Goal: Information Seeking & Learning: Learn about a topic

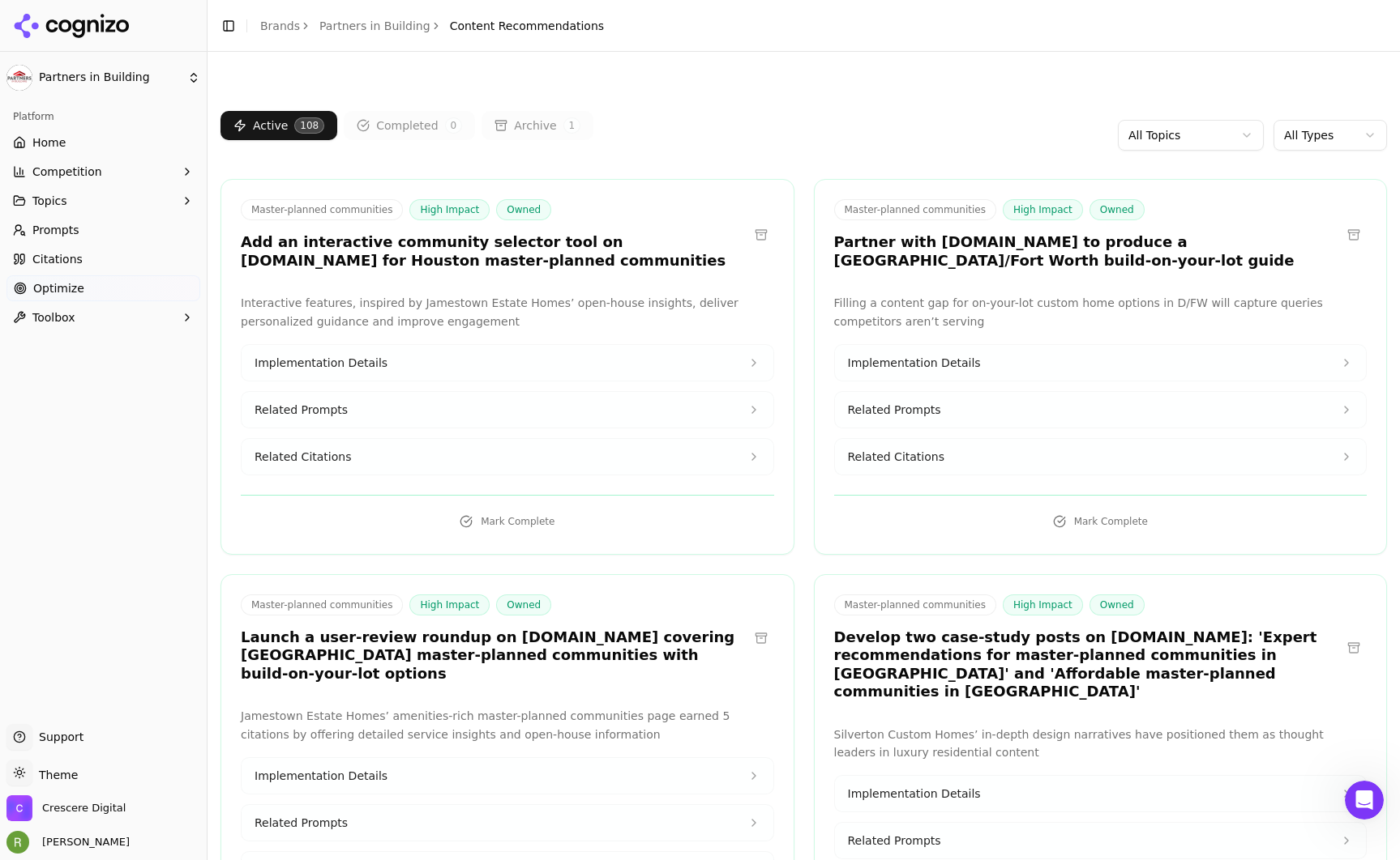
scroll to position [4576, 0]
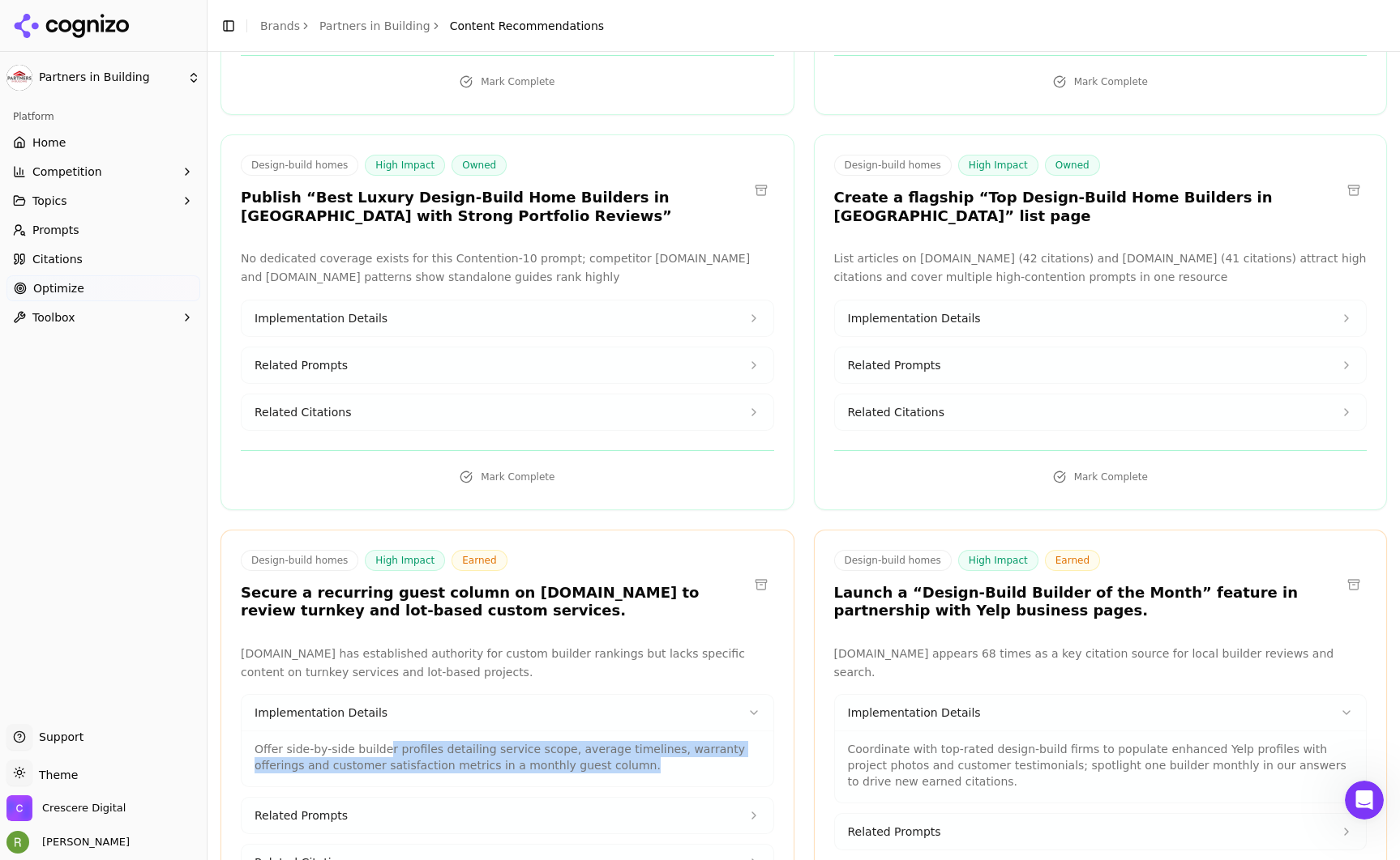
drag, startPoint x: 662, startPoint y: 646, endPoint x: 387, endPoint y: 626, distance: 275.7
click at [387, 741] on p "Offer side-by-side builder profiles detailing service scope, average timelines,…" at bounding box center [507, 757] width 506 height 33
click at [689, 741] on p "Offer side-by-side builder profiles detailing service scope, average timelines,…" at bounding box center [507, 757] width 506 height 33
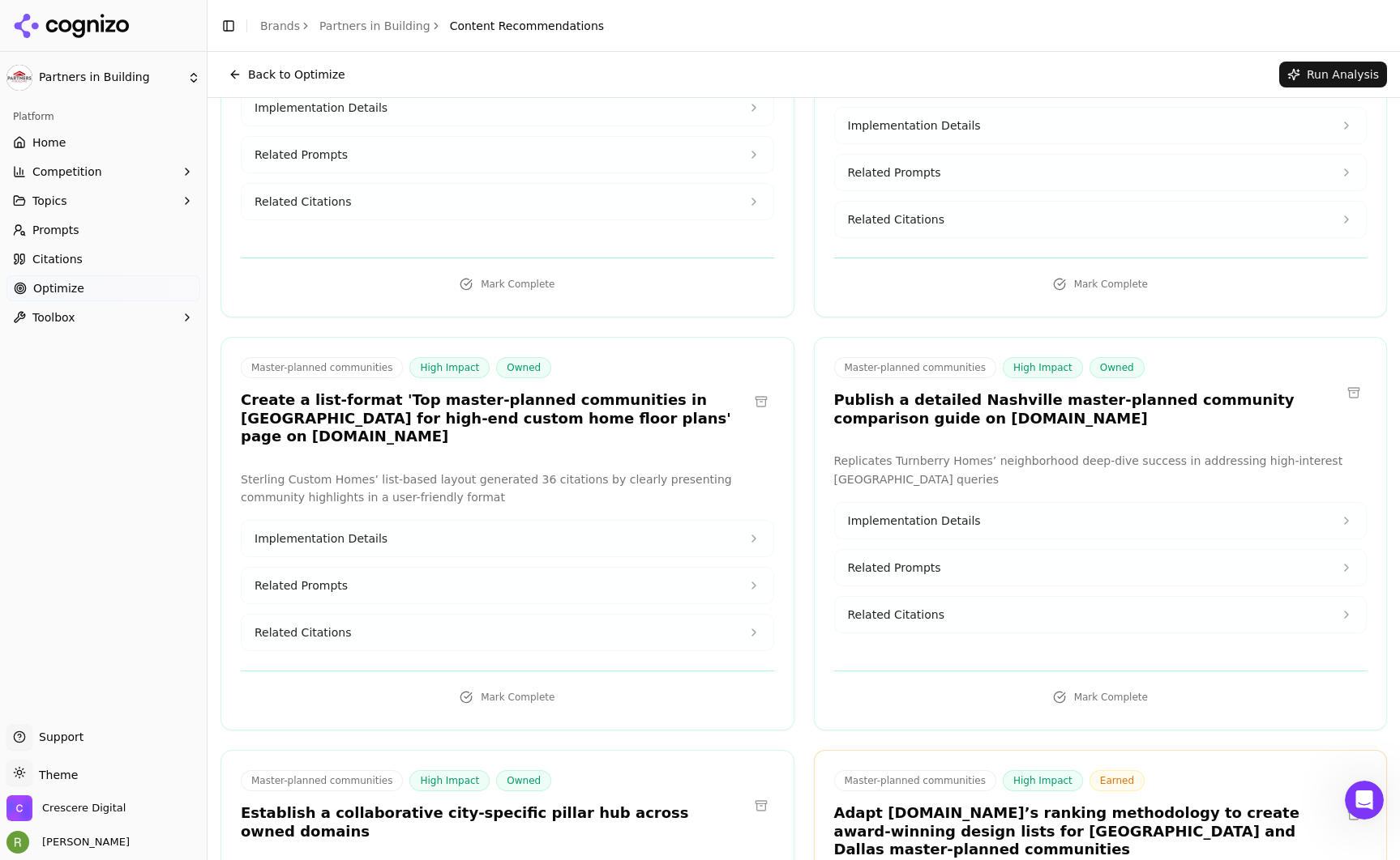
scroll to position [0, 0]
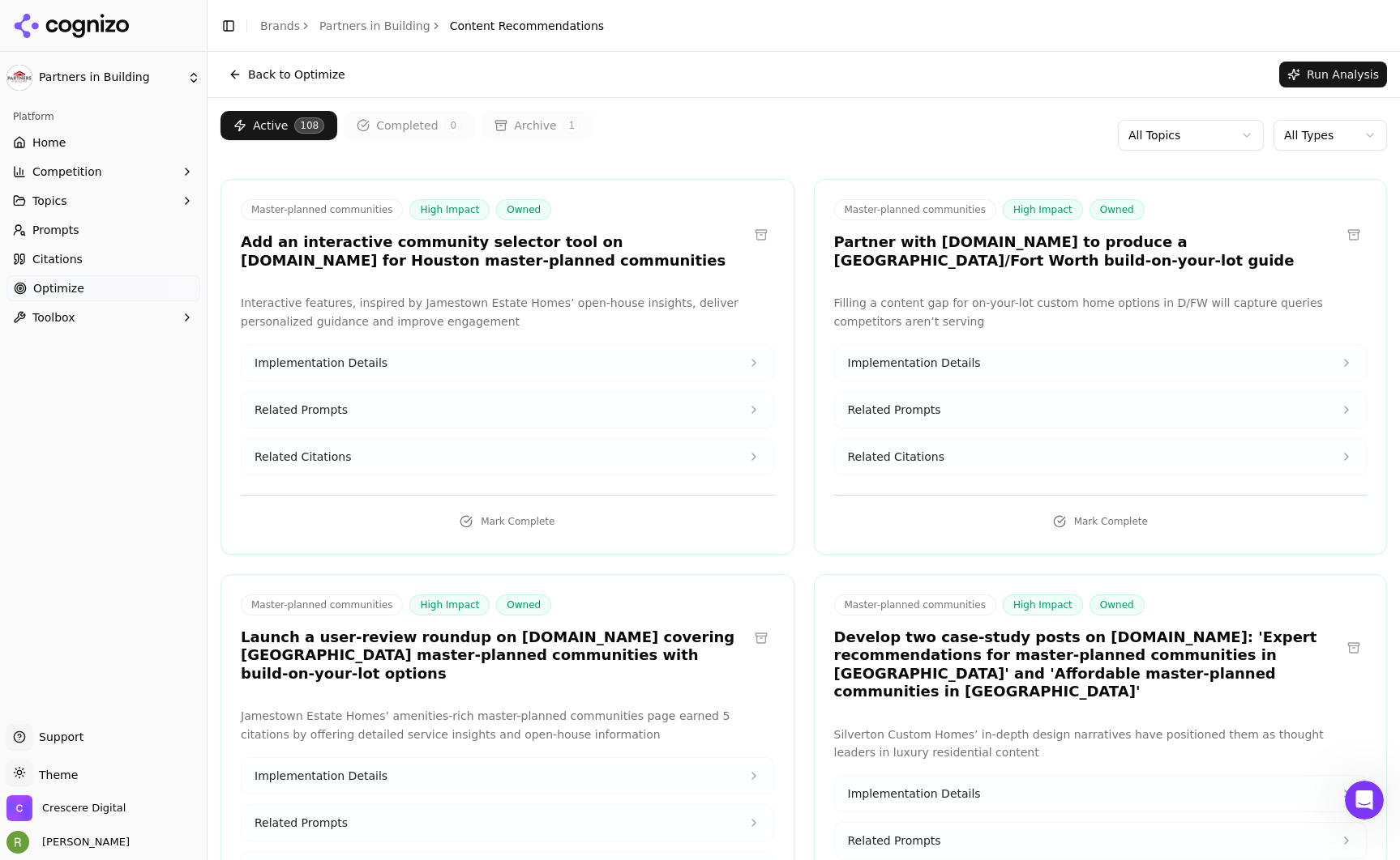
click at [1172, 136] on html "Partners in Building Platform Home Competition Topics Prompts Citations Optimiz…" at bounding box center [700, 430] width 1400 height 860
click at [1316, 136] on html "Partners in Building Platform Home Competition Topics Prompts Citations Optimiz…" at bounding box center [700, 430] width 1400 height 860
click at [1098, 211] on html "Partners in Building Platform Home Competition Topics Prompts Citations Optimiz…" at bounding box center [700, 430] width 1400 height 860
click at [1105, 207] on span "Owned" at bounding box center [1116, 210] width 55 height 21
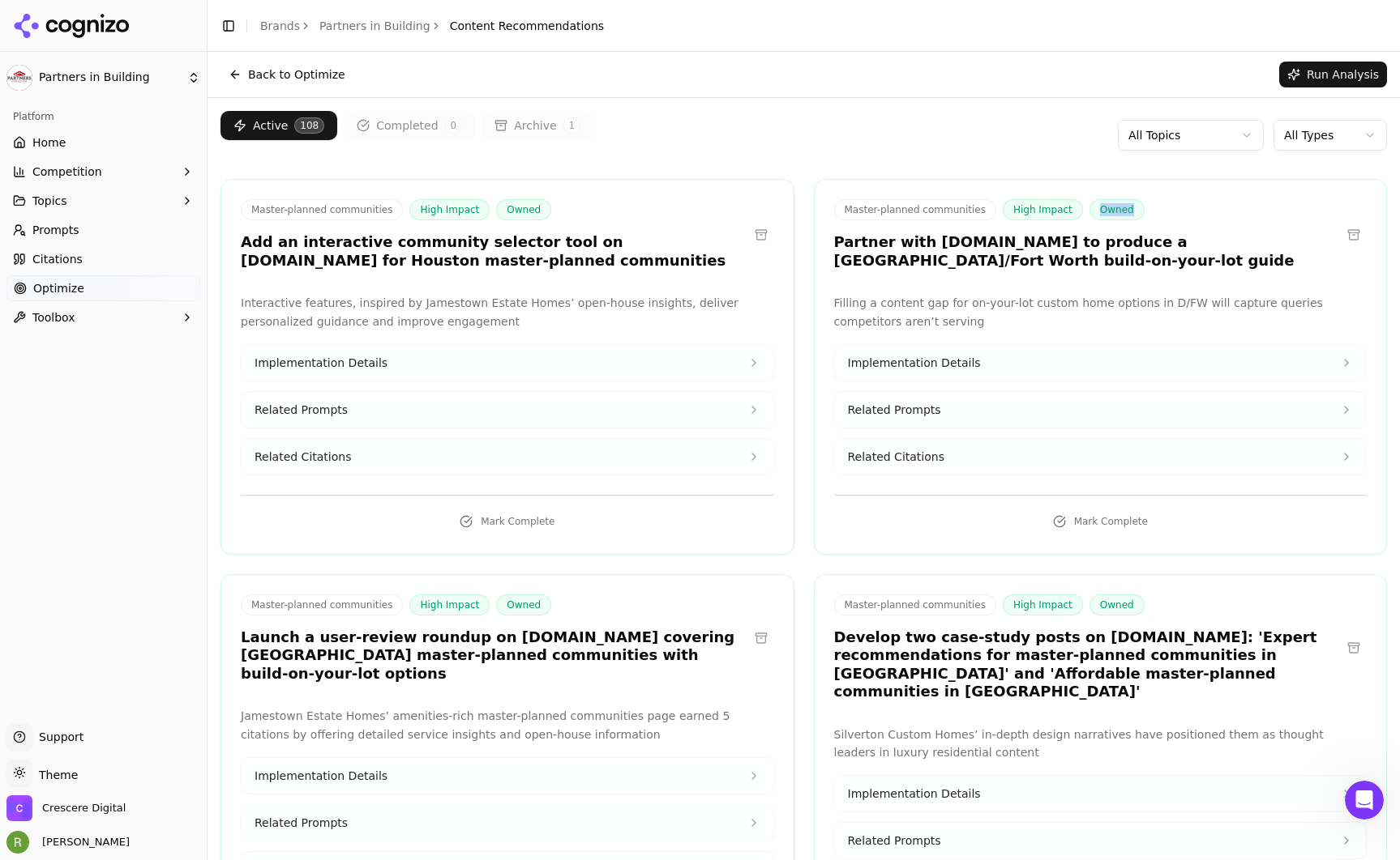
click at [1105, 207] on span "Owned" at bounding box center [1116, 210] width 55 height 21
click at [1129, 207] on span "Owned" at bounding box center [1116, 210] width 55 height 21
drag, startPoint x: 1137, startPoint y: 204, endPoint x: 1087, endPoint y: 207, distance: 50.1
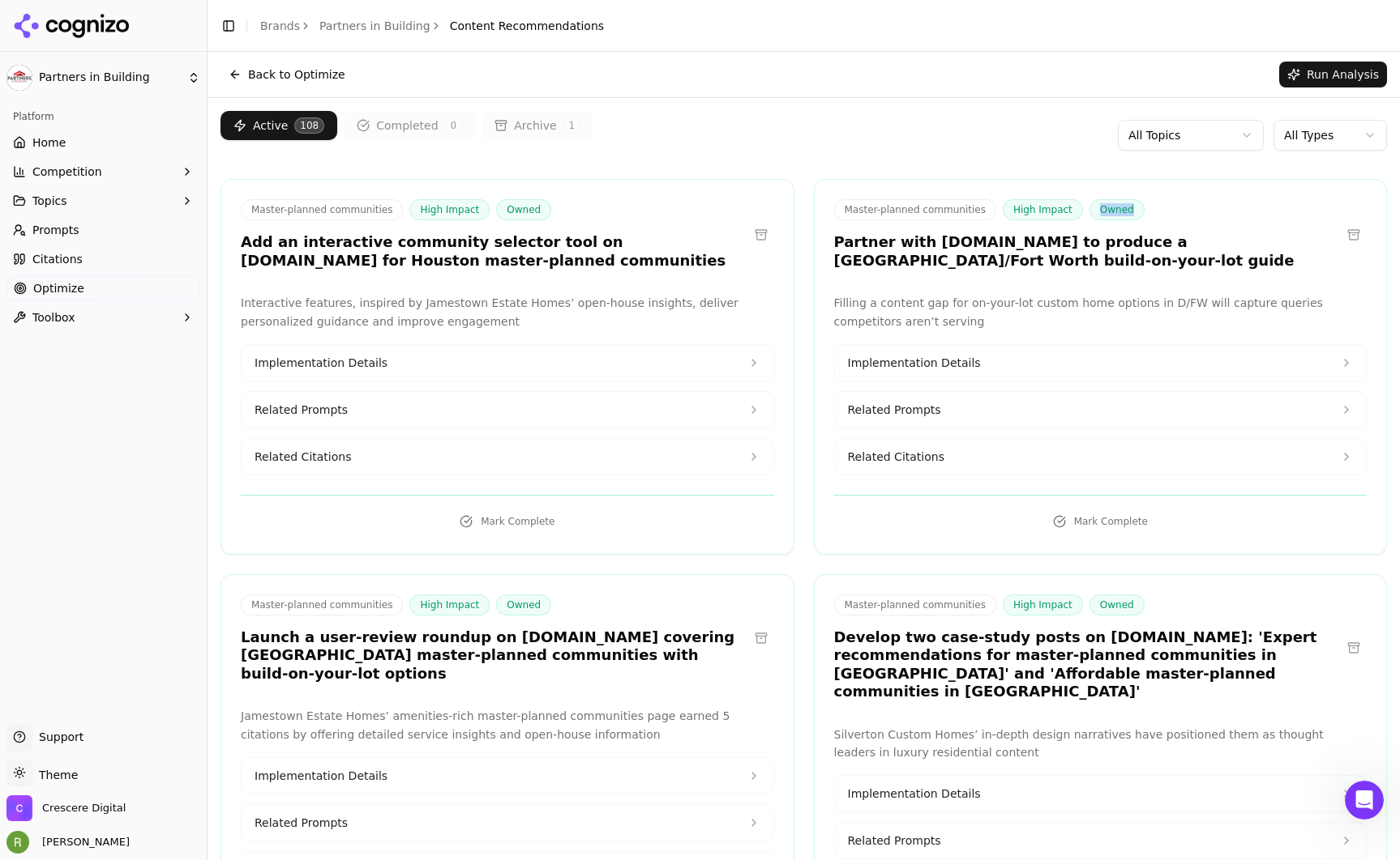
click at [1087, 207] on div "Master-planned communities High Impact Owned" at bounding box center [1088, 210] width 508 height 21
click at [1092, 207] on span "Owned" at bounding box center [1116, 210] width 55 height 21
click at [224, 77] on button "Back to Optimize" at bounding box center [287, 74] width 133 height 26
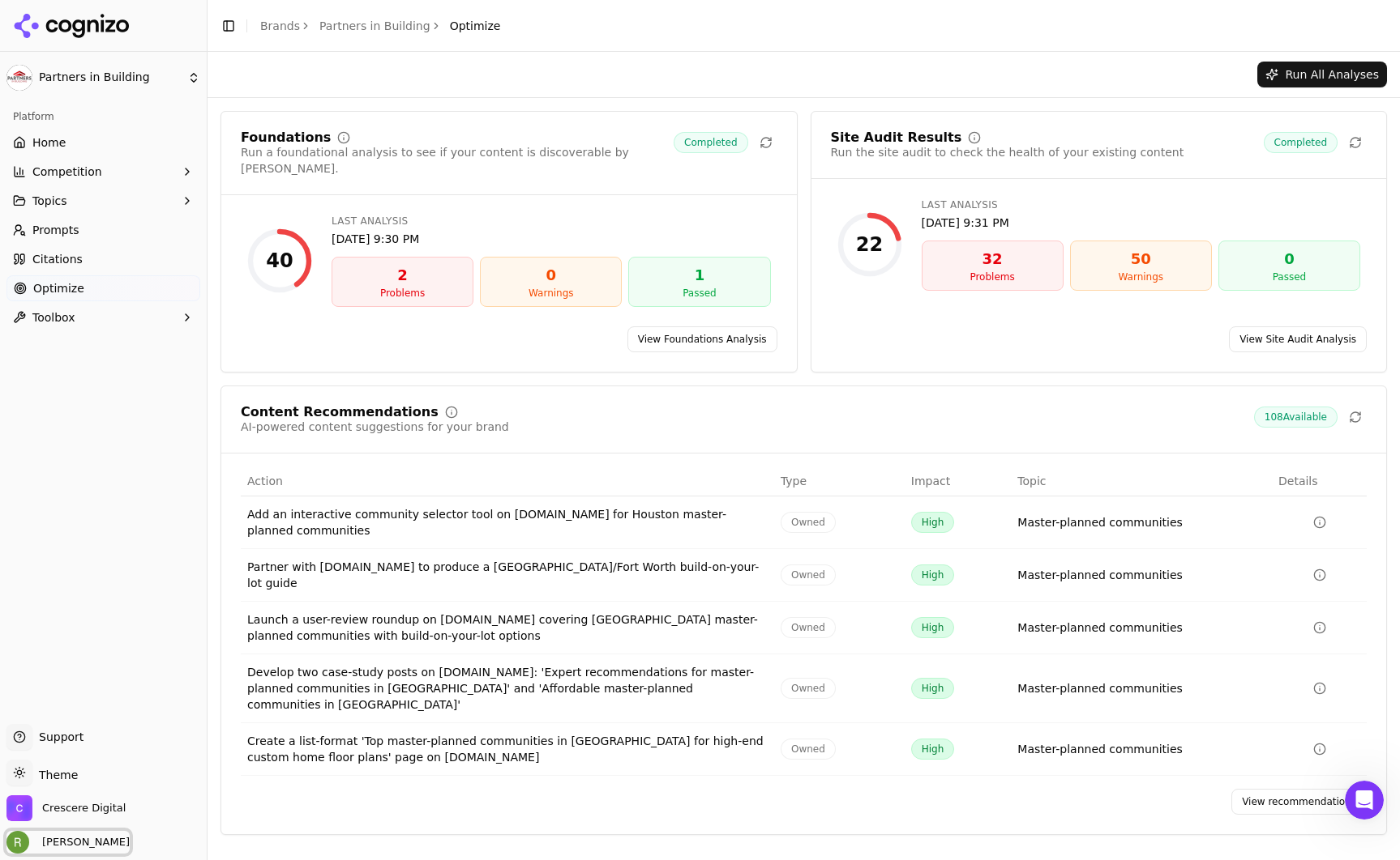
click at [72, 842] on span "[PERSON_NAME]" at bounding box center [83, 842] width 94 height 14
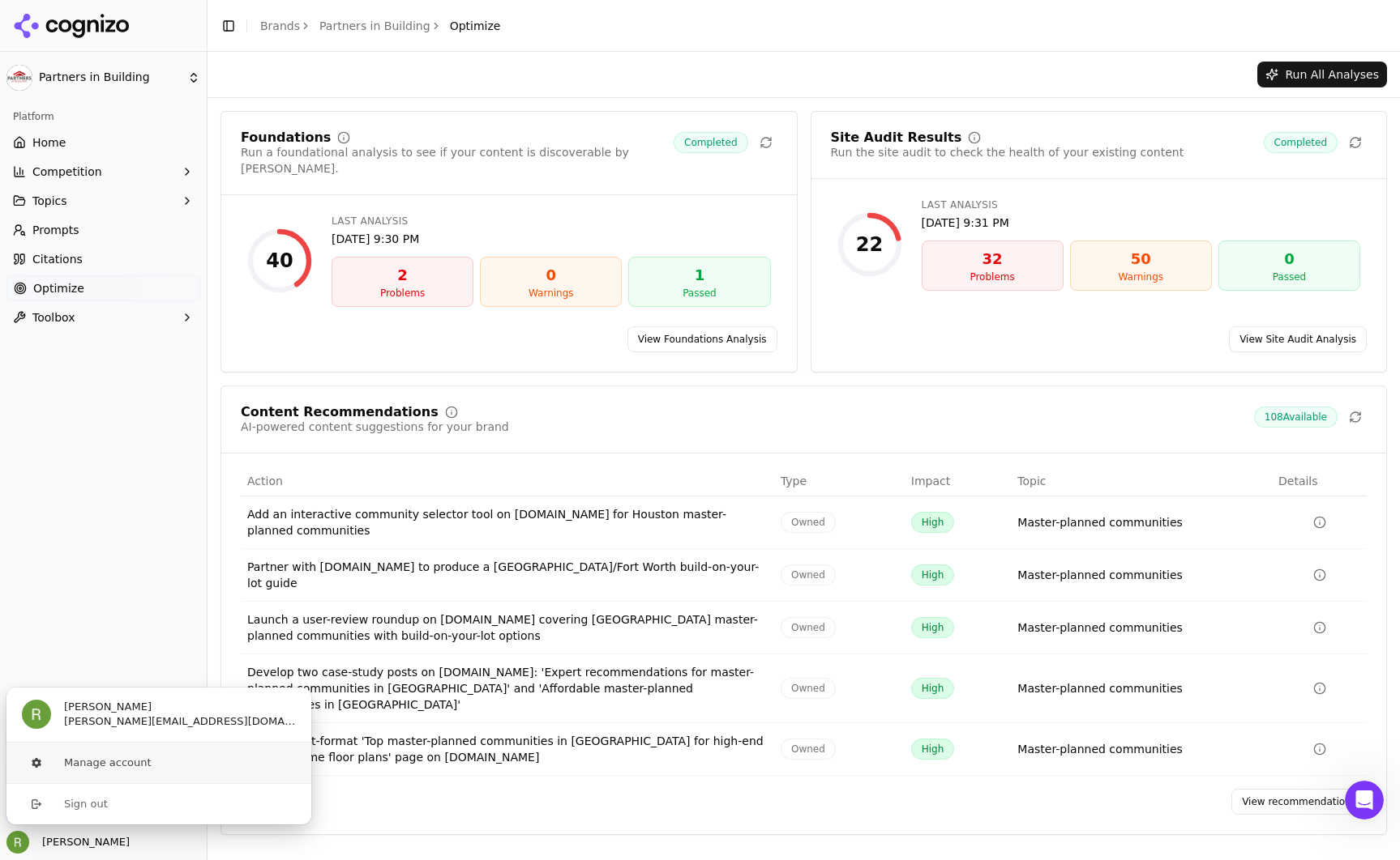
click at [104, 763] on button "Manage account" at bounding box center [159, 763] width 306 height 40
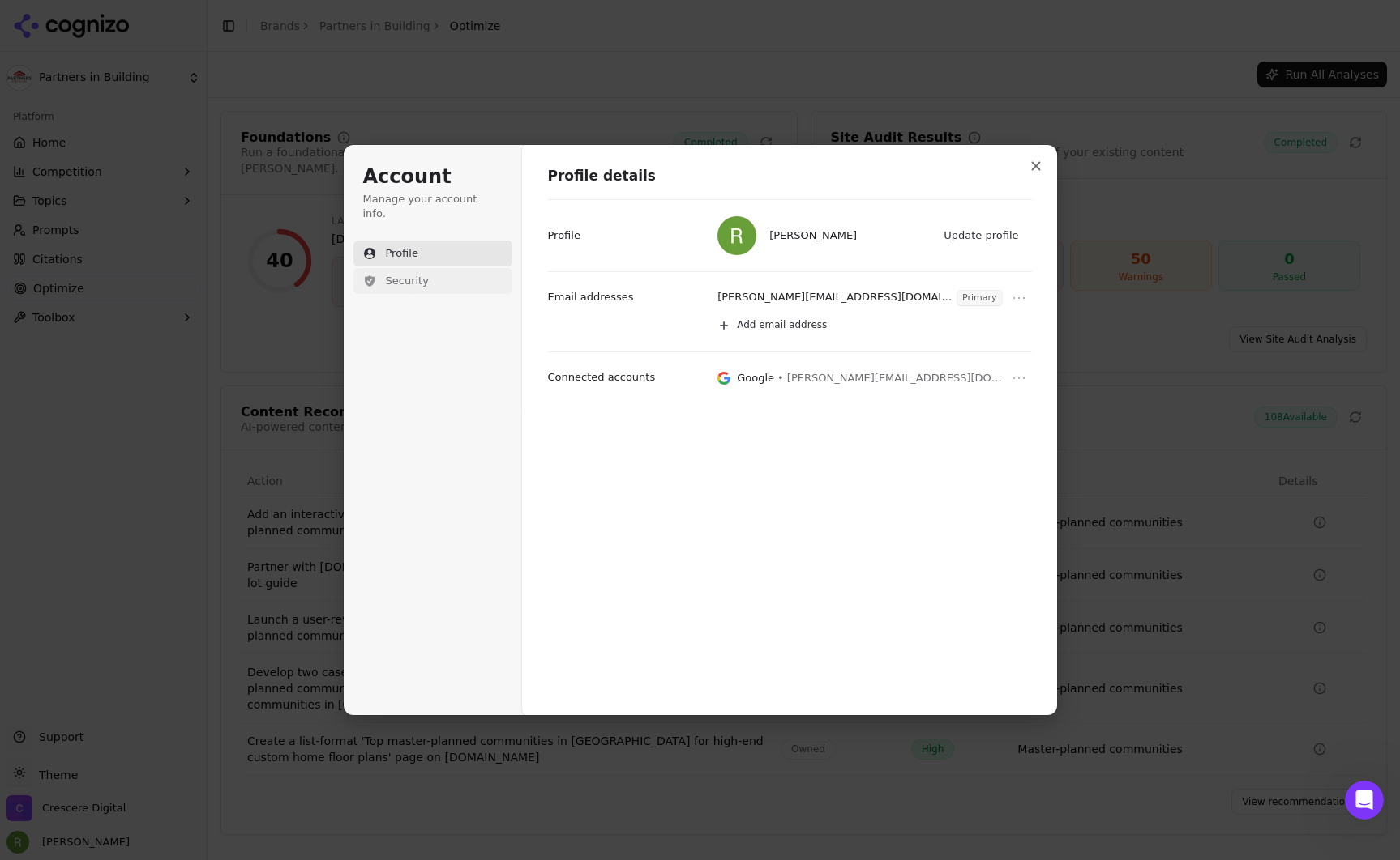
click at [407, 273] on span "Security" at bounding box center [407, 280] width 43 height 14
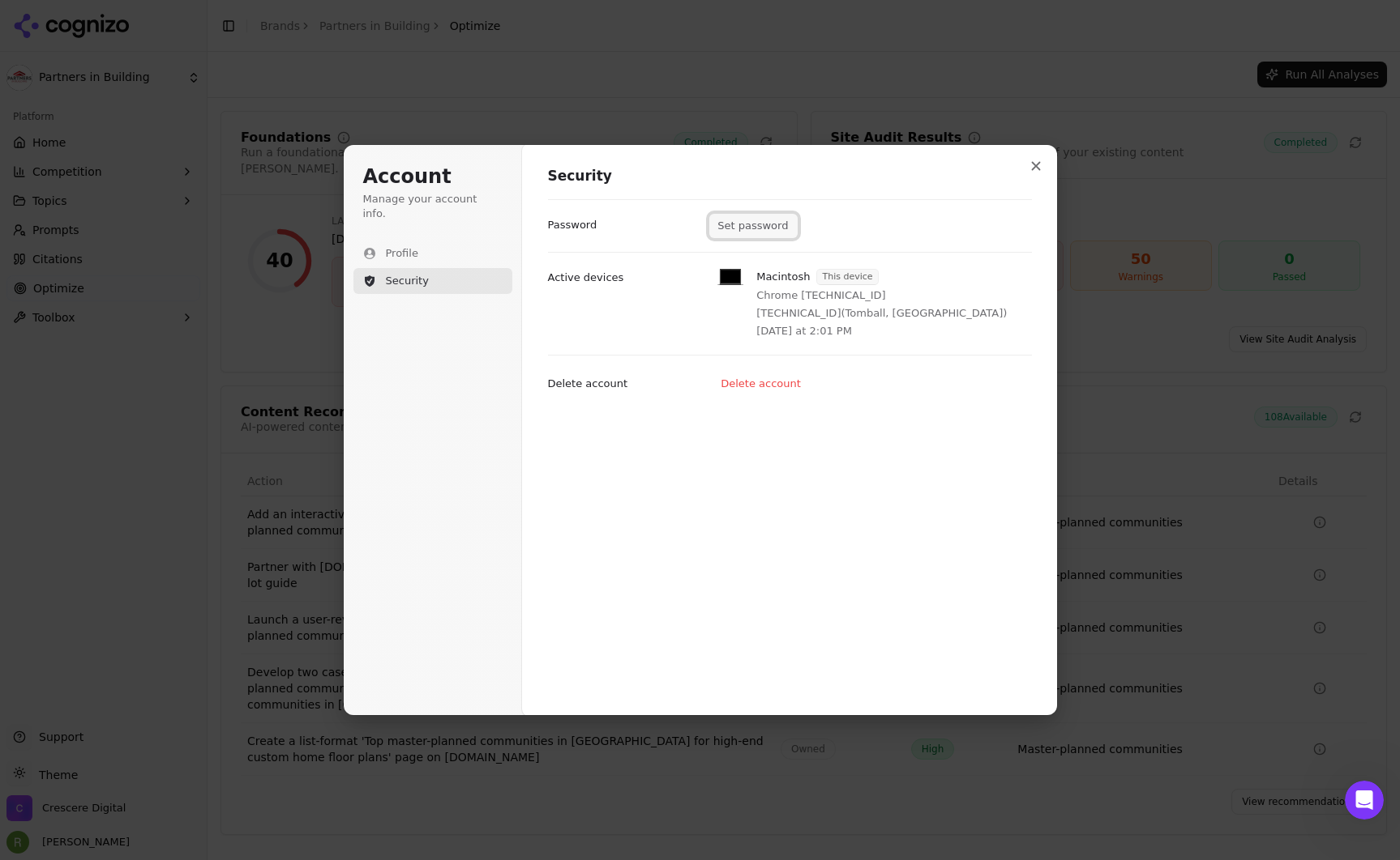
click at [756, 228] on button "Set password" at bounding box center [753, 226] width 88 height 24
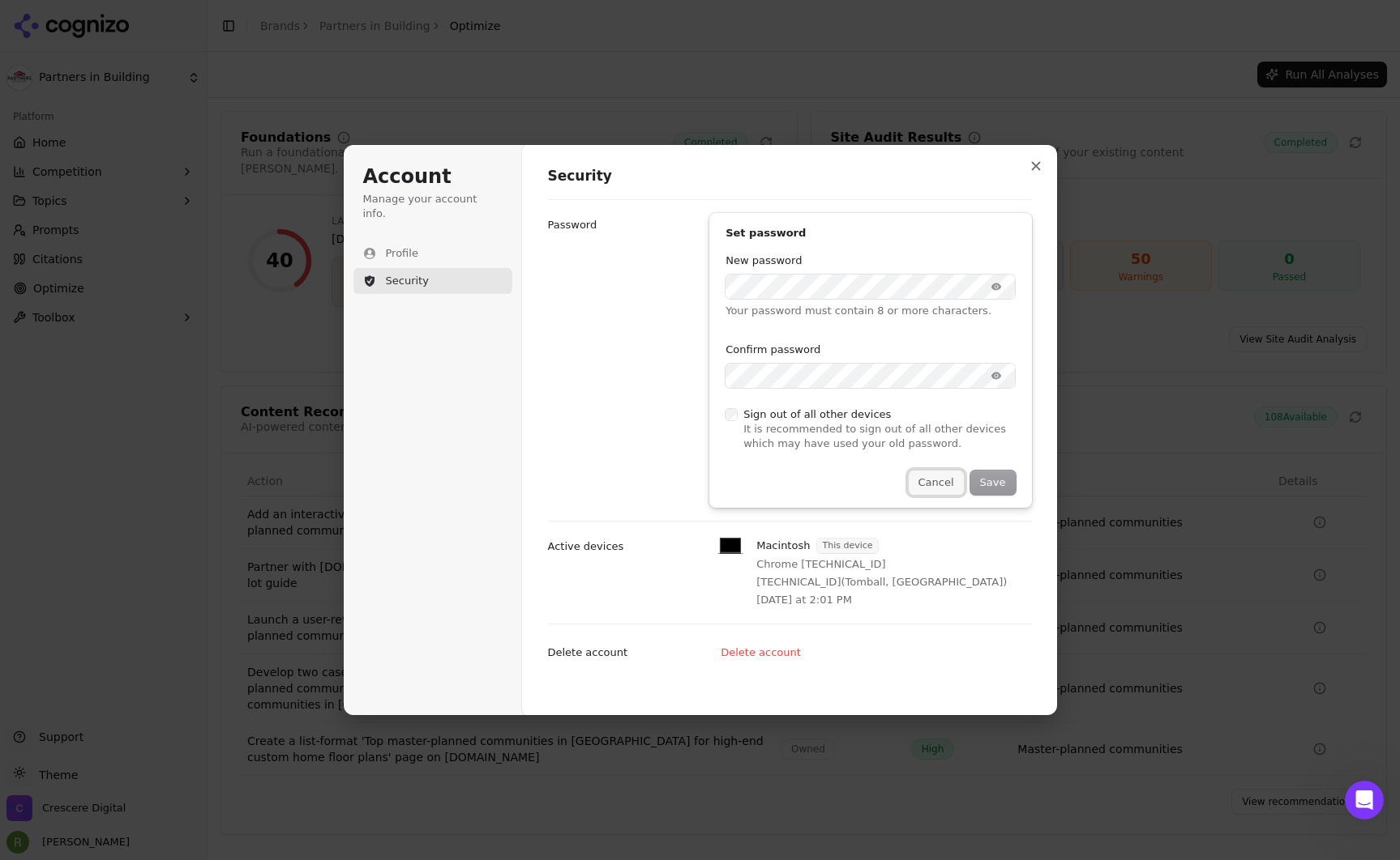
click at [927, 480] on button "Cancel" at bounding box center [935, 482] width 55 height 24
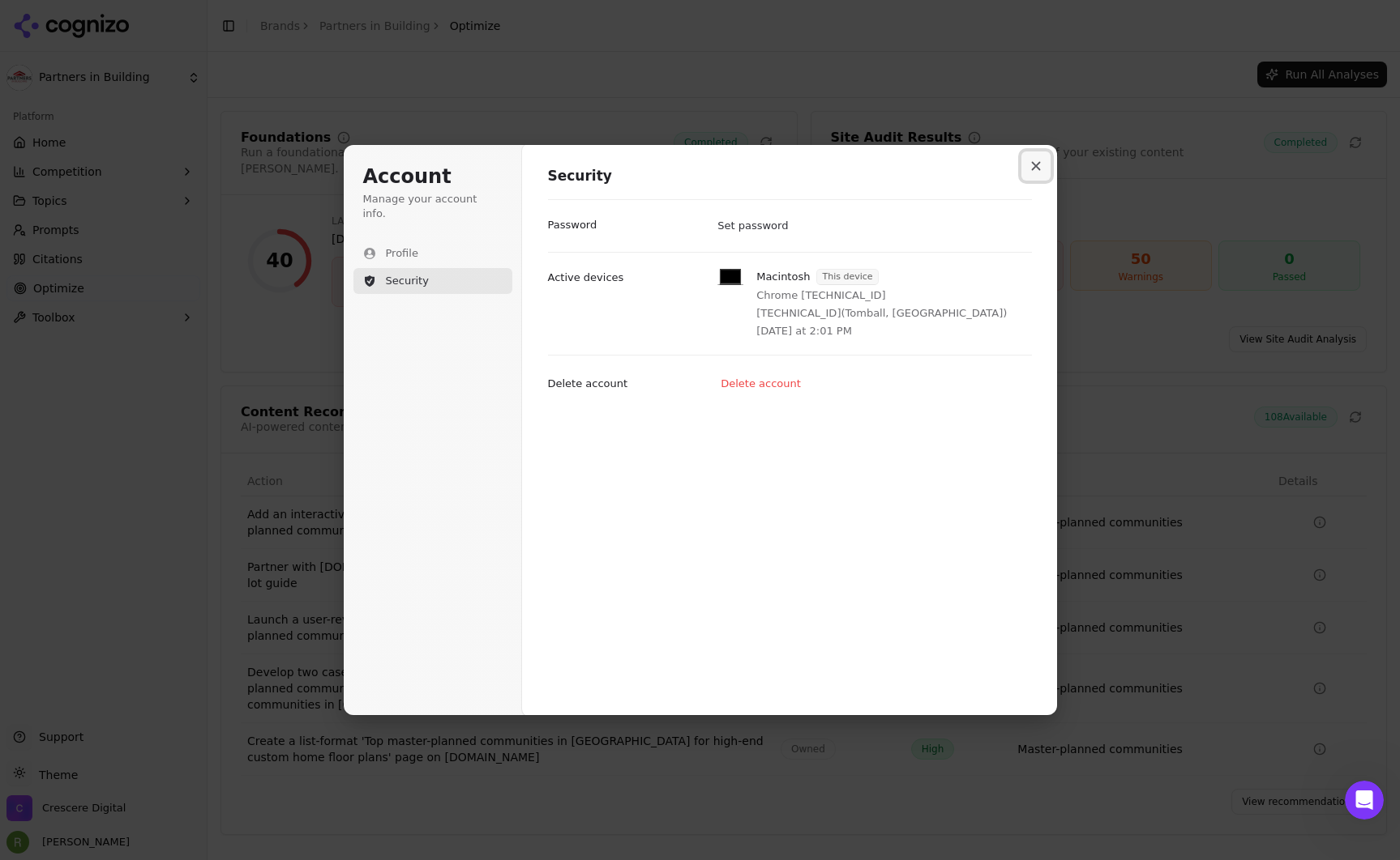
click at [1027, 163] on button "Close modal" at bounding box center [1035, 166] width 29 height 29
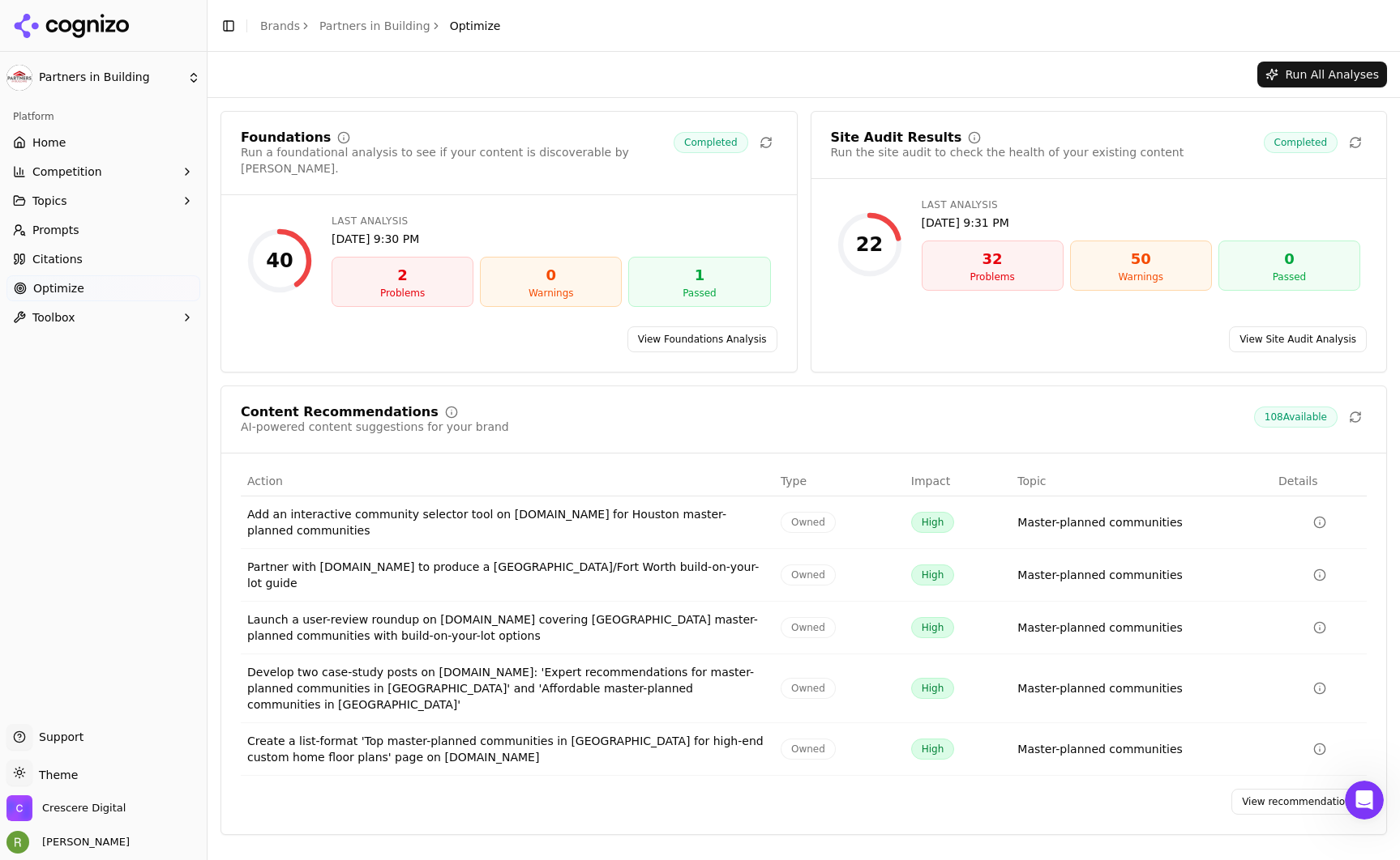
click at [1296, 326] on link "View Site Audit Analysis" at bounding box center [1298, 339] width 138 height 26
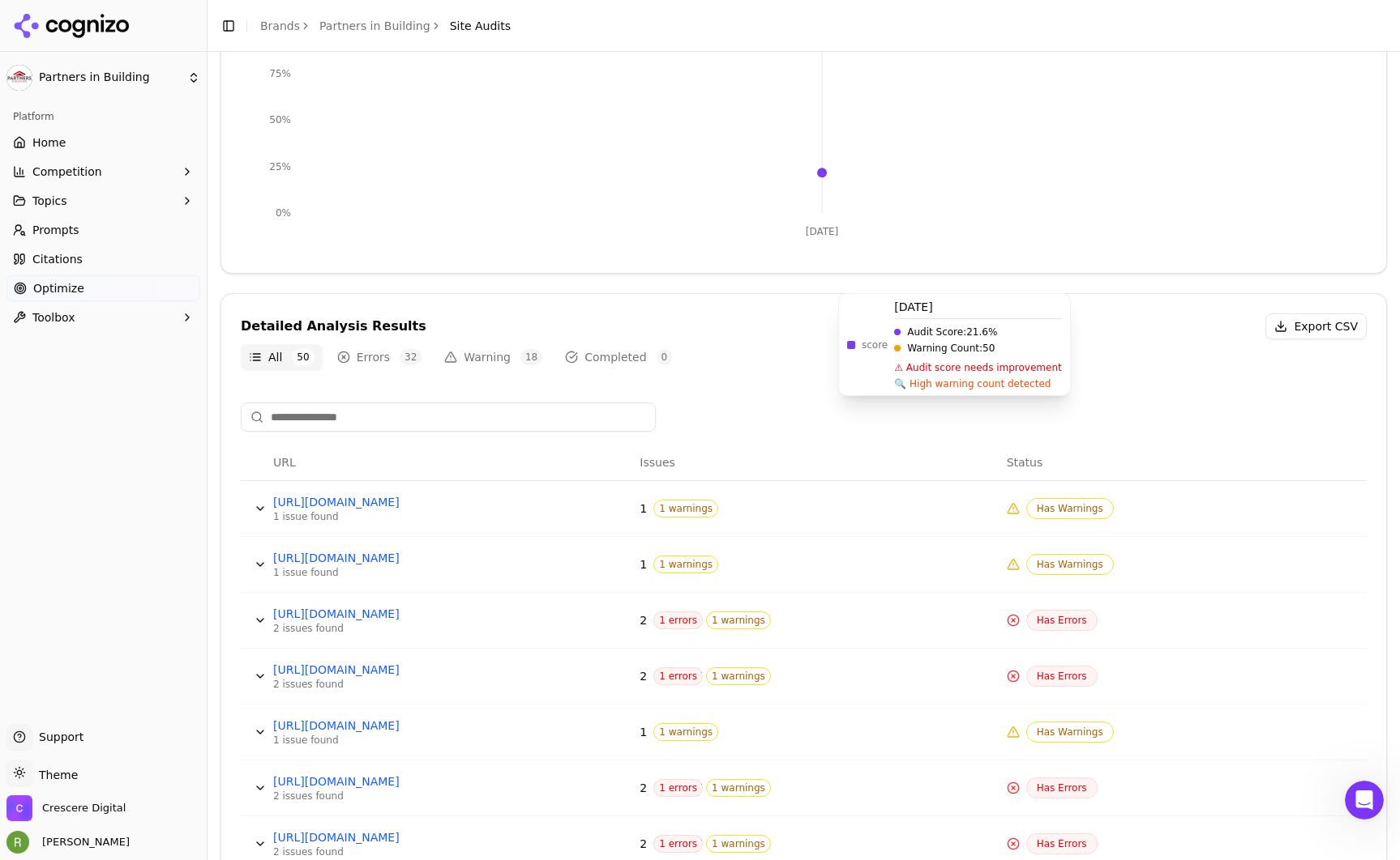
scroll to position [374, 0]
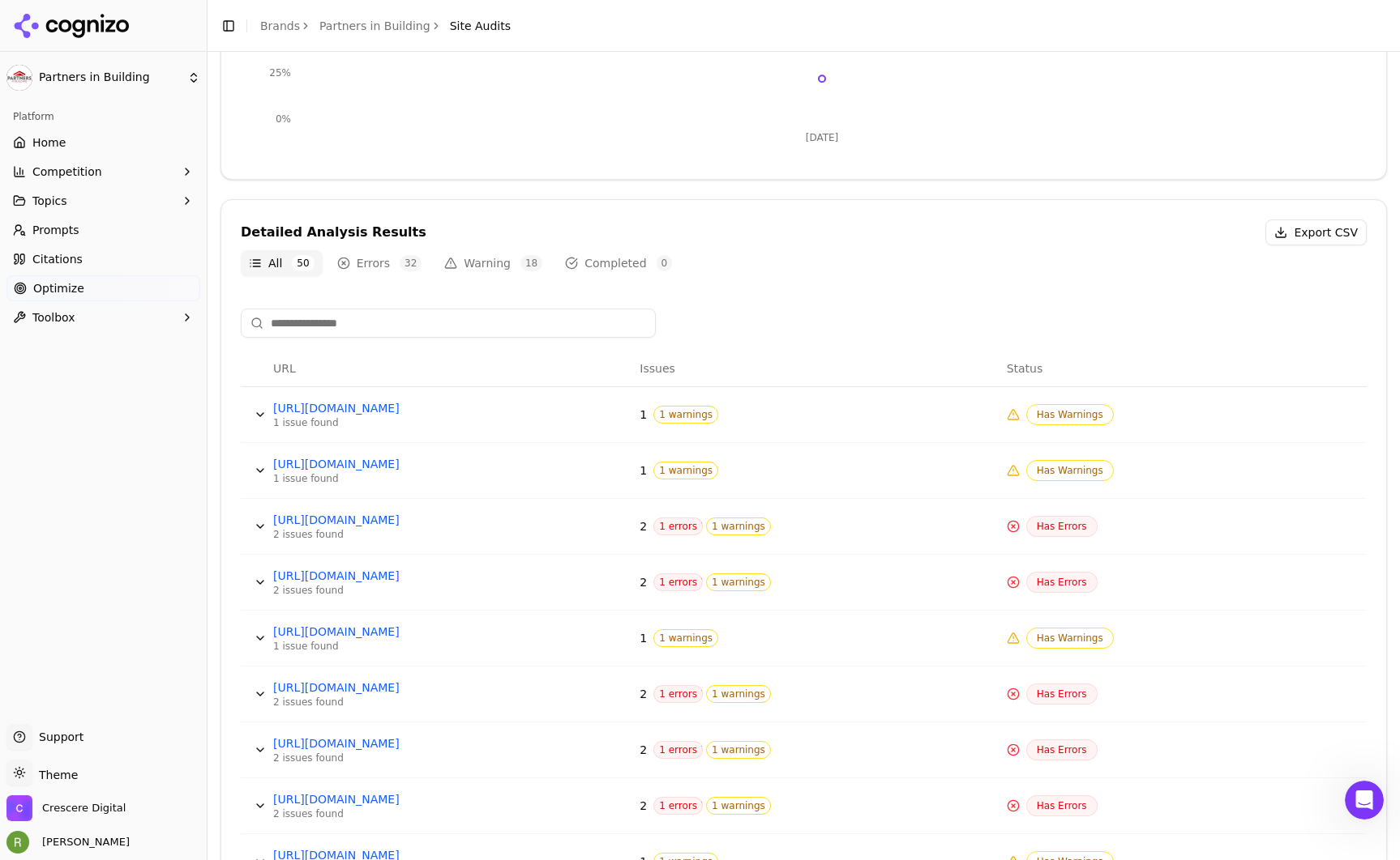
click at [258, 526] on button "Data table" at bounding box center [260, 526] width 26 height 26
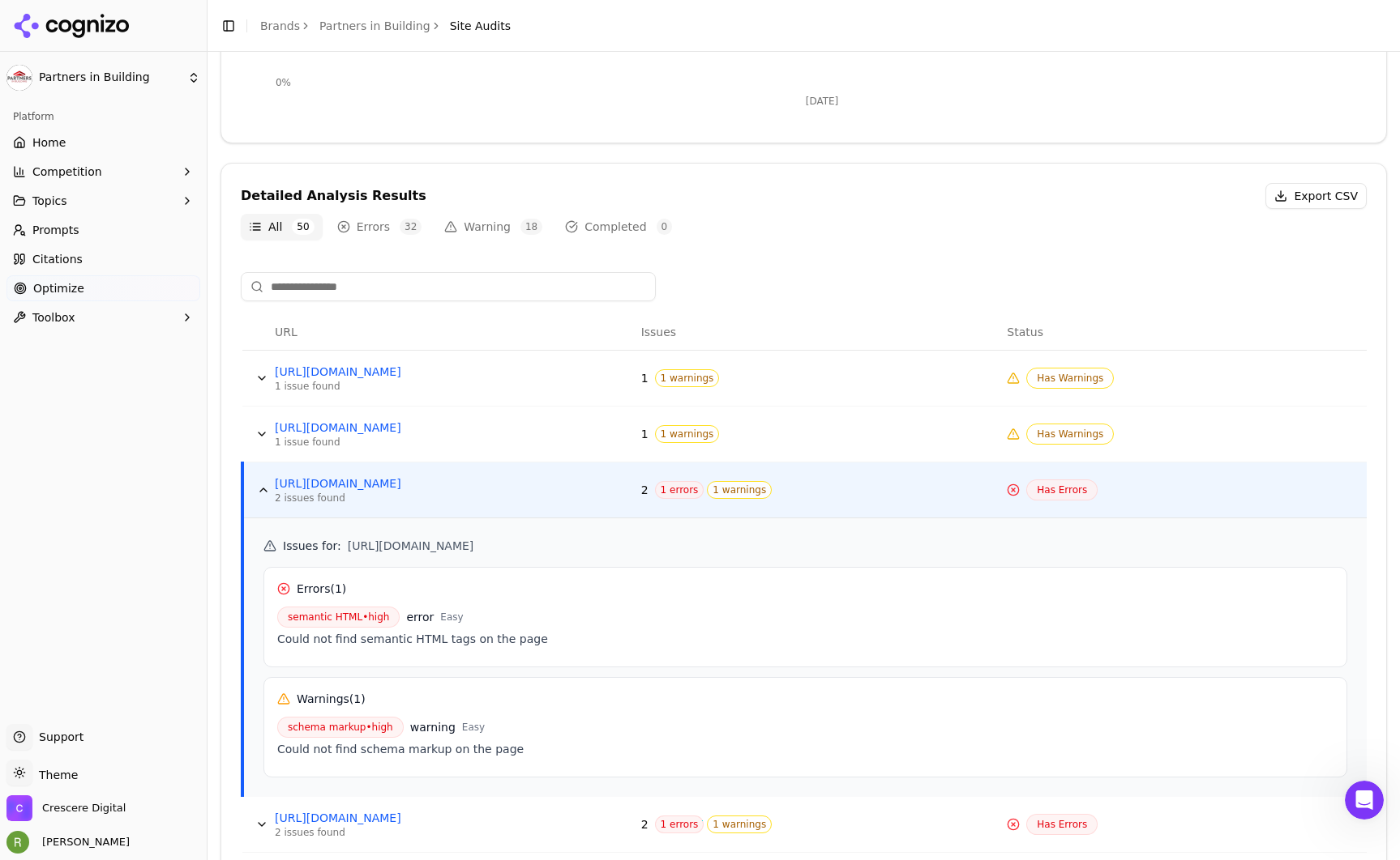
scroll to position [430, 0]
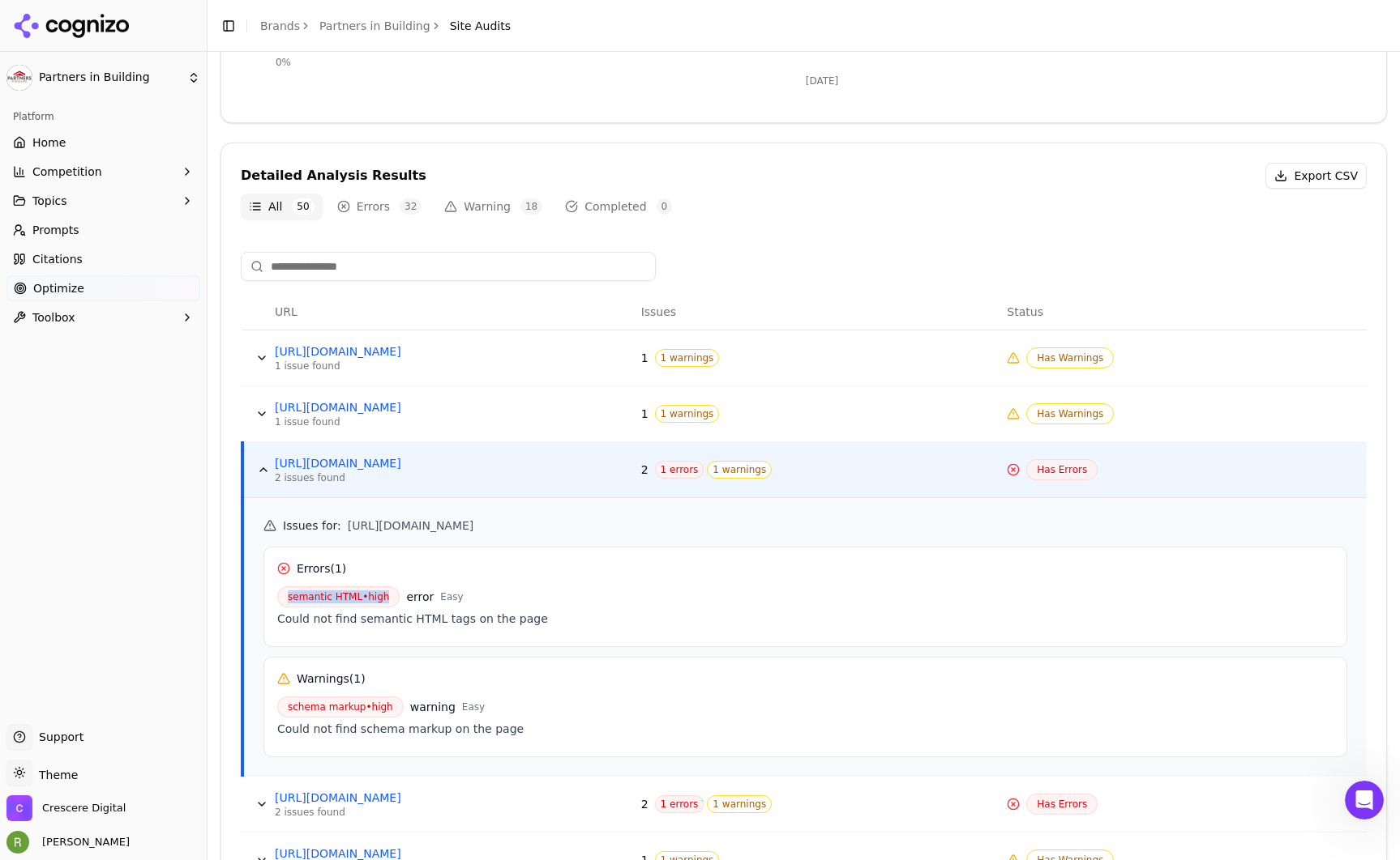
drag, startPoint x: 285, startPoint y: 596, endPoint x: 390, endPoint y: 596, distance: 105.0
click at [390, 596] on span "semantic HTML • high" at bounding box center [338, 597] width 122 height 21
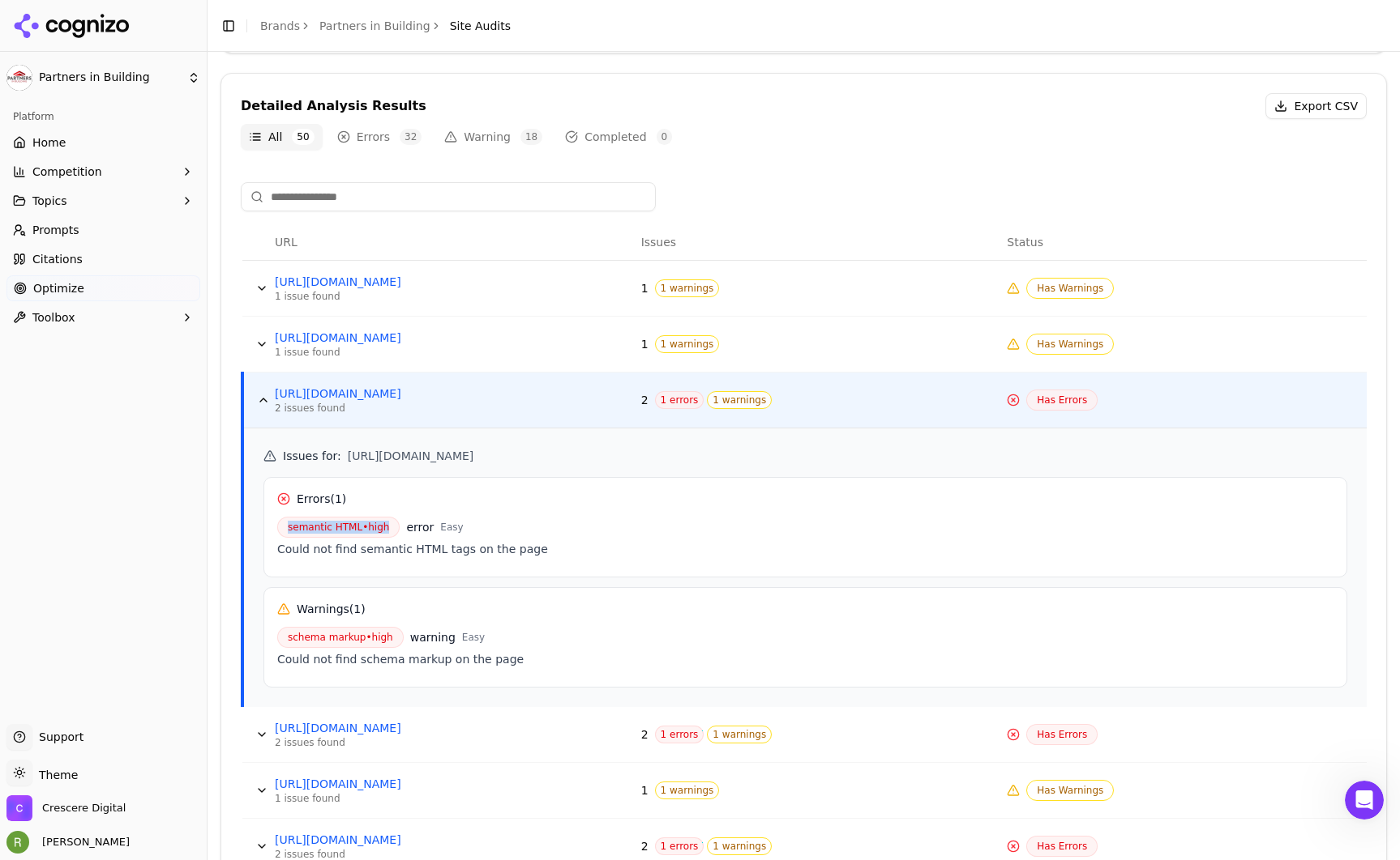
scroll to position [703, 0]
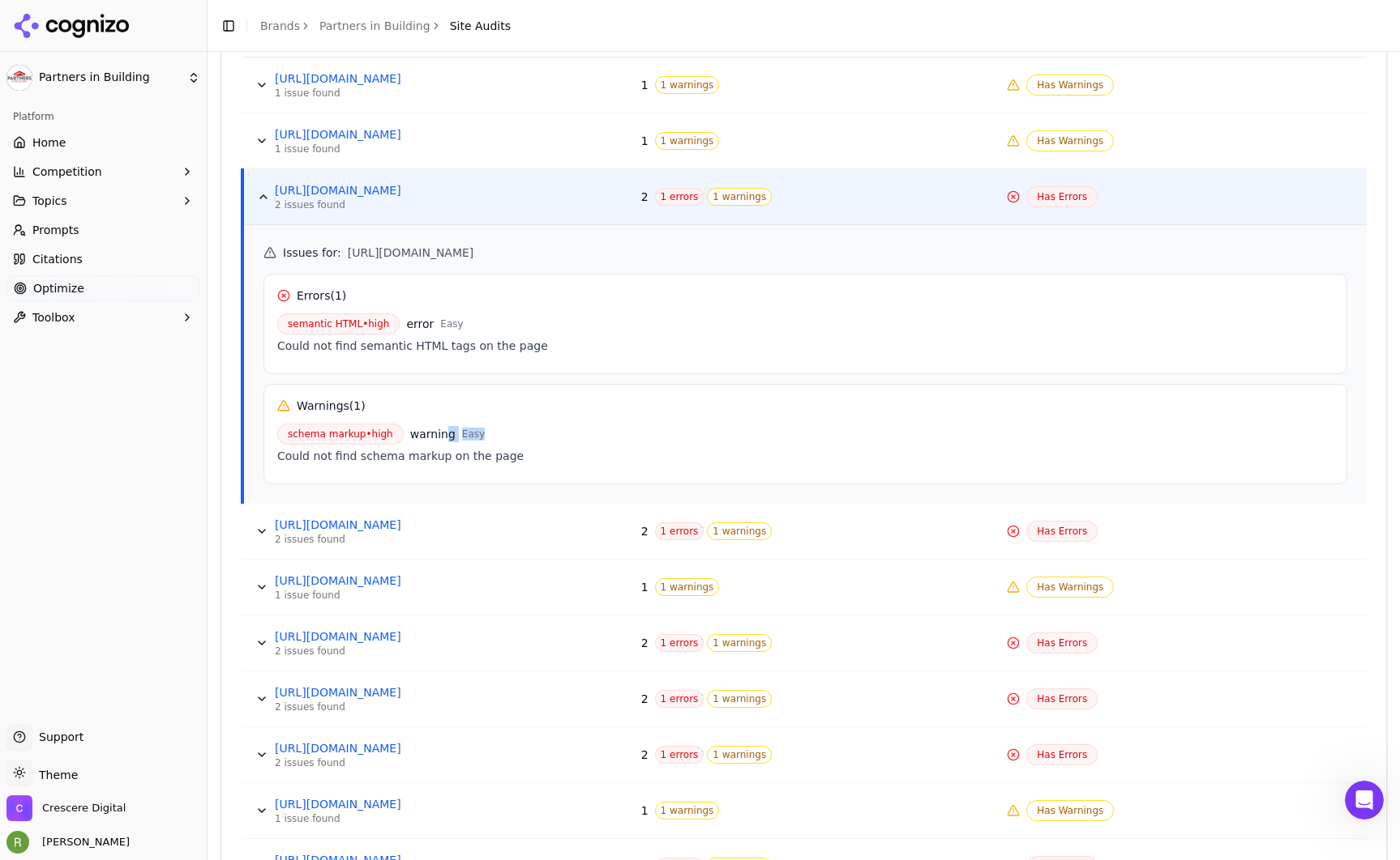
click at [445, 429] on div "schema markup • high warning Easy" at bounding box center [805, 434] width 1057 height 21
click at [1136, 512] on td "Has Errors" at bounding box center [1183, 532] width 366 height 56
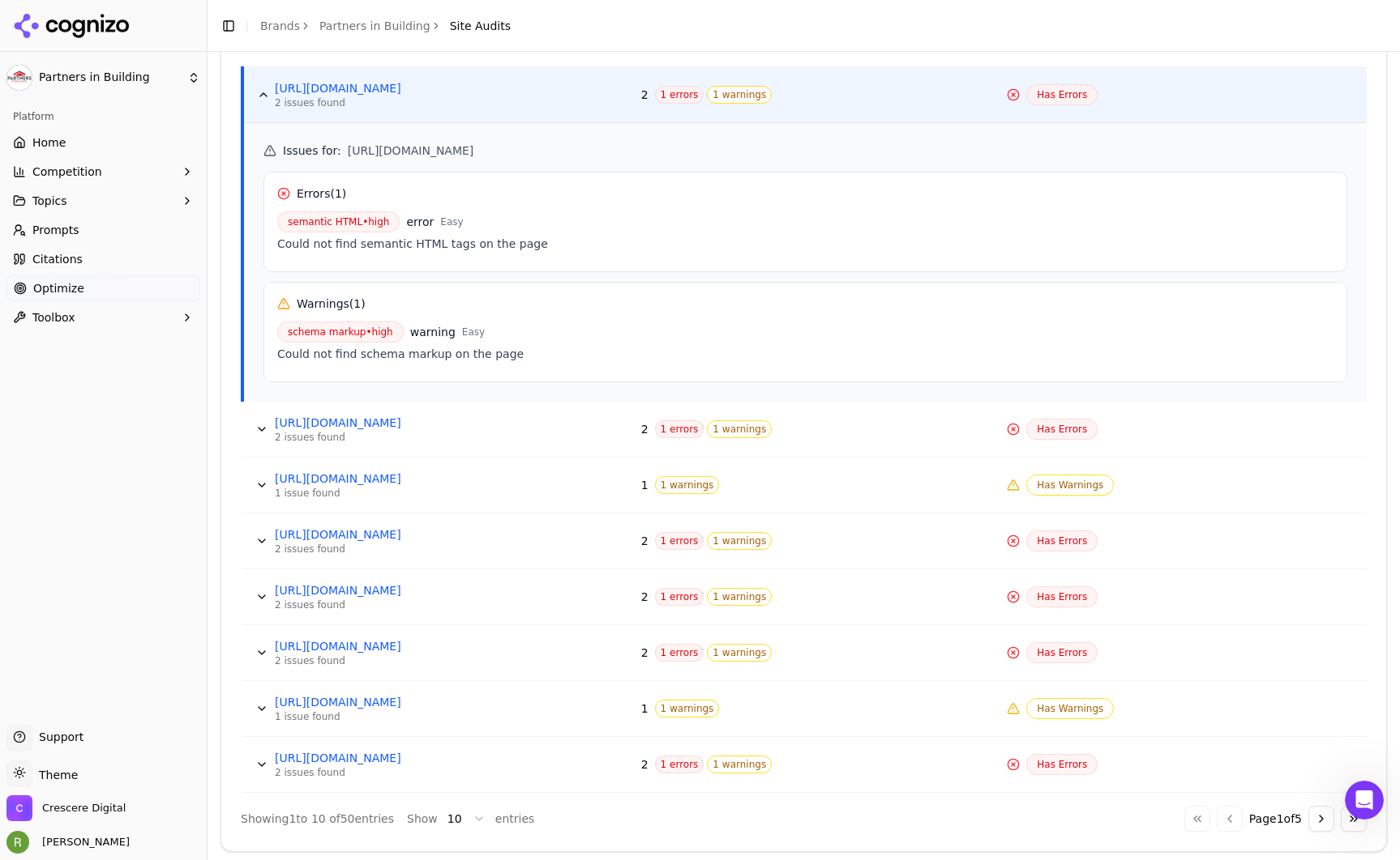
scroll to position [810, 0]
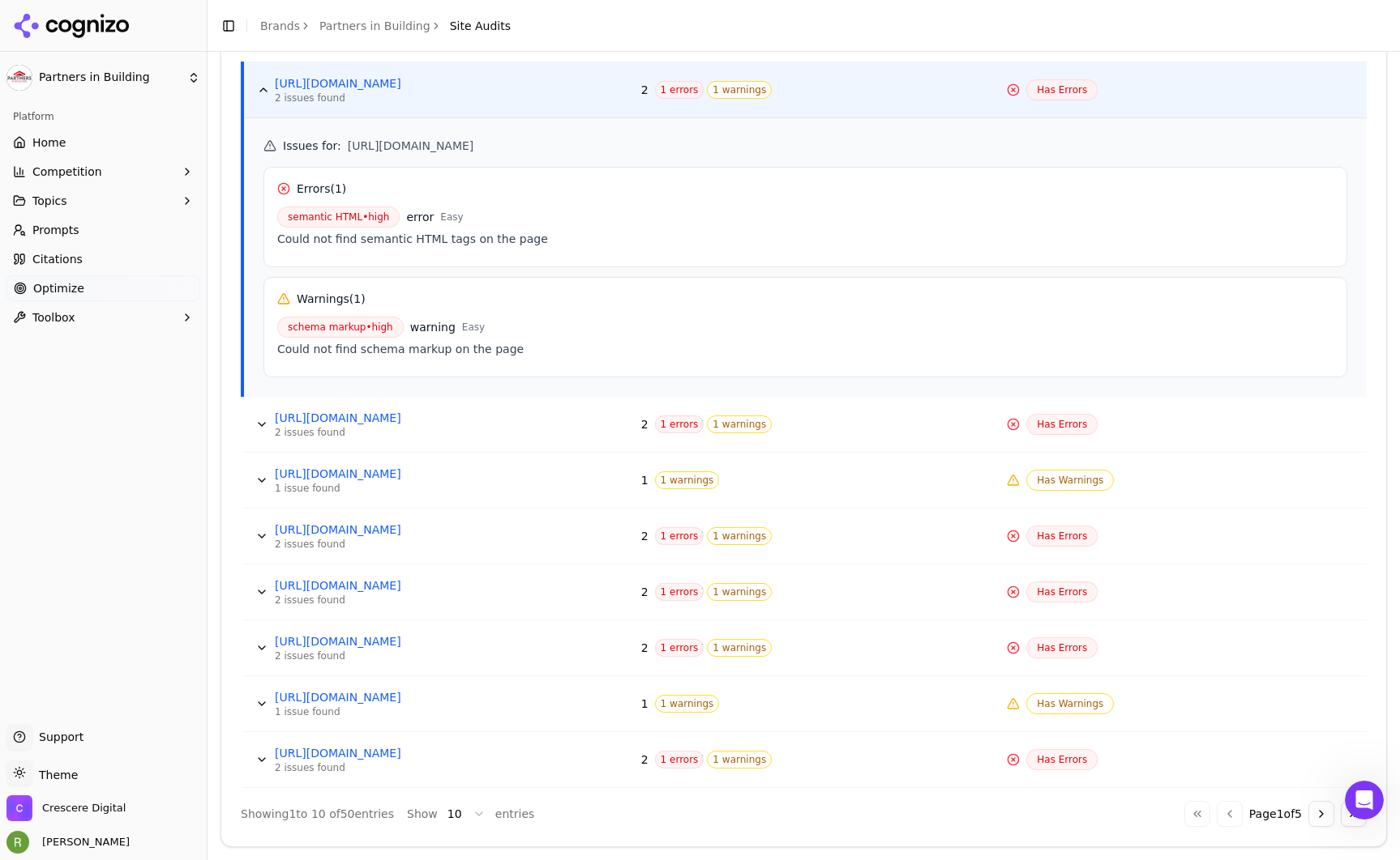
click at [258, 534] on button "Data table" at bounding box center [262, 536] width 26 height 26
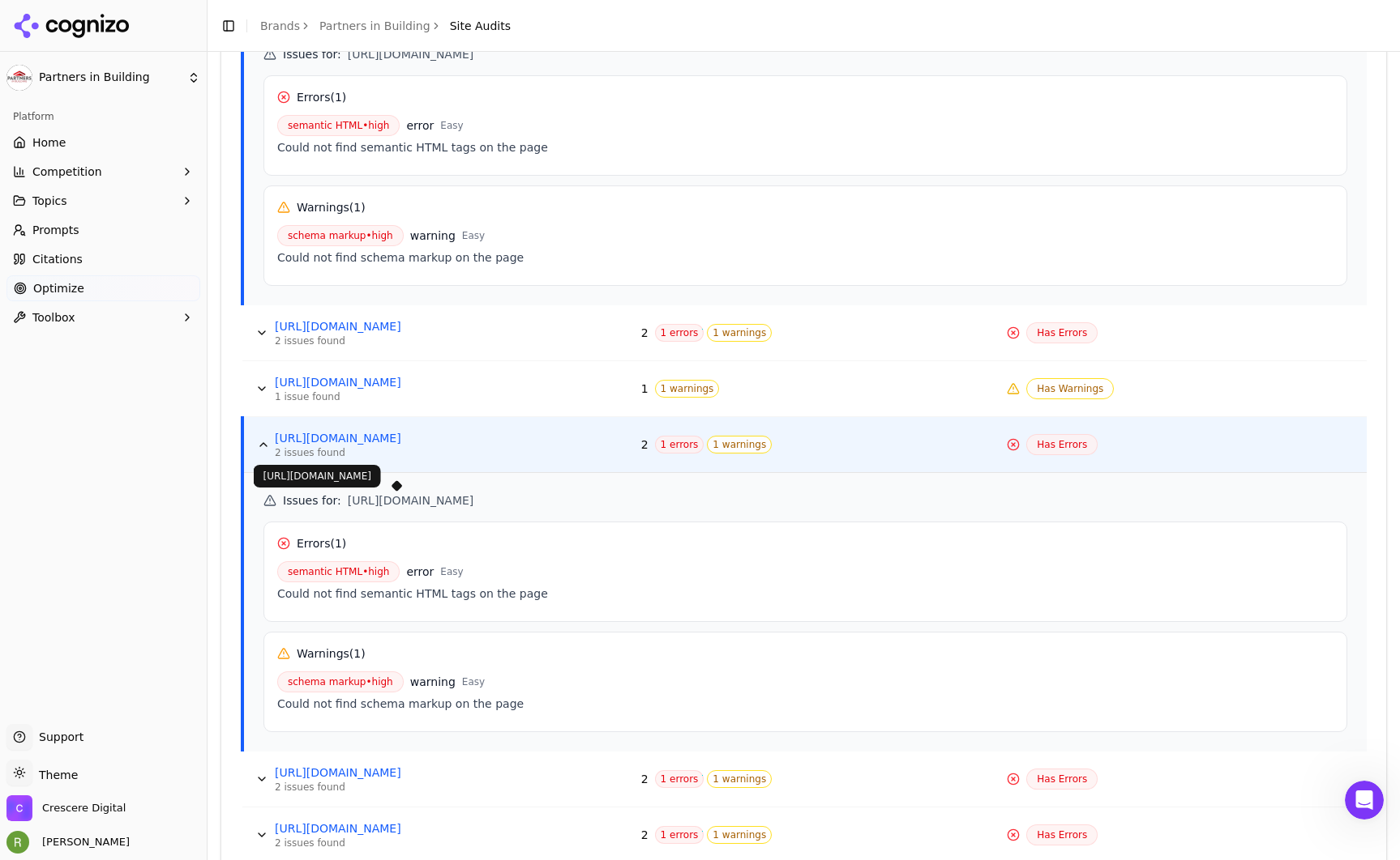
scroll to position [1089, 0]
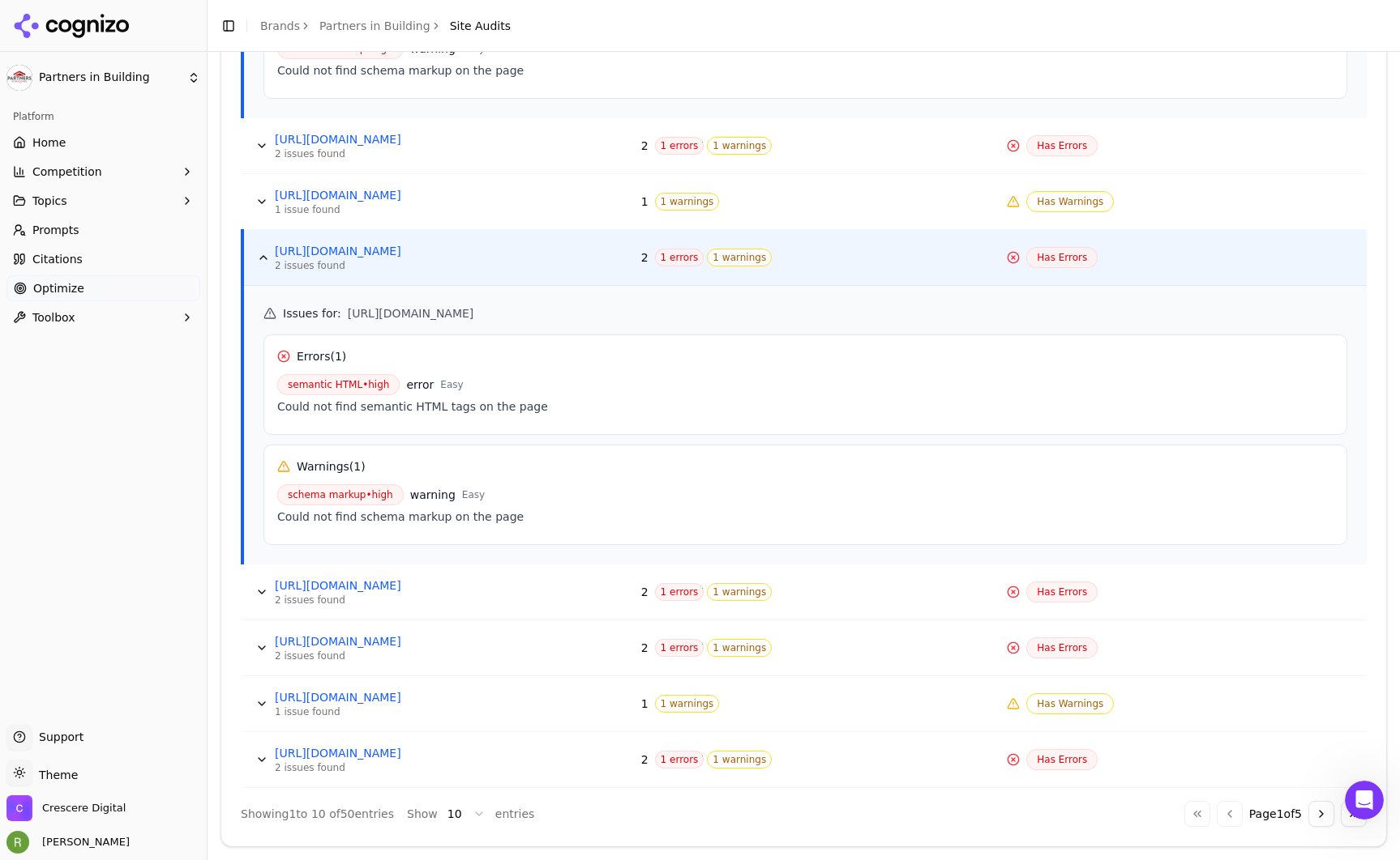
click at [260, 592] on button "Data table" at bounding box center [262, 592] width 26 height 26
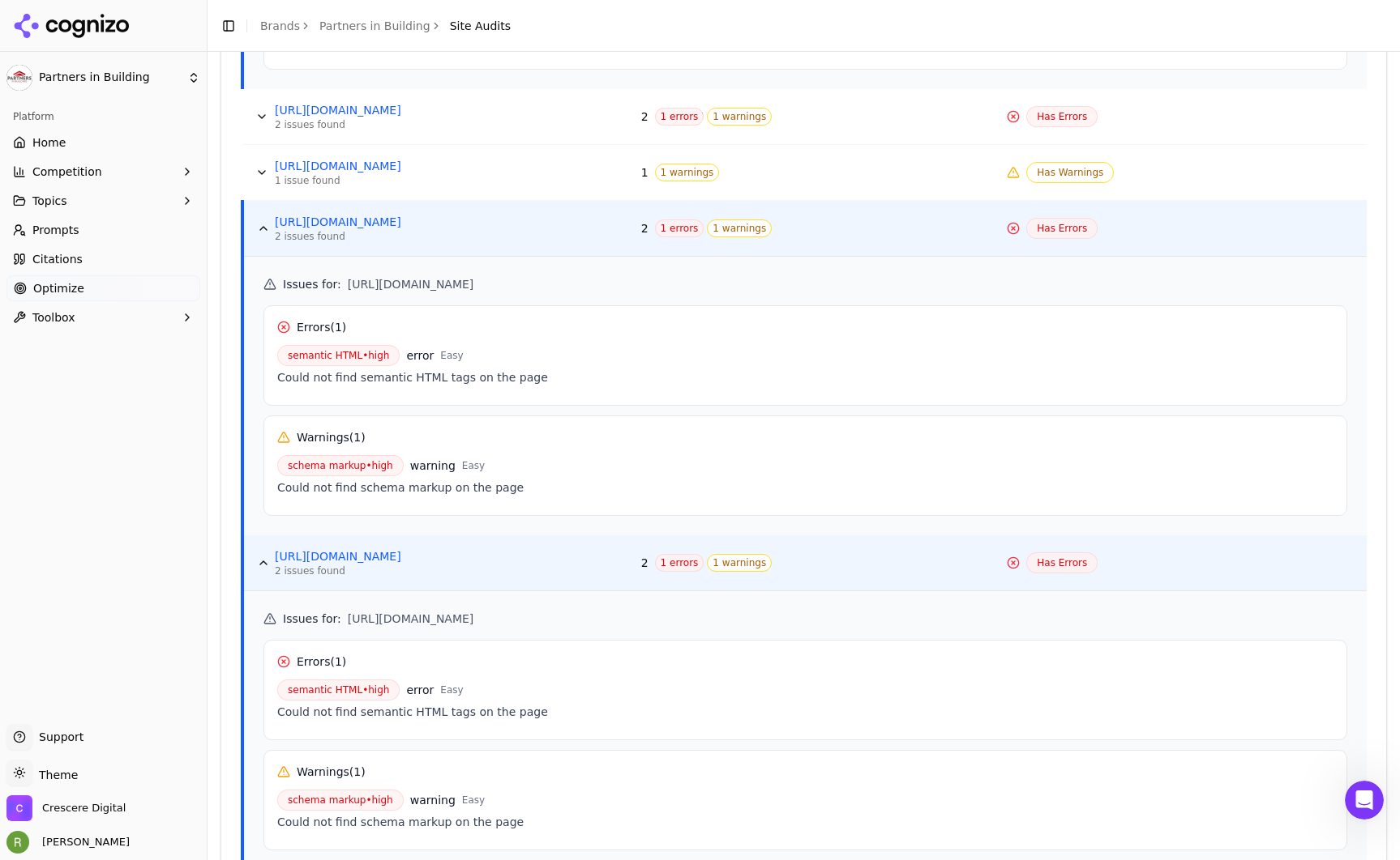
scroll to position [1312, 0]
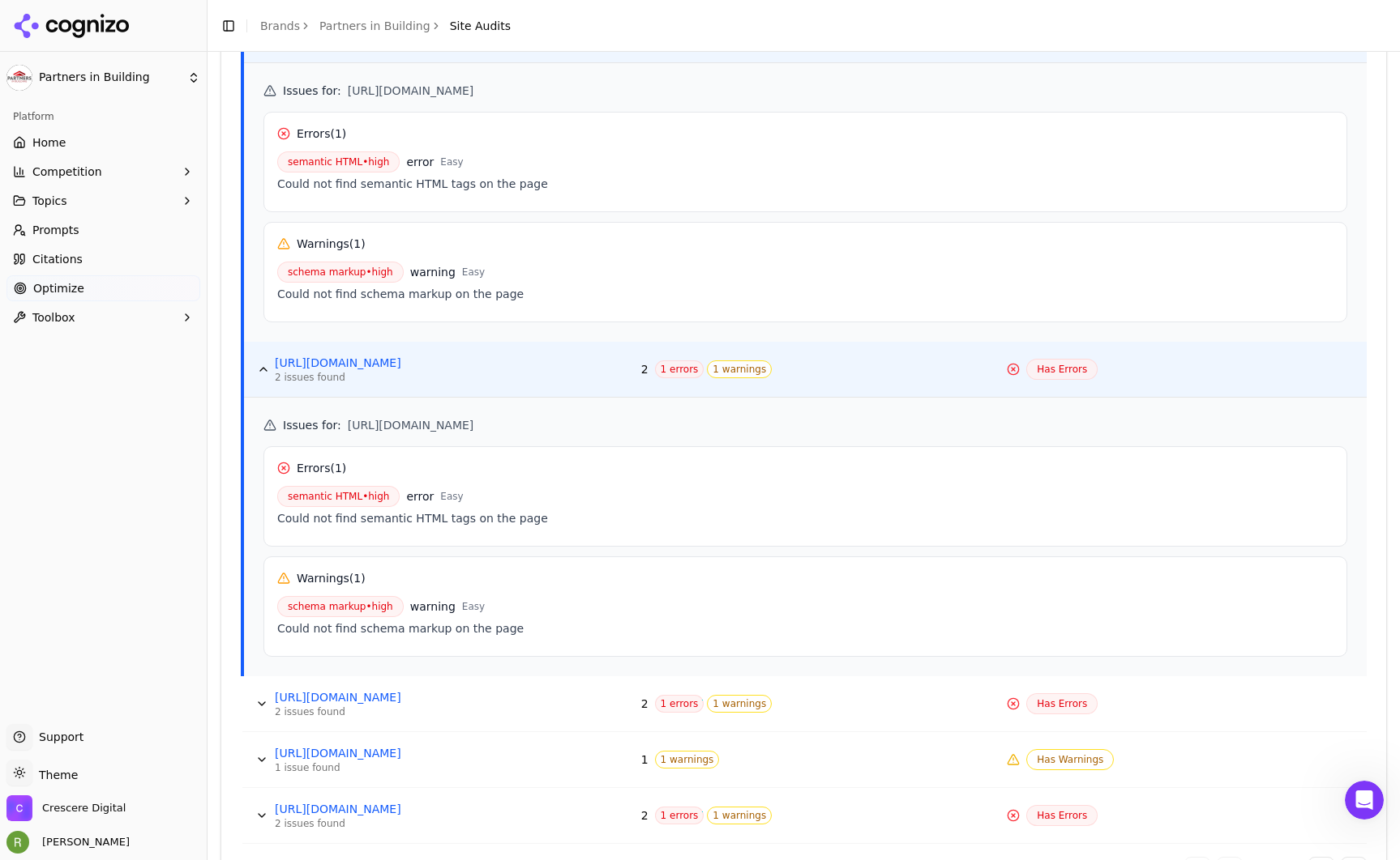
click at [65, 287] on span "Optimize" at bounding box center [58, 288] width 51 height 16
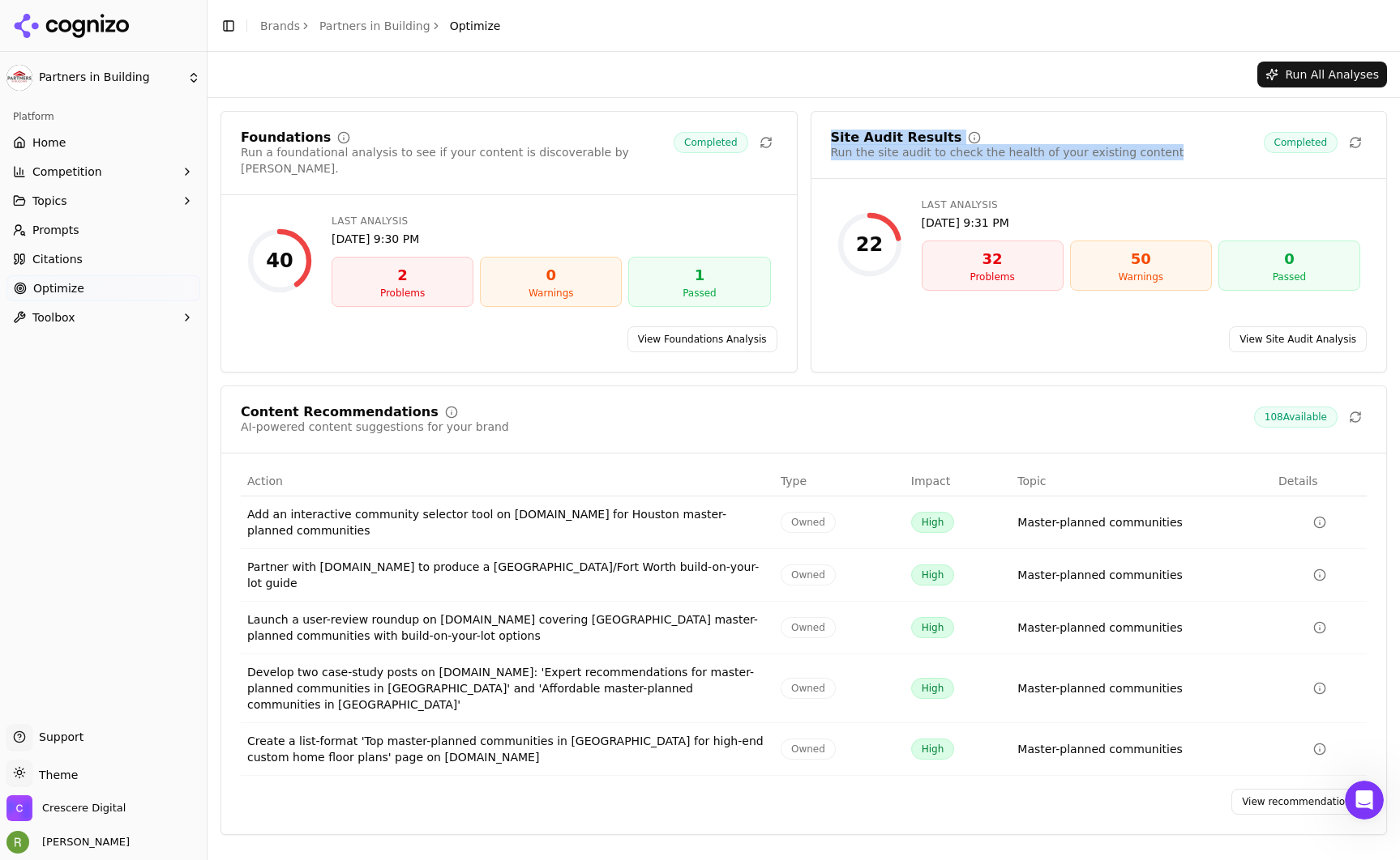
drag, startPoint x: 832, startPoint y: 138, endPoint x: 1160, endPoint y: 157, distance: 328.5
click at [1160, 157] on div "Site Audit Results Run the site audit to check the health of your existing cont…" at bounding box center [1099, 146] width 536 height 29
drag, startPoint x: 1169, startPoint y: 151, endPoint x: 822, endPoint y: 109, distance: 349.5
click at [822, 109] on div "Foundations Run a foundational analysis to see if your content is discoverable …" at bounding box center [803, 473] width 1192 height 751
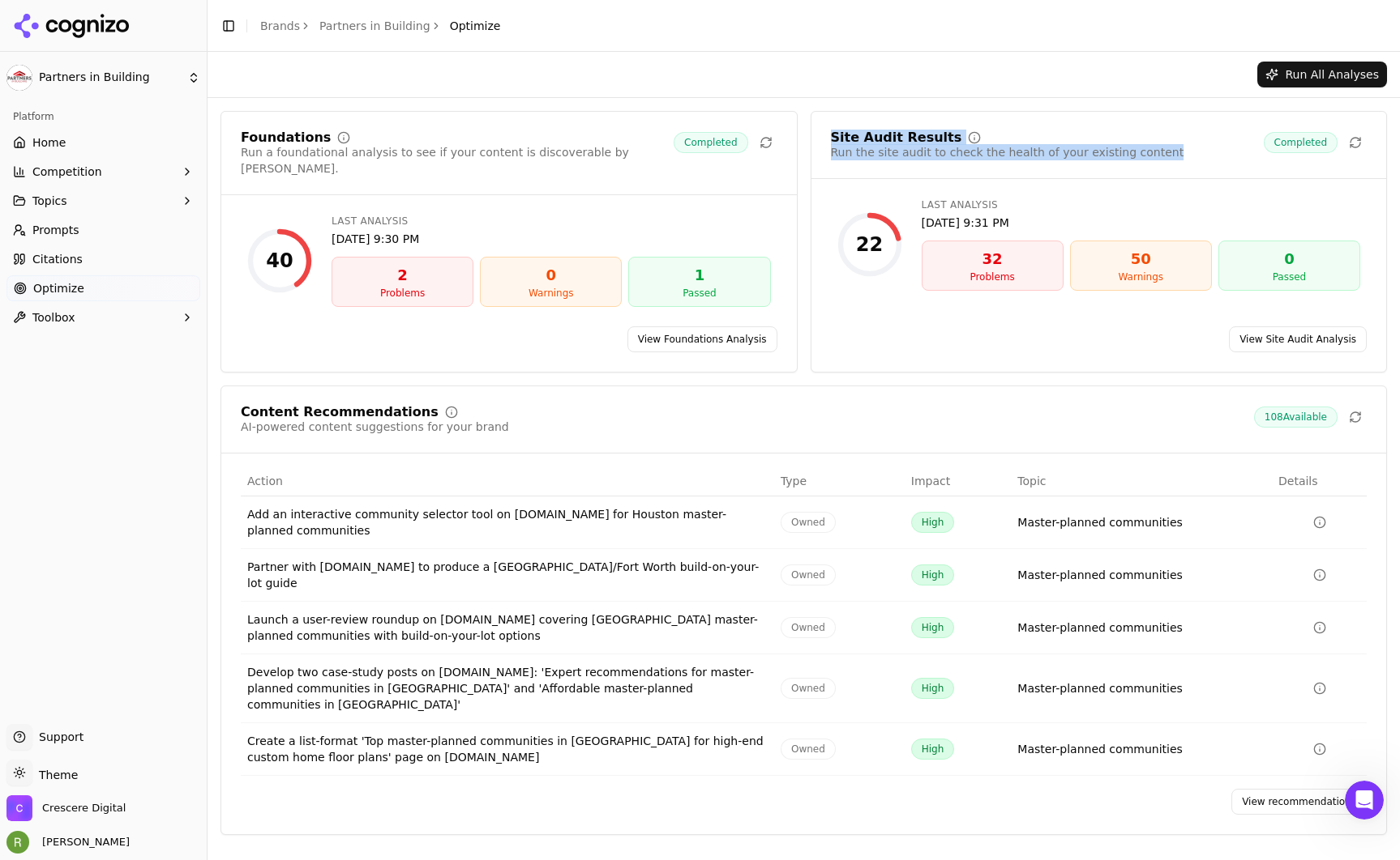
click at [822, 109] on div "Foundations Run a foundational analysis to see if your content is discoverable …" at bounding box center [803, 473] width 1192 height 751
click at [702, 326] on link "View Foundations Analysis" at bounding box center [702, 339] width 150 height 26
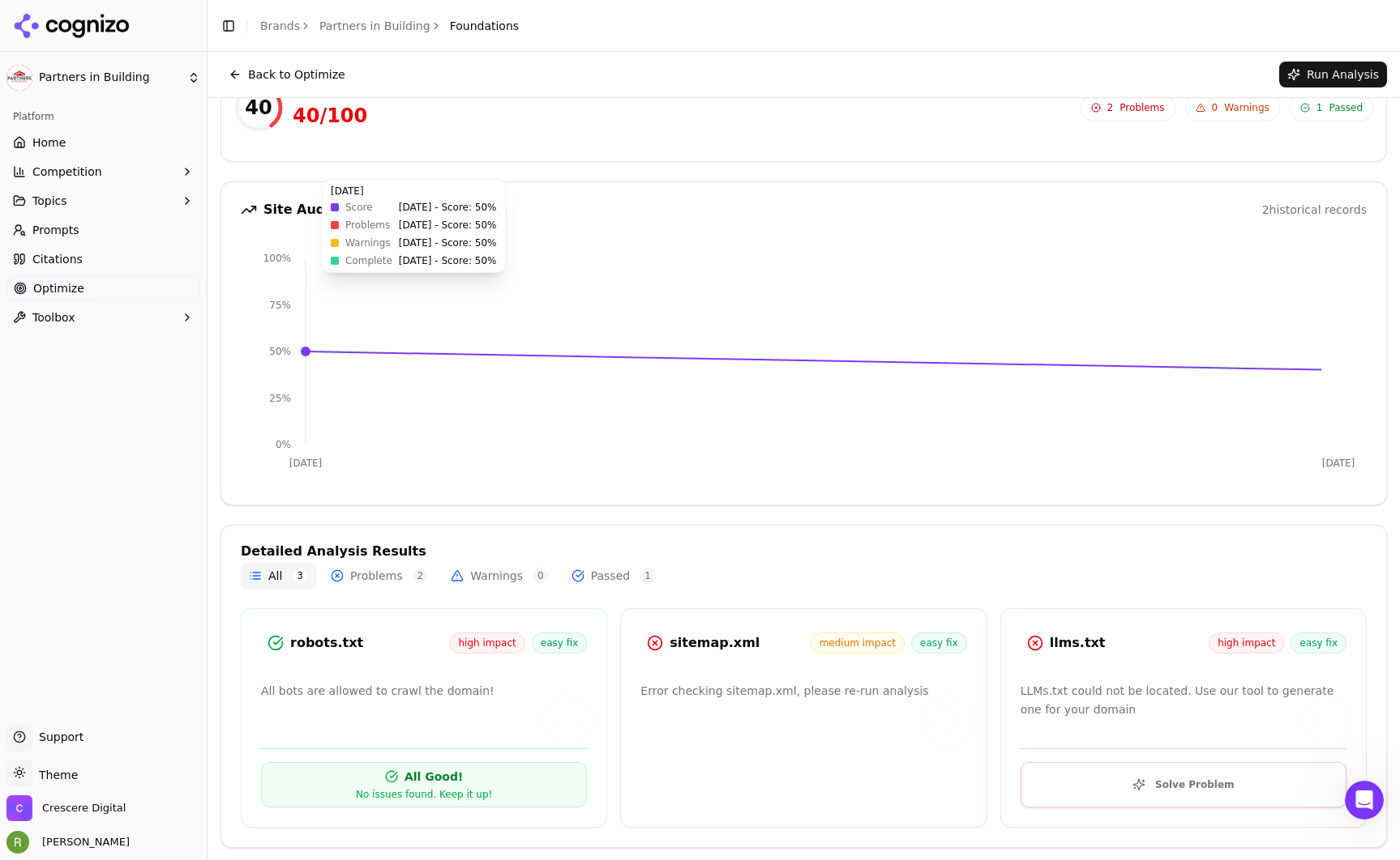
scroll to position [48, 0]
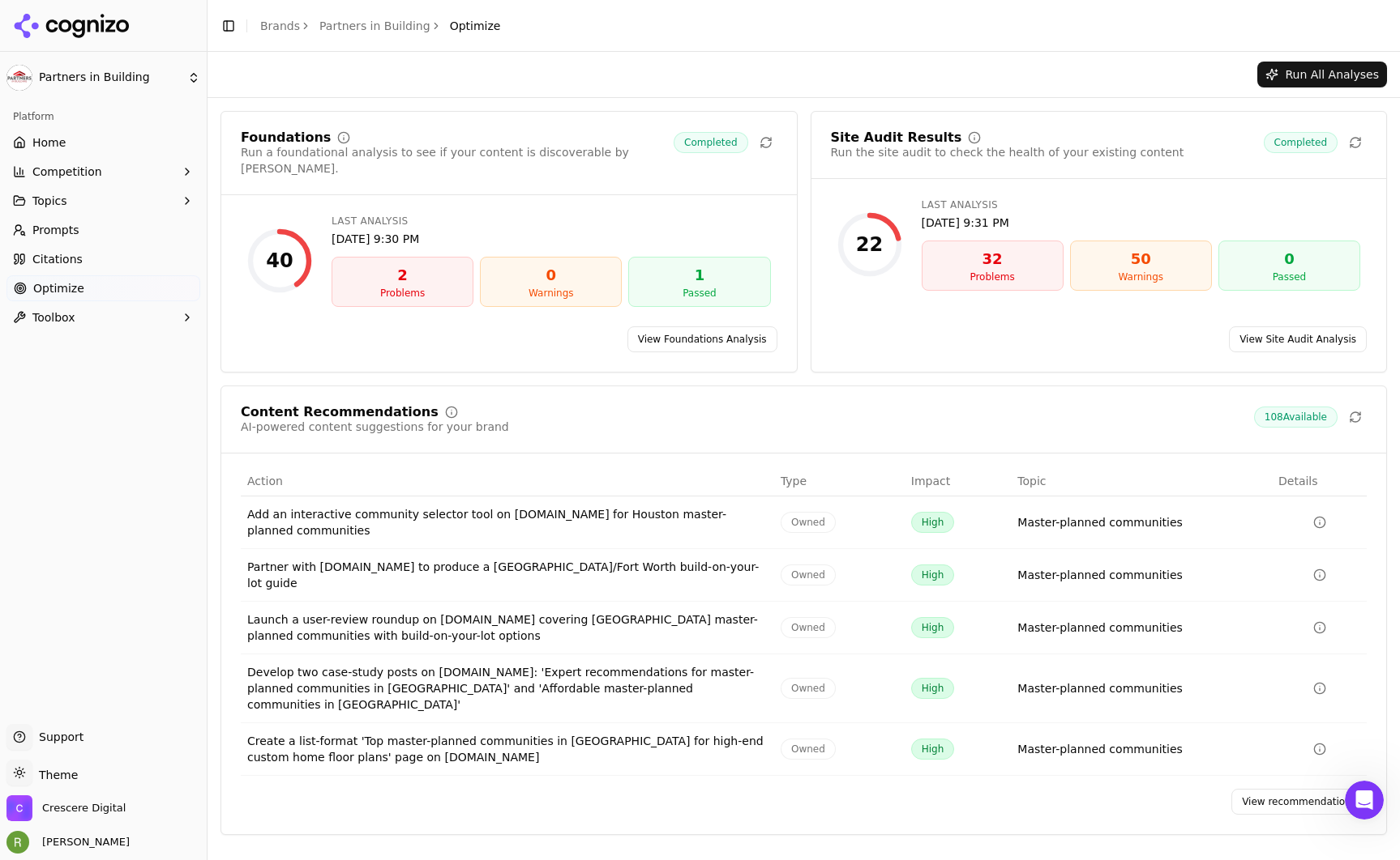
click at [1300, 326] on link "View Site Audit Analysis" at bounding box center [1298, 339] width 138 height 26
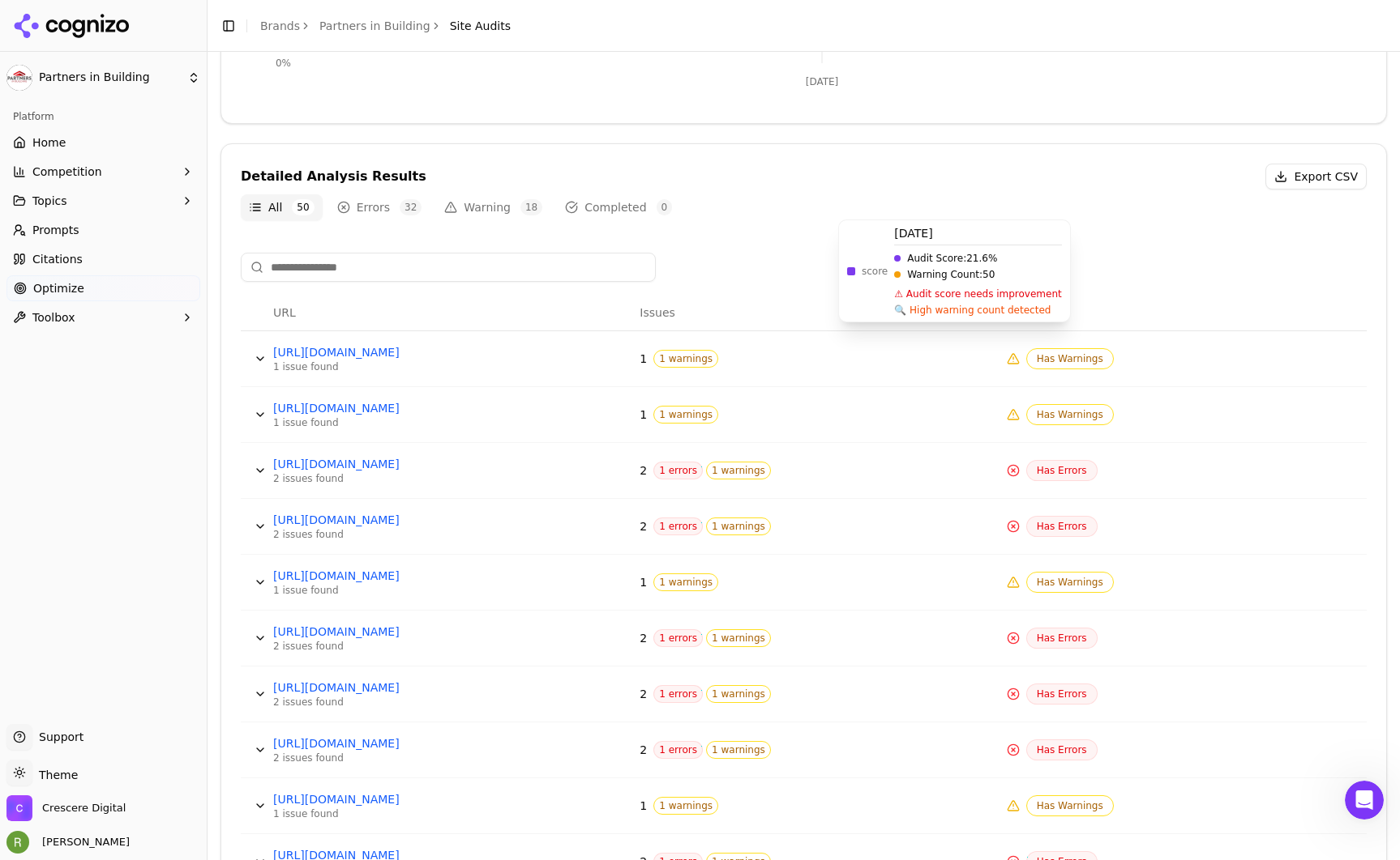
scroll to position [446, 0]
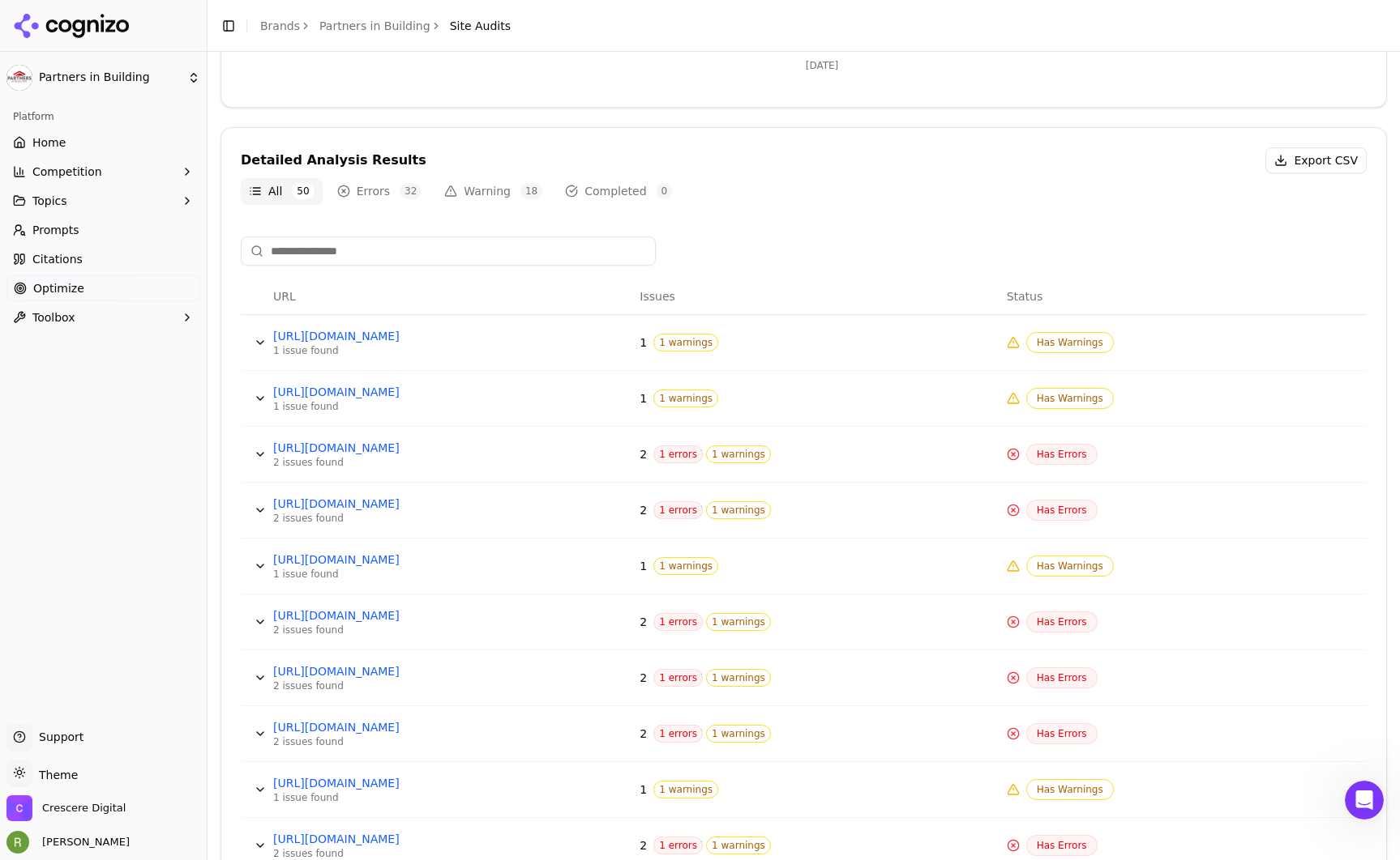
click at [257, 618] on button "Data table" at bounding box center [260, 622] width 26 height 26
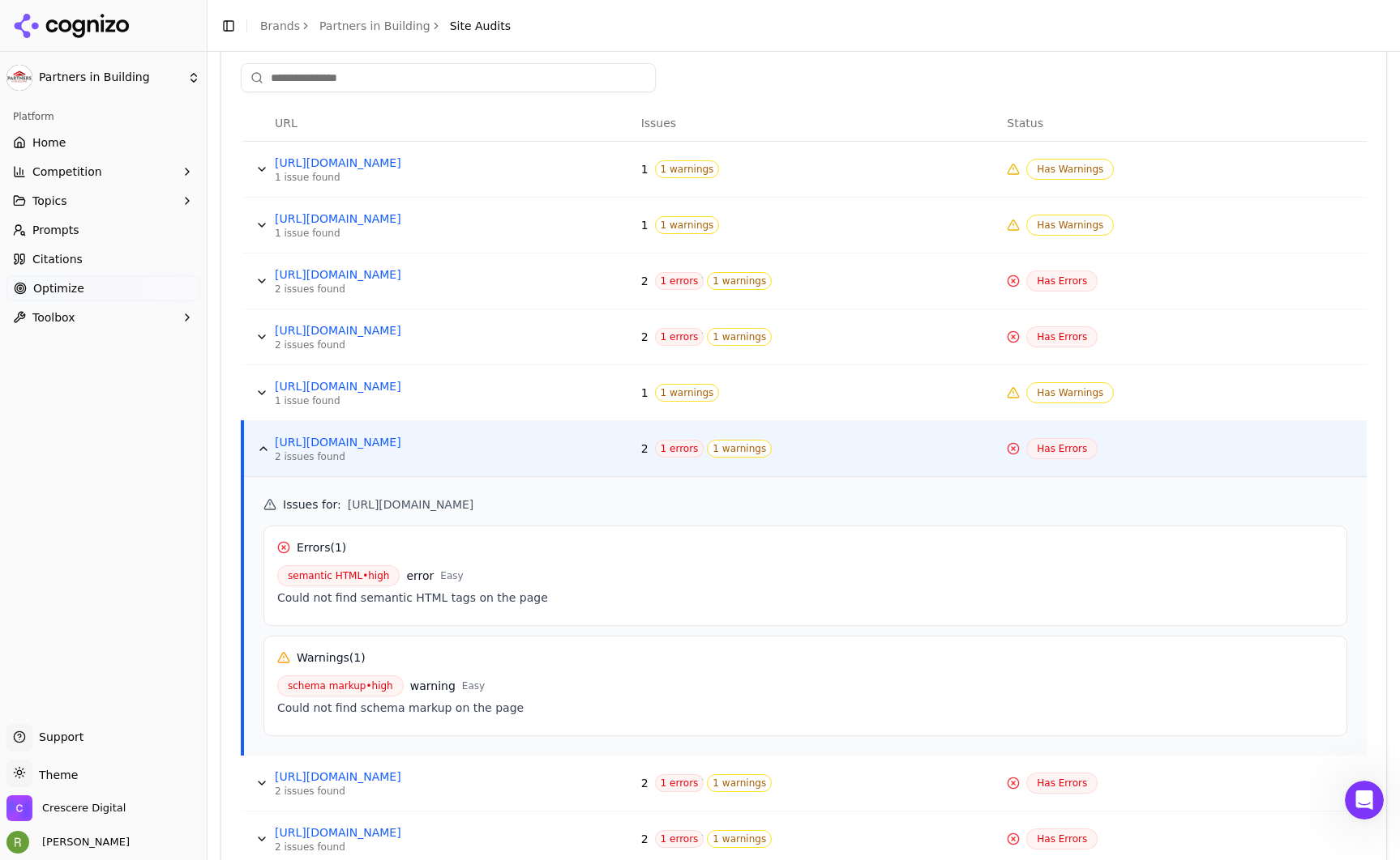
scroll to position [620, 0]
drag, startPoint x: 276, startPoint y: 597, endPoint x: 548, endPoint y: 599, distance: 272.0
click at [548, 599] on div "Could not find semantic HTML tags on the page" at bounding box center [805, 596] width 1057 height 16
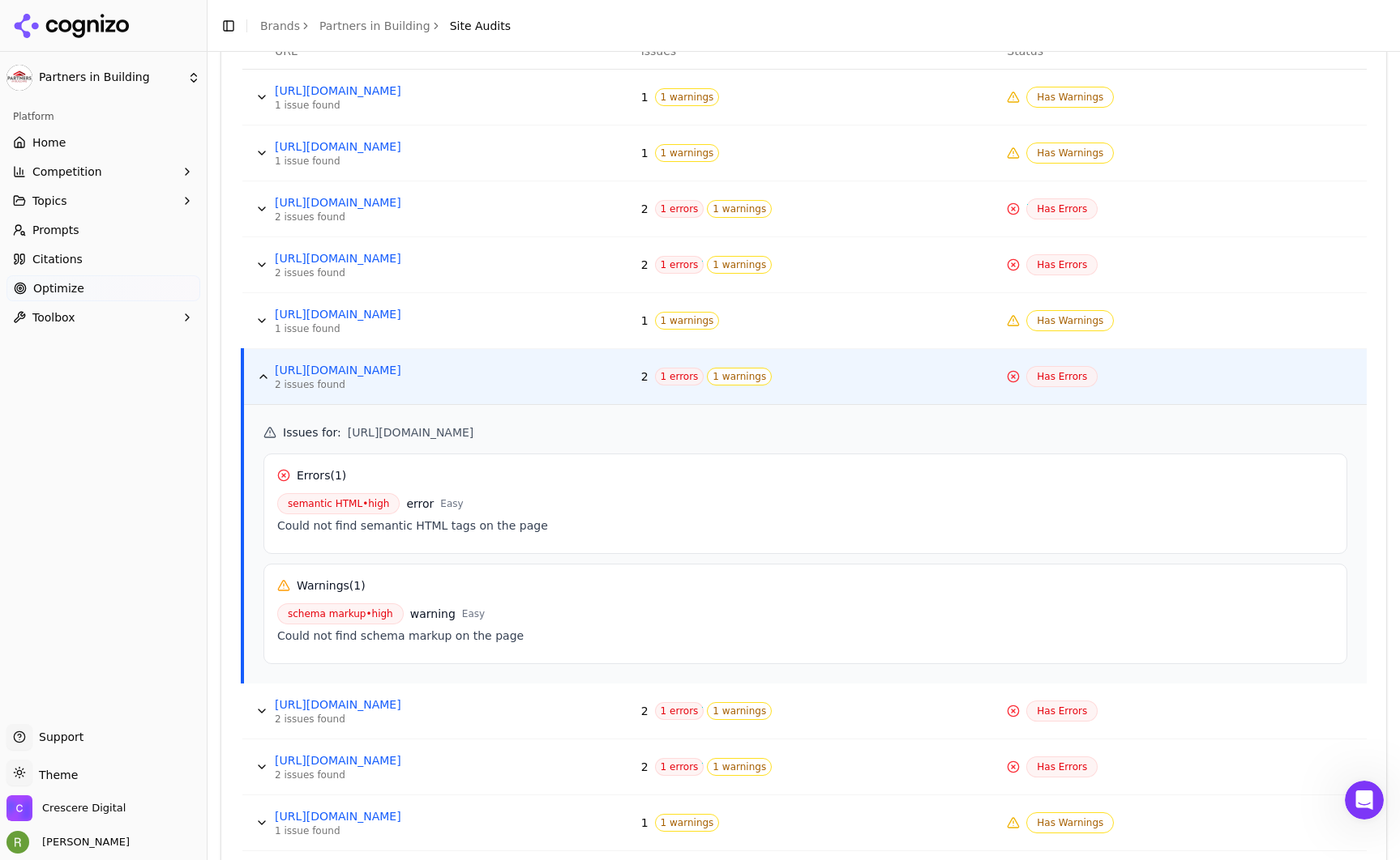
scroll to position [719, 0]
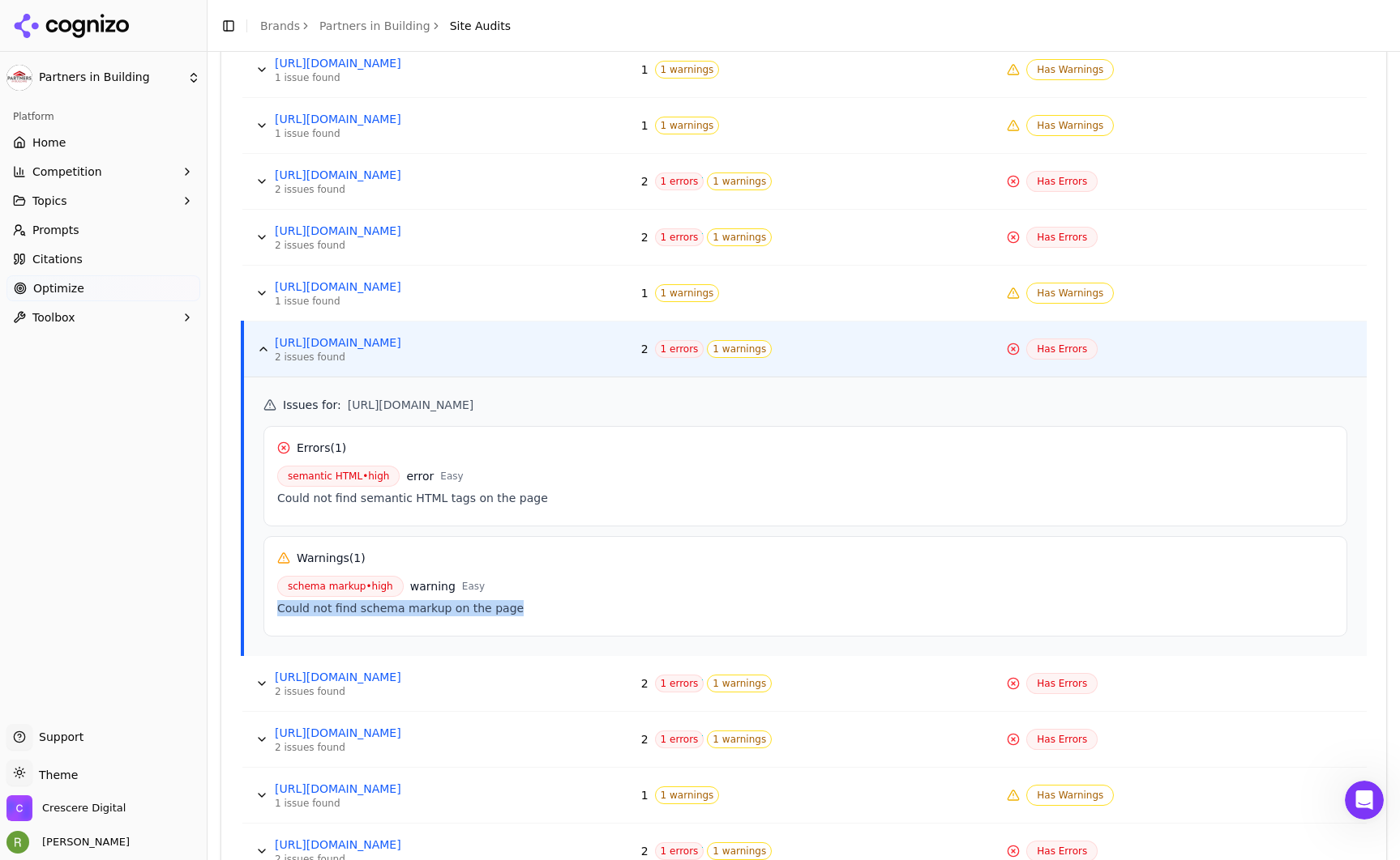
drag, startPoint x: 534, startPoint y: 612, endPoint x: 272, endPoint y: 608, distance: 262.0
click at [272, 608] on div "Warnings ( 1 ) schema markup • high warning Easy Could not find schema markup o…" at bounding box center [805, 586] width 1083 height 100
click at [273, 608] on div "Warnings ( 1 ) schema markup • high warning Easy Could not find schema markup o…" at bounding box center [805, 586] width 1083 height 100
drag, startPoint x: 284, startPoint y: 607, endPoint x: 533, endPoint y: 601, distance: 249.1
click at [533, 601] on div "Could not find schema markup on the page" at bounding box center [805, 608] width 1057 height 16
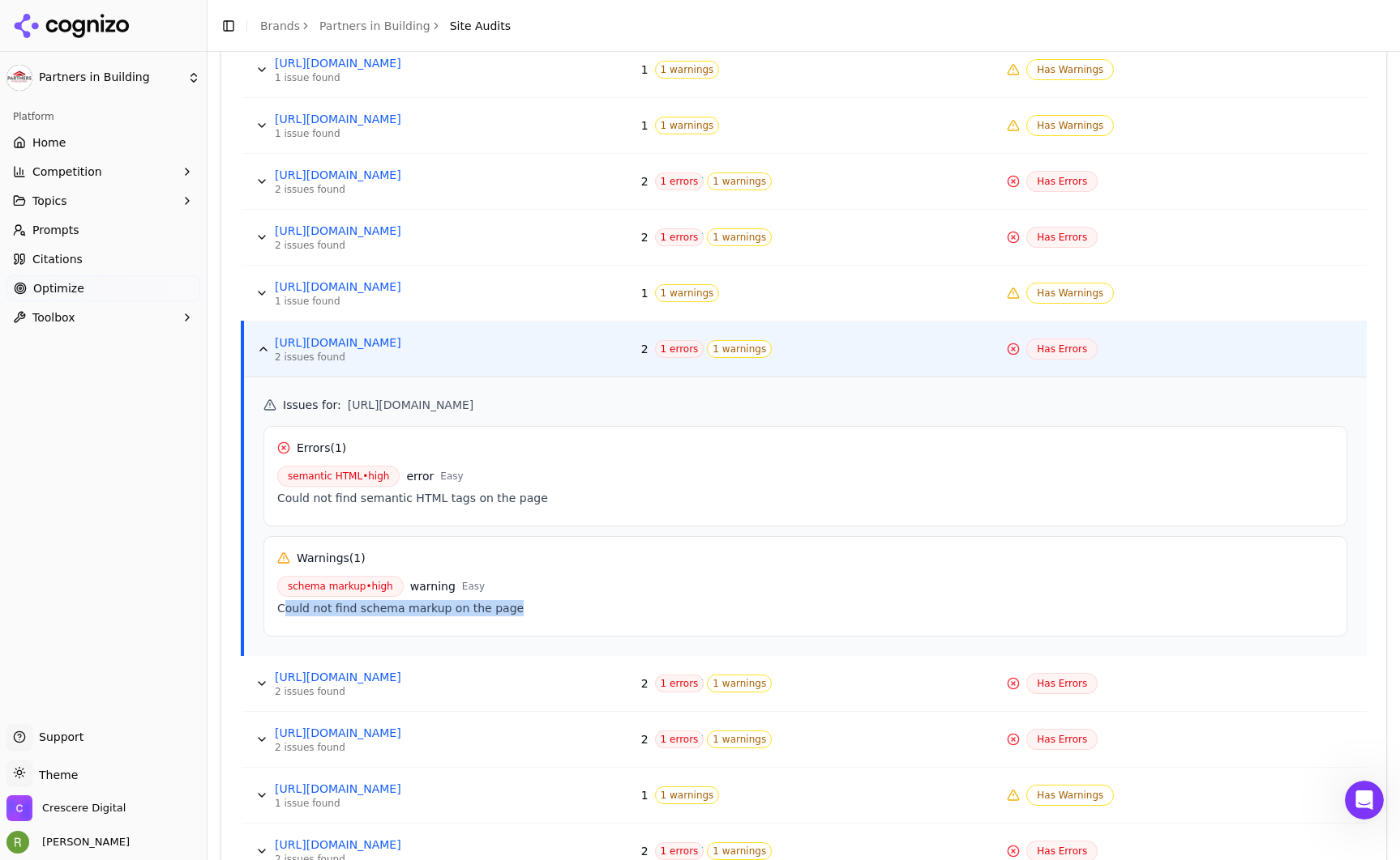
click at [533, 601] on div "Could not find schema markup on the page" at bounding box center [805, 608] width 1057 height 16
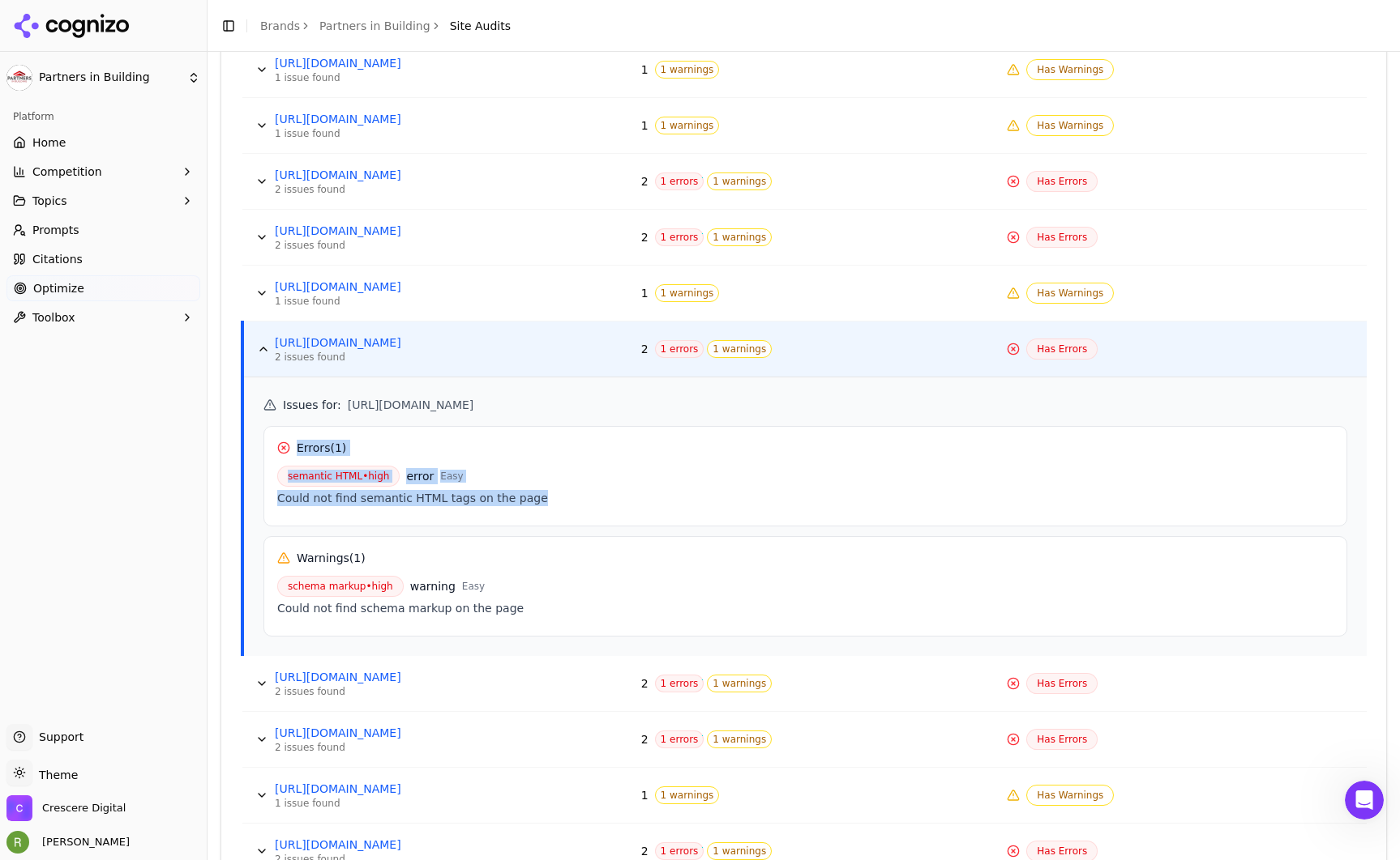
drag, startPoint x: 539, startPoint y: 501, endPoint x: 272, endPoint y: 435, distance: 275.0
click at [272, 435] on div "Errors ( 1 ) semantic HTML • high error Easy Could not find semantic HTML tags …" at bounding box center [805, 475] width 1083 height 100
drag, startPoint x: 272, startPoint y: 435, endPoint x: 554, endPoint y: 496, distance: 288.5
click at [554, 496] on div "Errors ( 1 ) semantic HTML • high error Easy Could not find semantic HTML tags …" at bounding box center [805, 475] width 1083 height 100
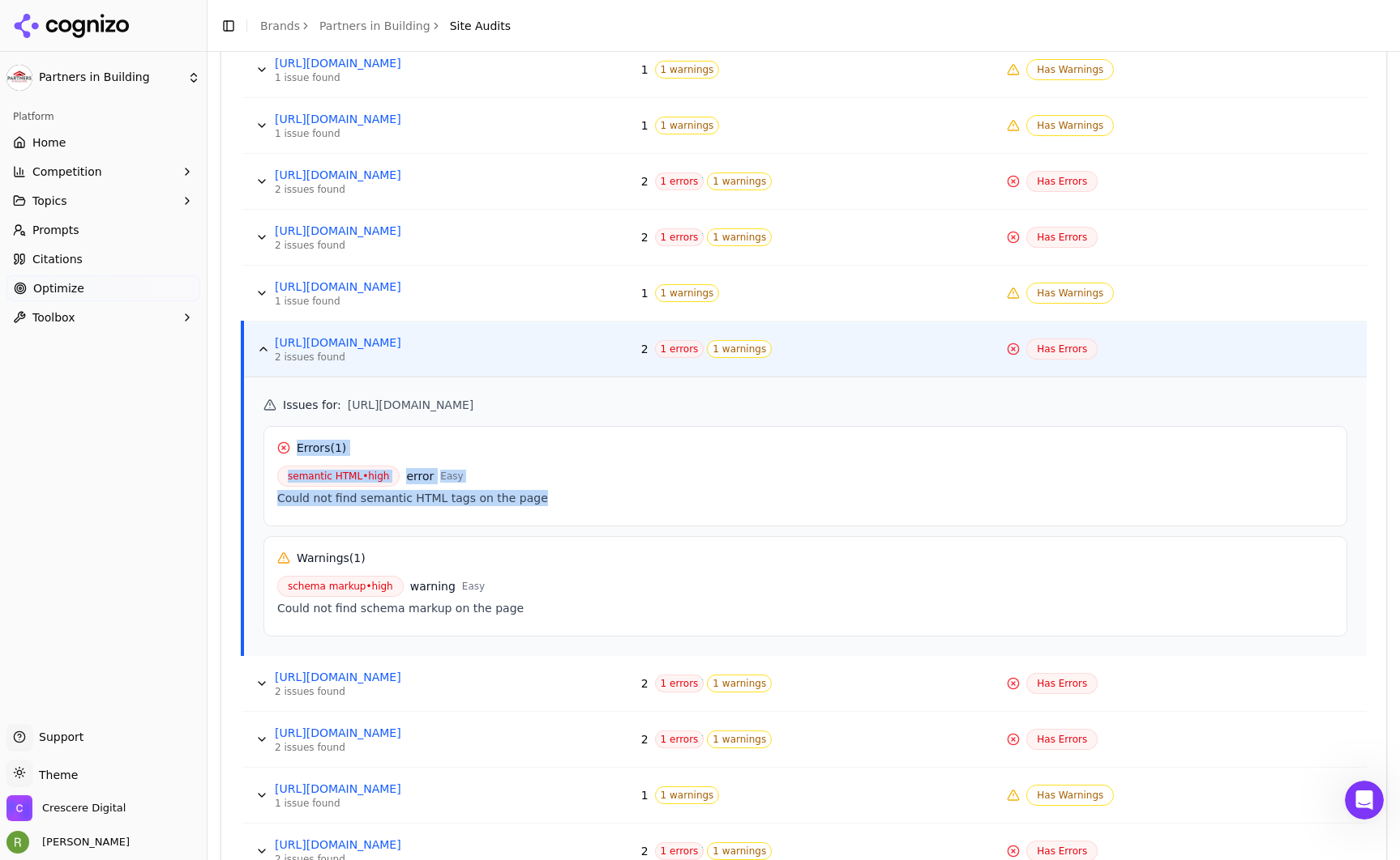
click at [554, 496] on div "Could not find semantic HTML tags on the page" at bounding box center [805, 497] width 1057 height 16
click at [351, 471] on span "semantic HTML • high" at bounding box center [338, 476] width 122 height 21
click at [278, 445] on icon "Data table" at bounding box center [283, 448] width 13 height 13
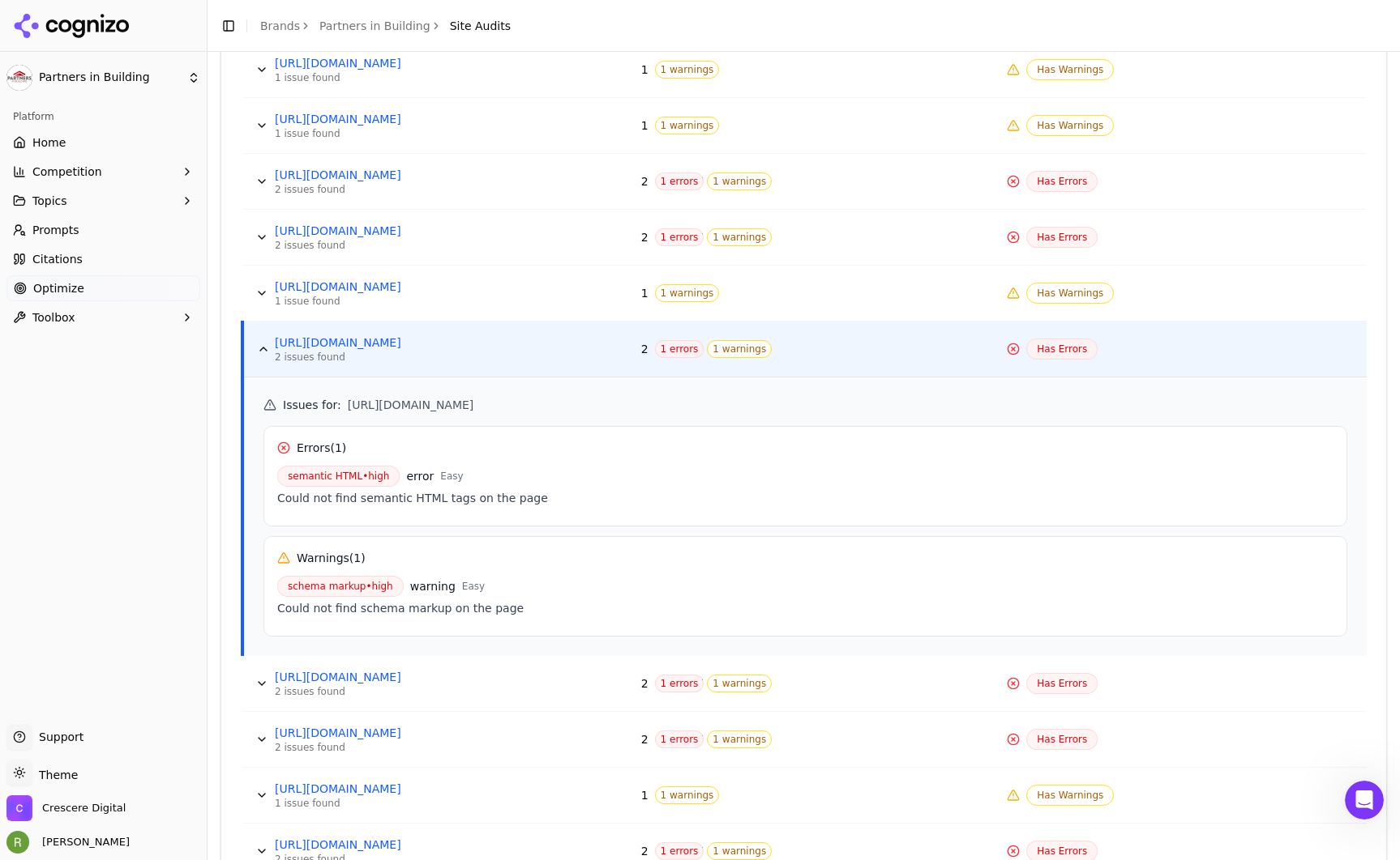
scroll to position [810, 0]
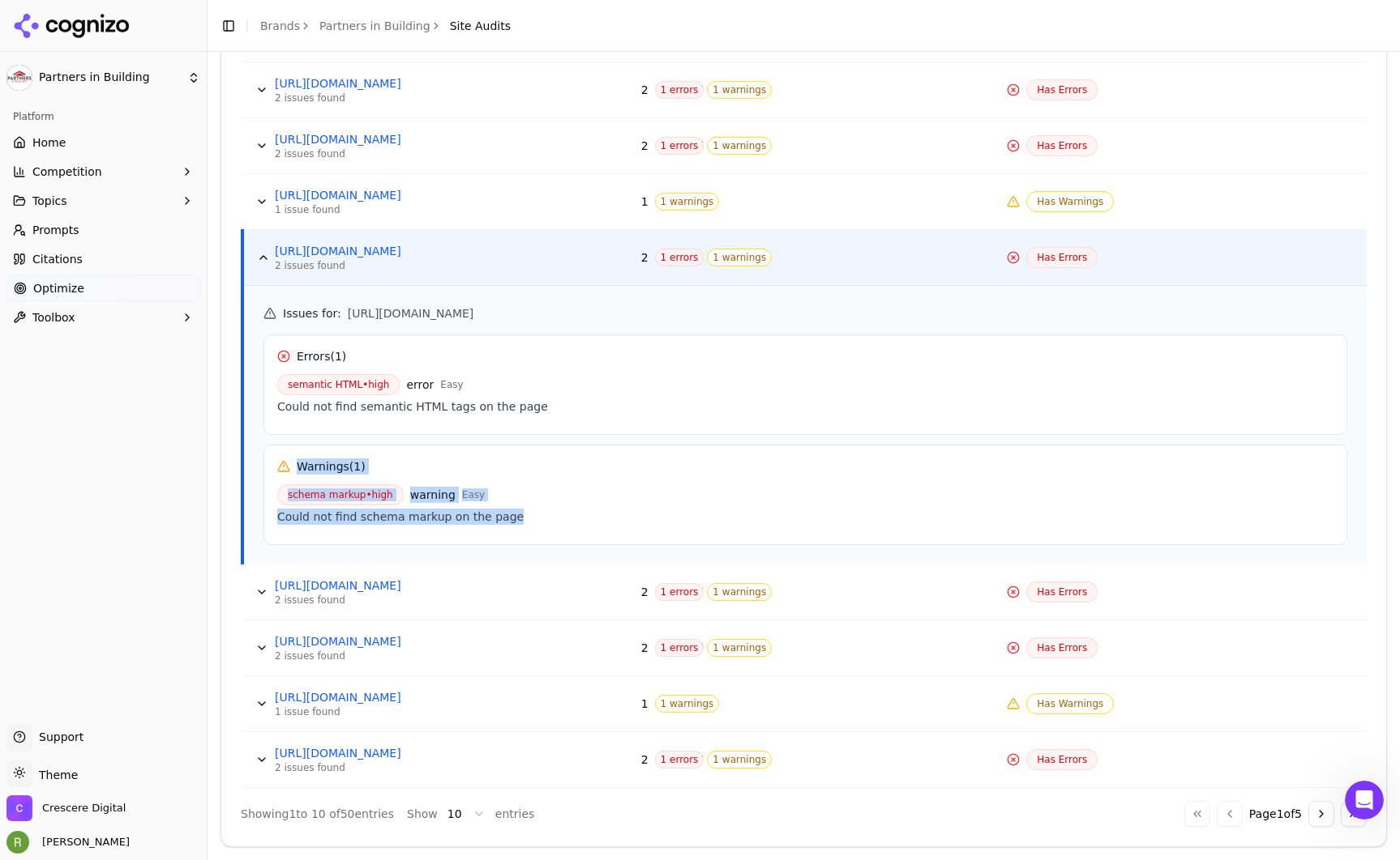
drag, startPoint x: 522, startPoint y: 516, endPoint x: 383, endPoint y: 440, distance: 158.4
click at [277, 454] on div "Warnings ( 1 ) schema markup • high warning Easy Could not find schema markup o…" at bounding box center [805, 495] width 1083 height 100
click at [264, 252] on button "Data table" at bounding box center [263, 257] width 26 height 26
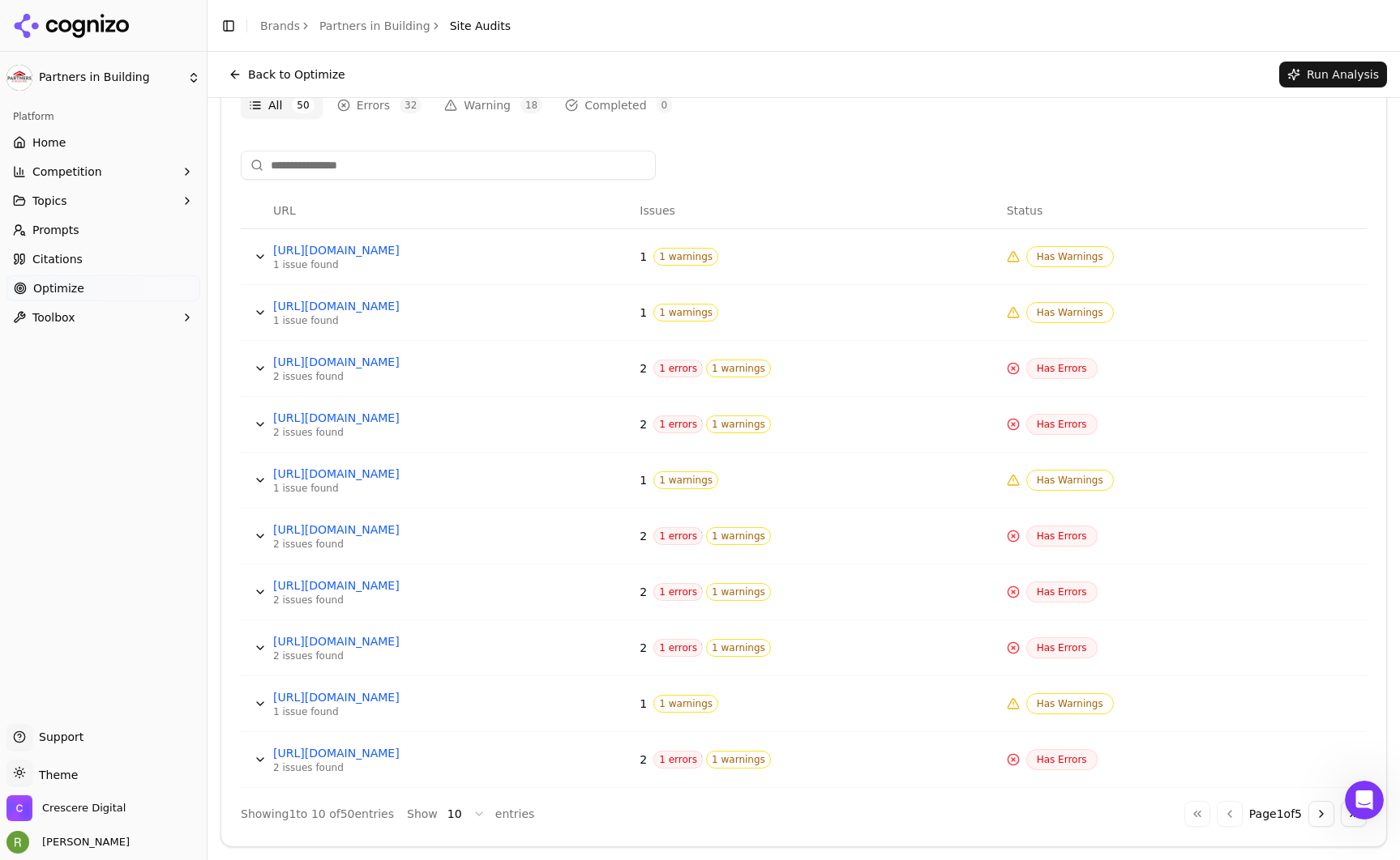
scroll to position [532, 0]
click at [258, 255] on button "Data table" at bounding box center [260, 257] width 26 height 26
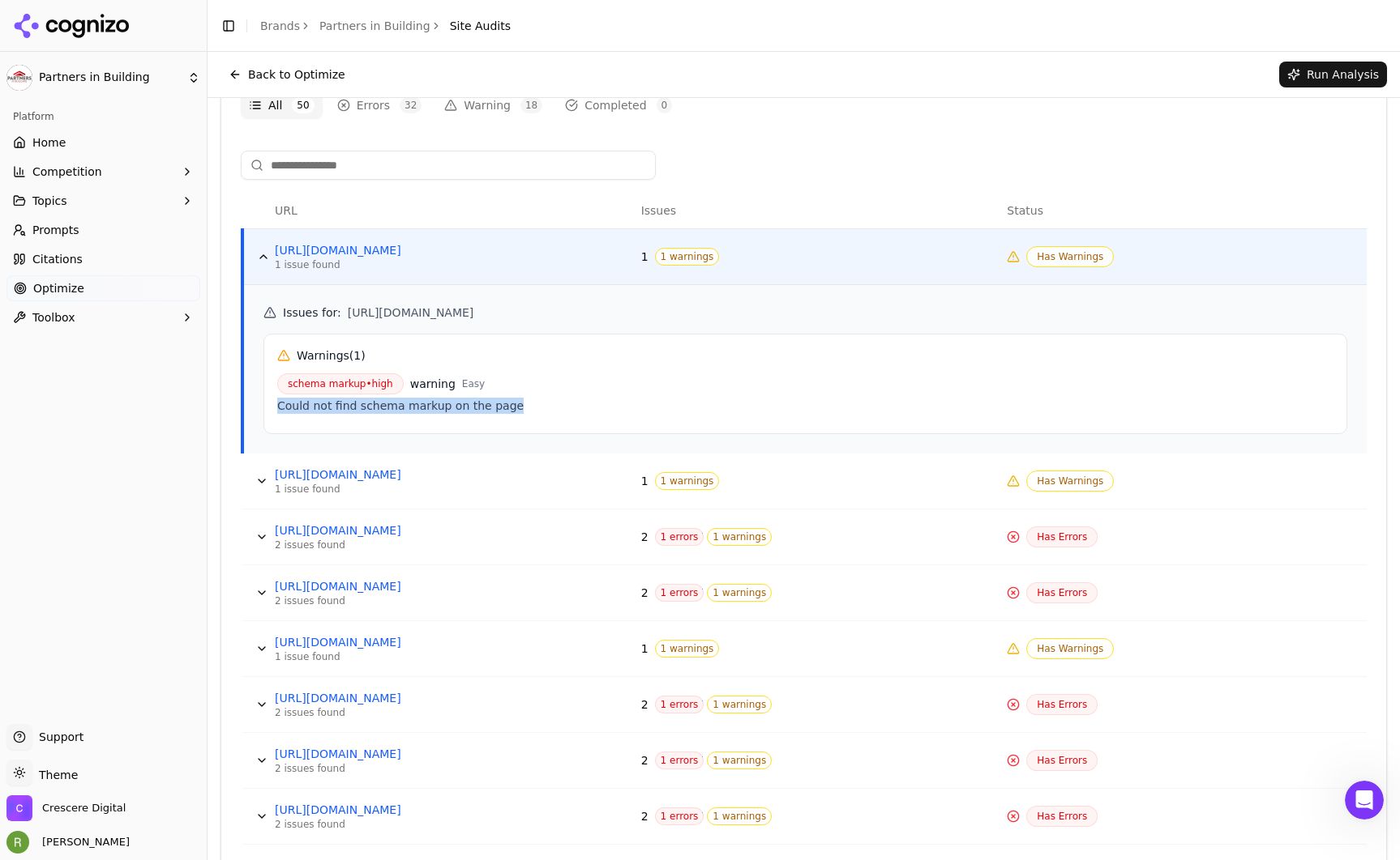
drag, startPoint x: 293, startPoint y: 406, endPoint x: 552, endPoint y: 401, distance: 259.0
click at [552, 401] on div "Could not find schema markup on the page" at bounding box center [805, 406] width 1057 height 16
click at [255, 257] on button "Data table" at bounding box center [263, 257] width 26 height 26
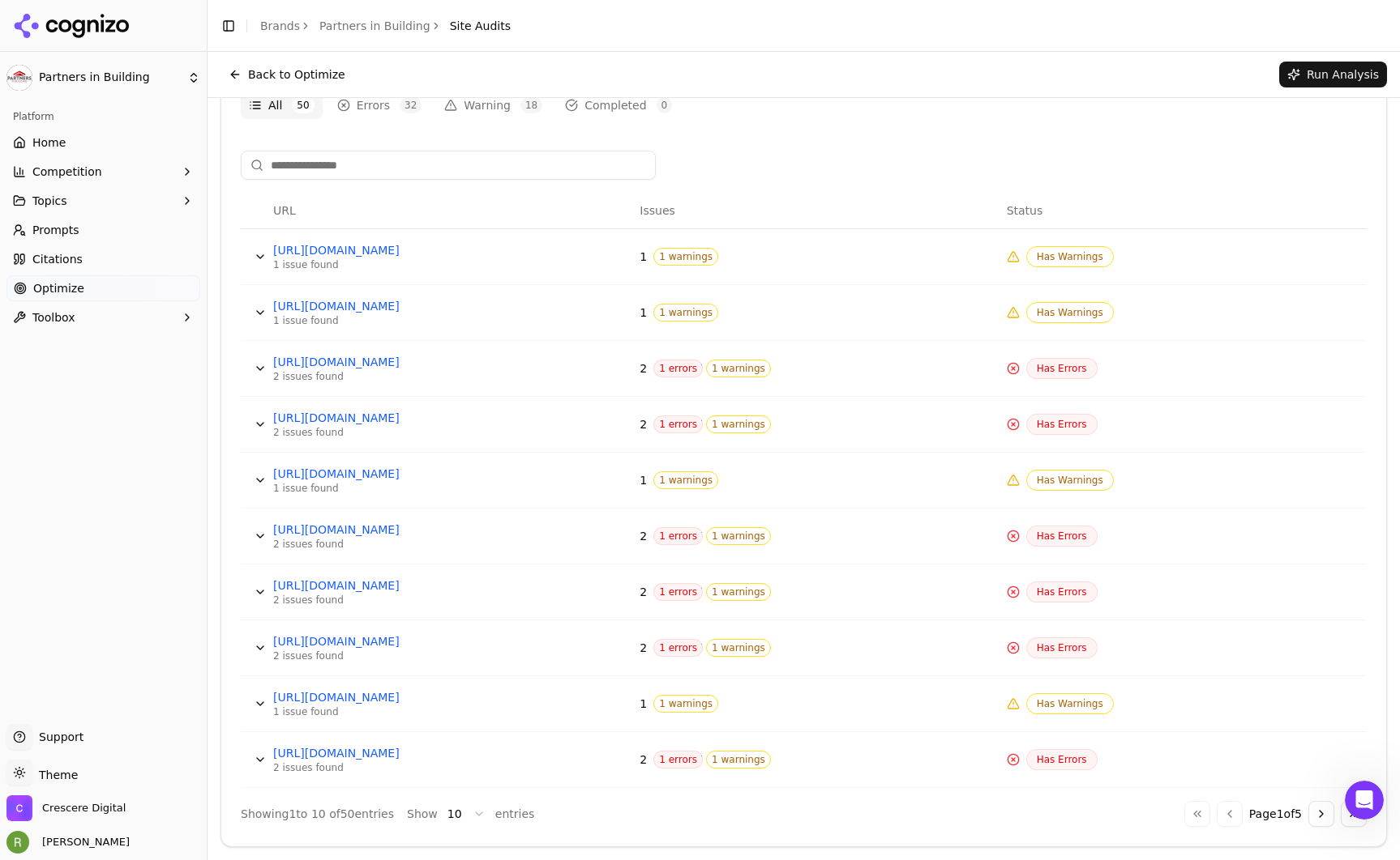
click at [253, 364] on button "Data table" at bounding box center [260, 369] width 26 height 26
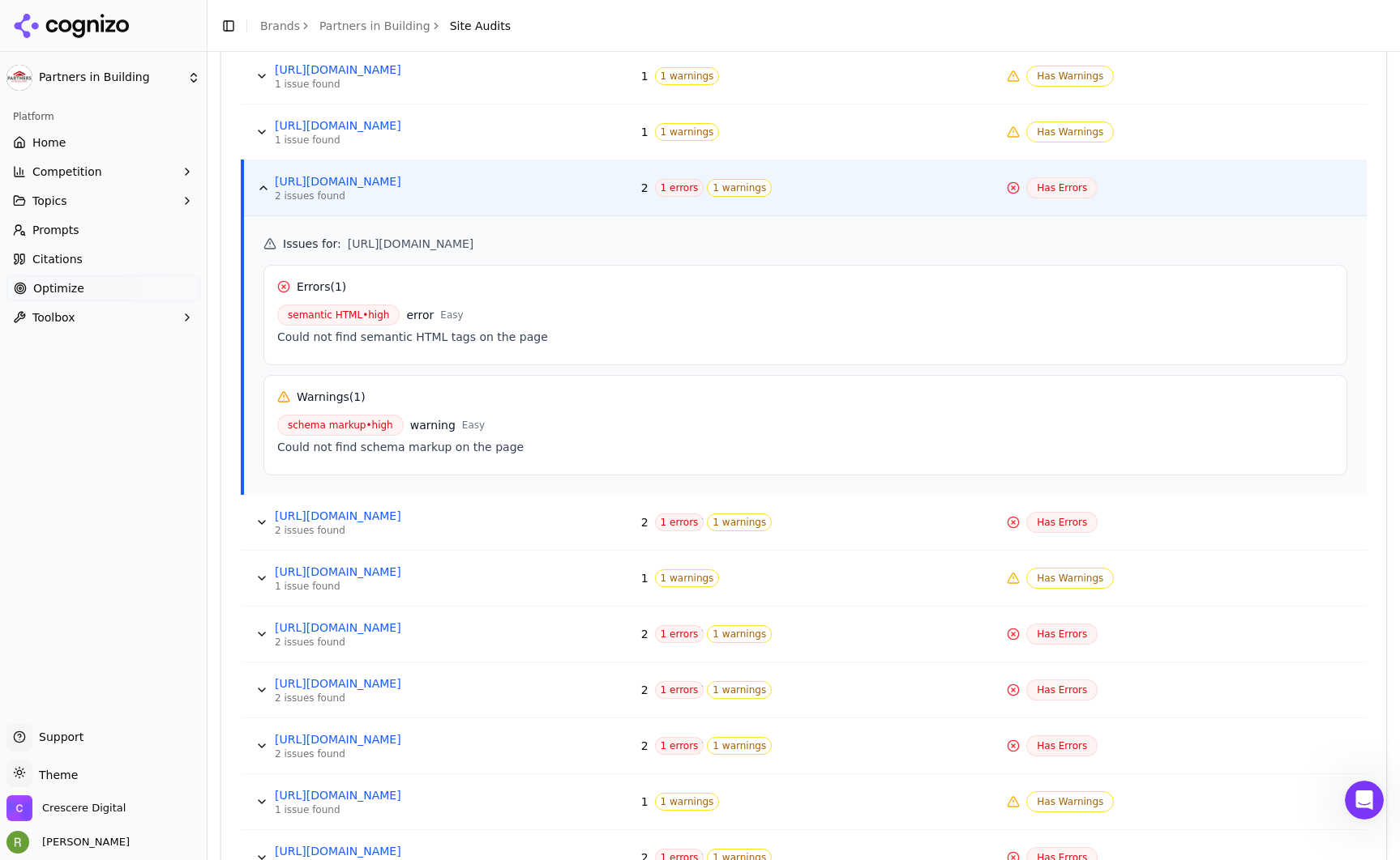
scroll to position [722, 0]
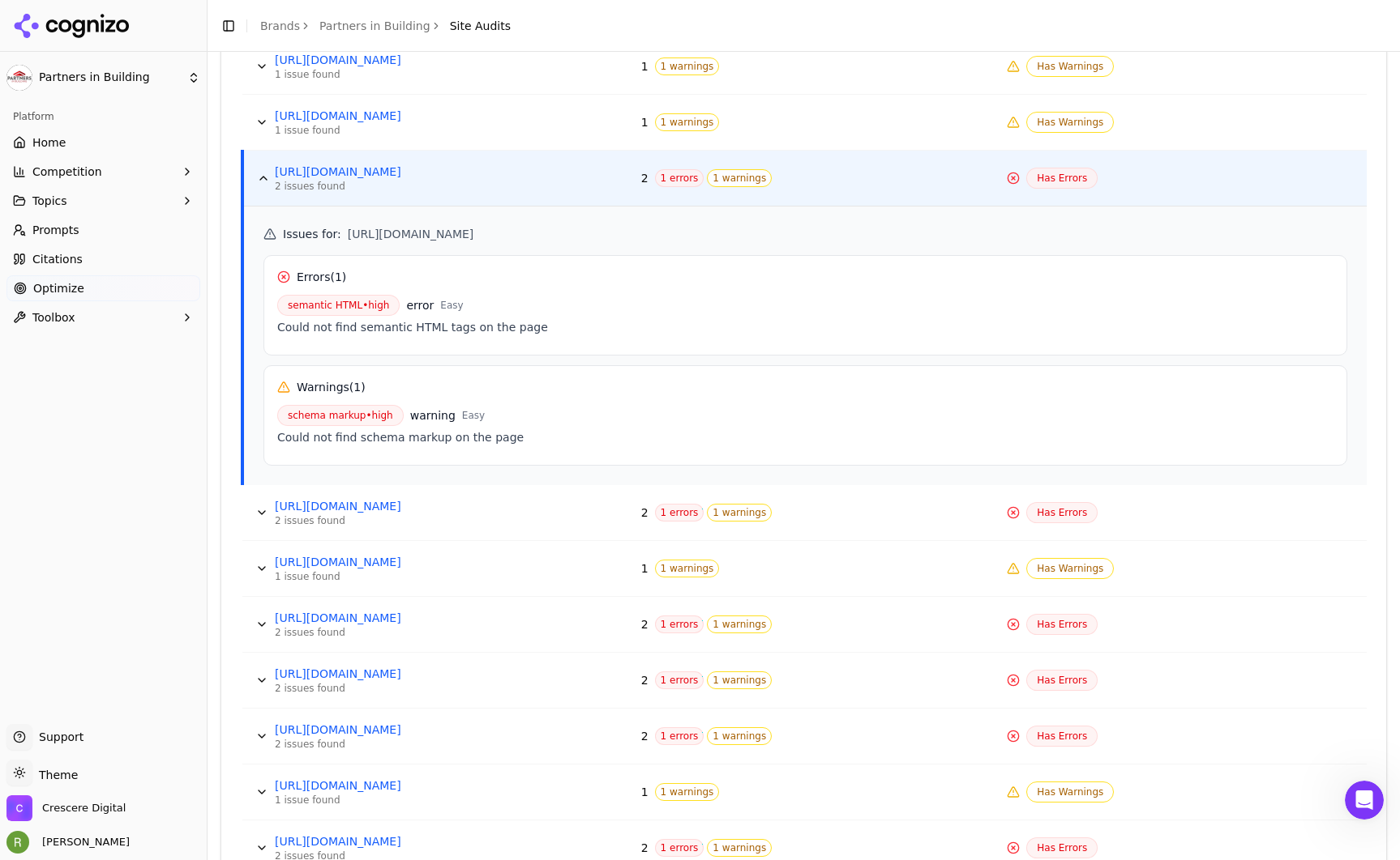
click at [259, 568] on button "Data table" at bounding box center [262, 568] width 26 height 26
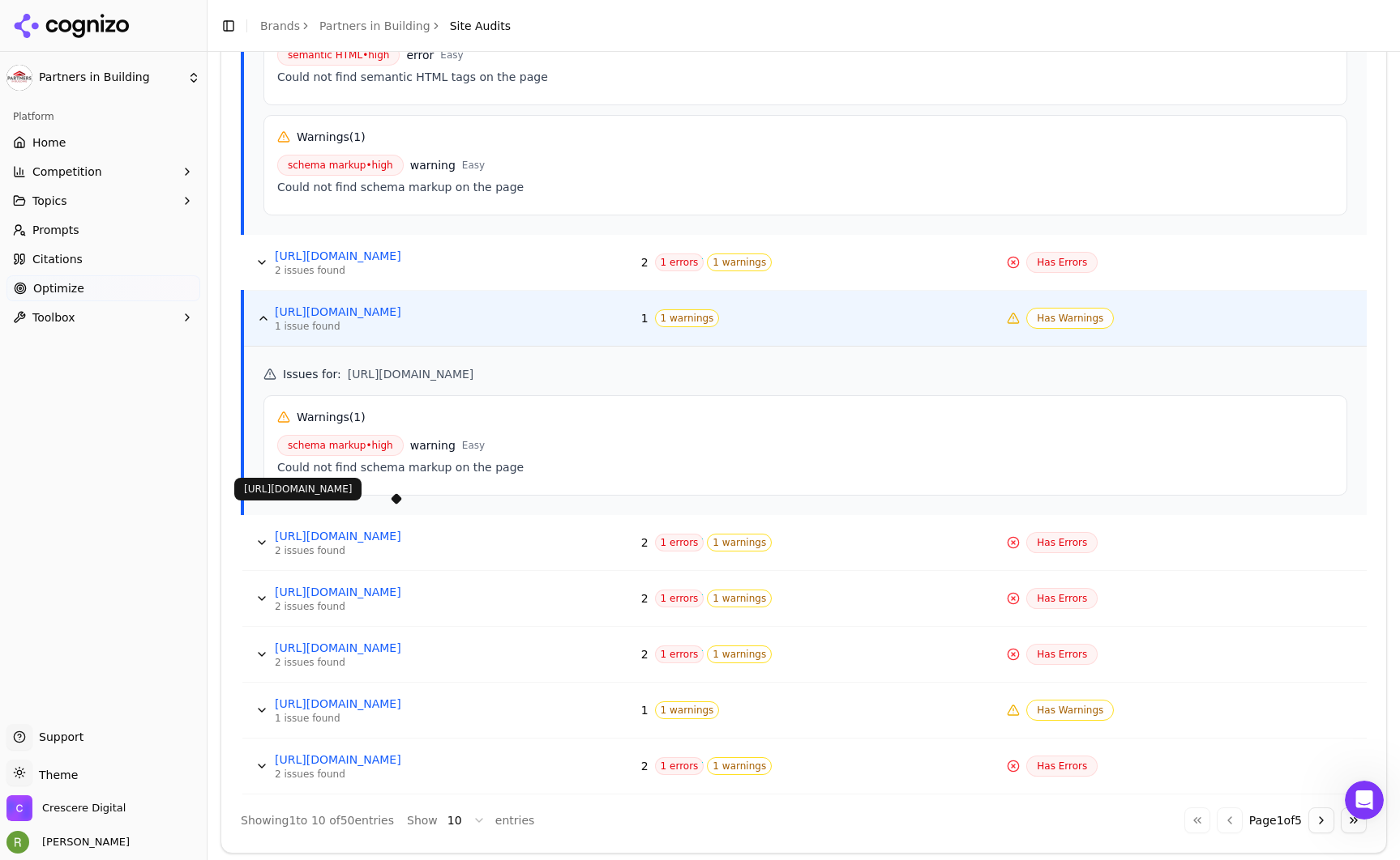
scroll to position [979, 0]
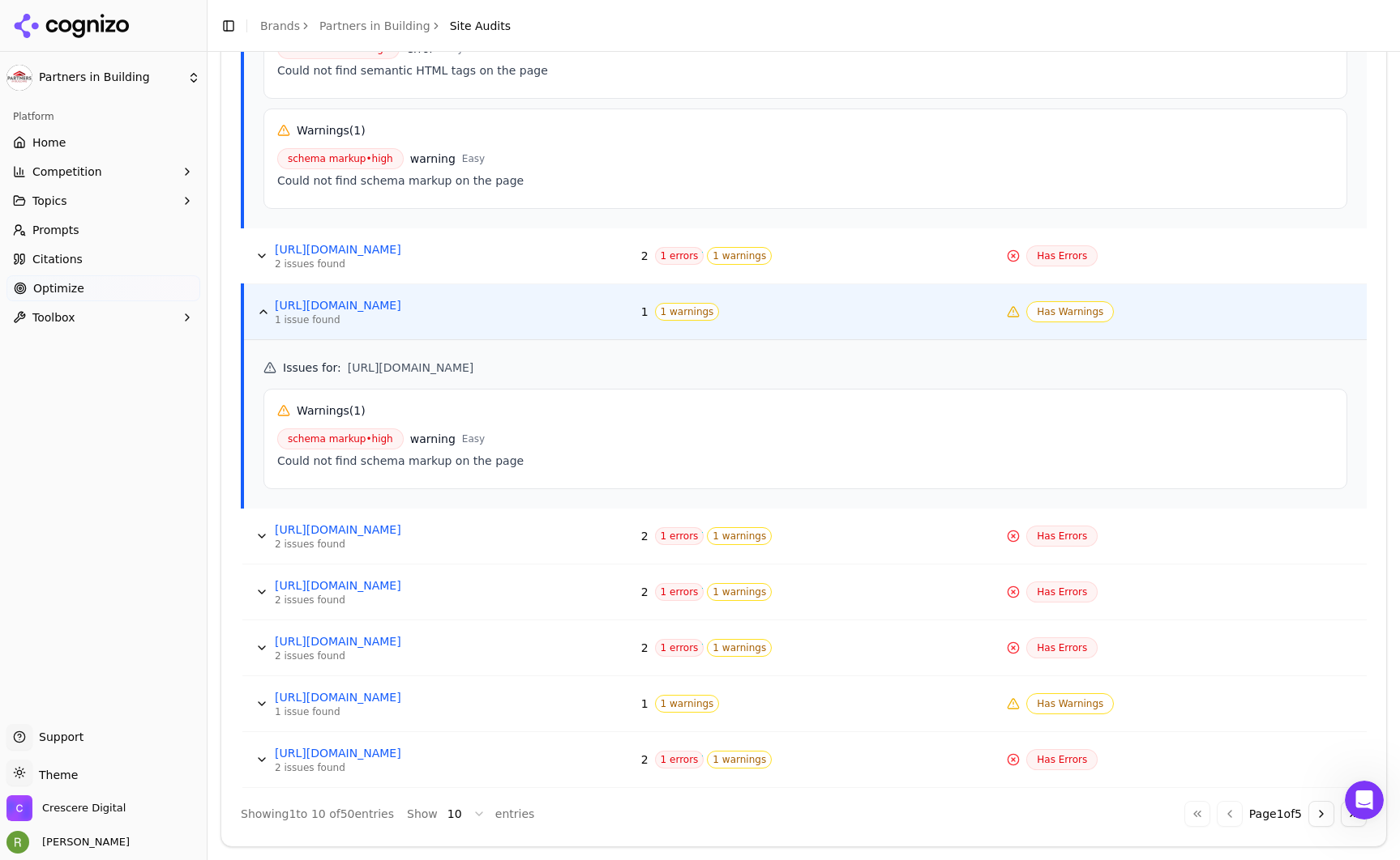
click at [464, 812] on html "Partners in Building Platform Home Competition Topics Prompts Citations Optimiz…" at bounding box center [700, 430] width 1400 height 860
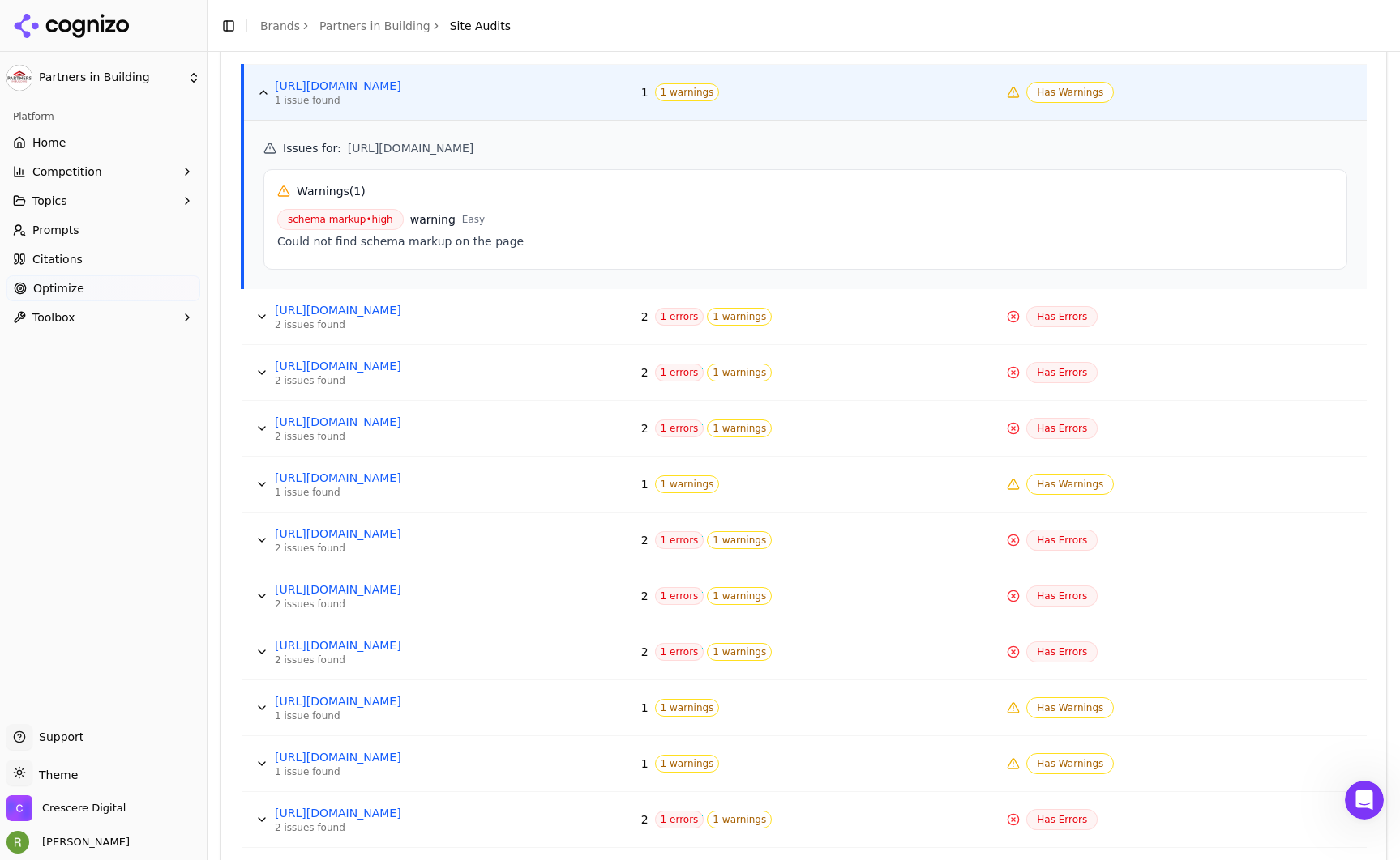
scroll to position [1300, 0]
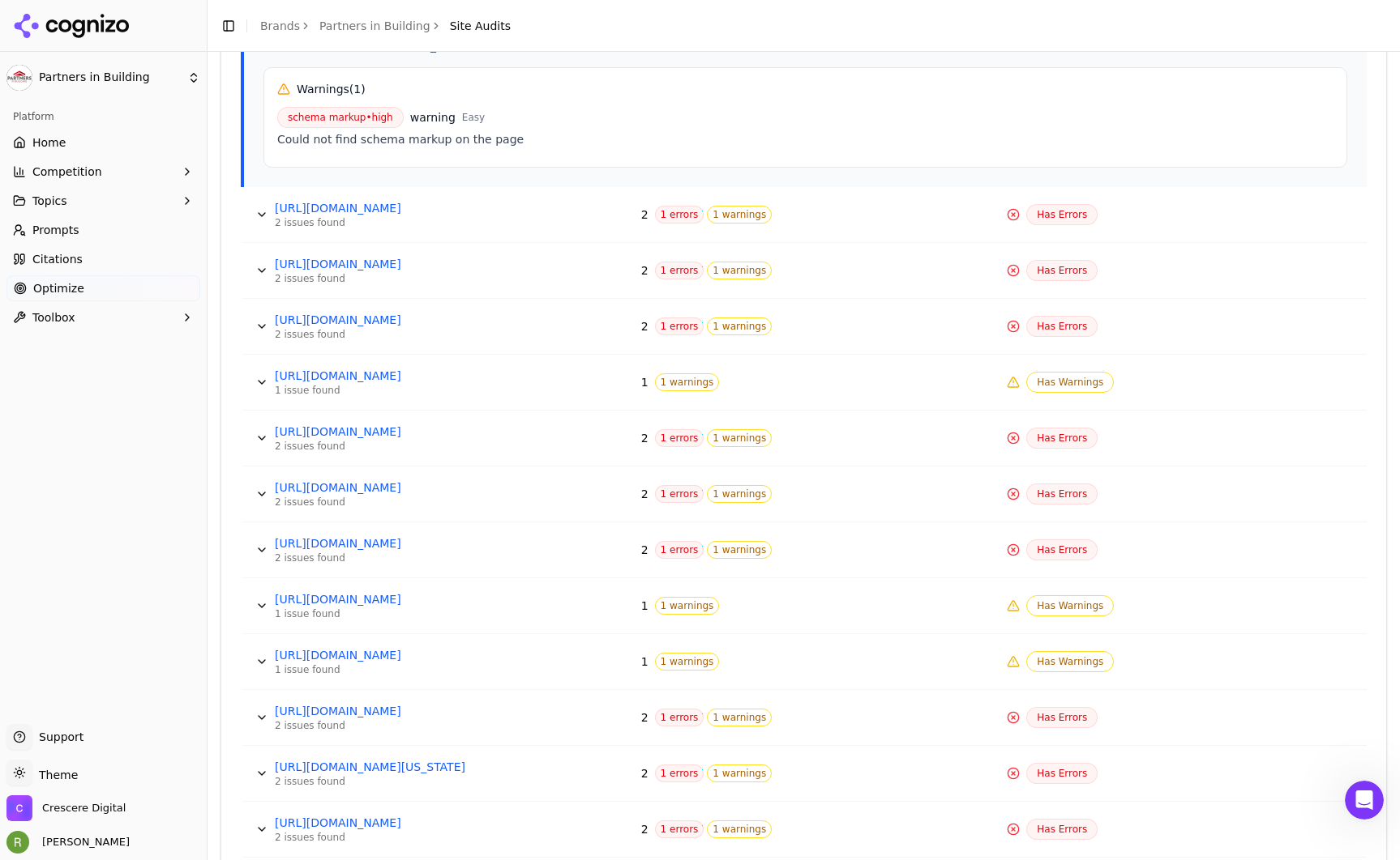
click at [255, 547] on button "Data table" at bounding box center [262, 549] width 26 height 26
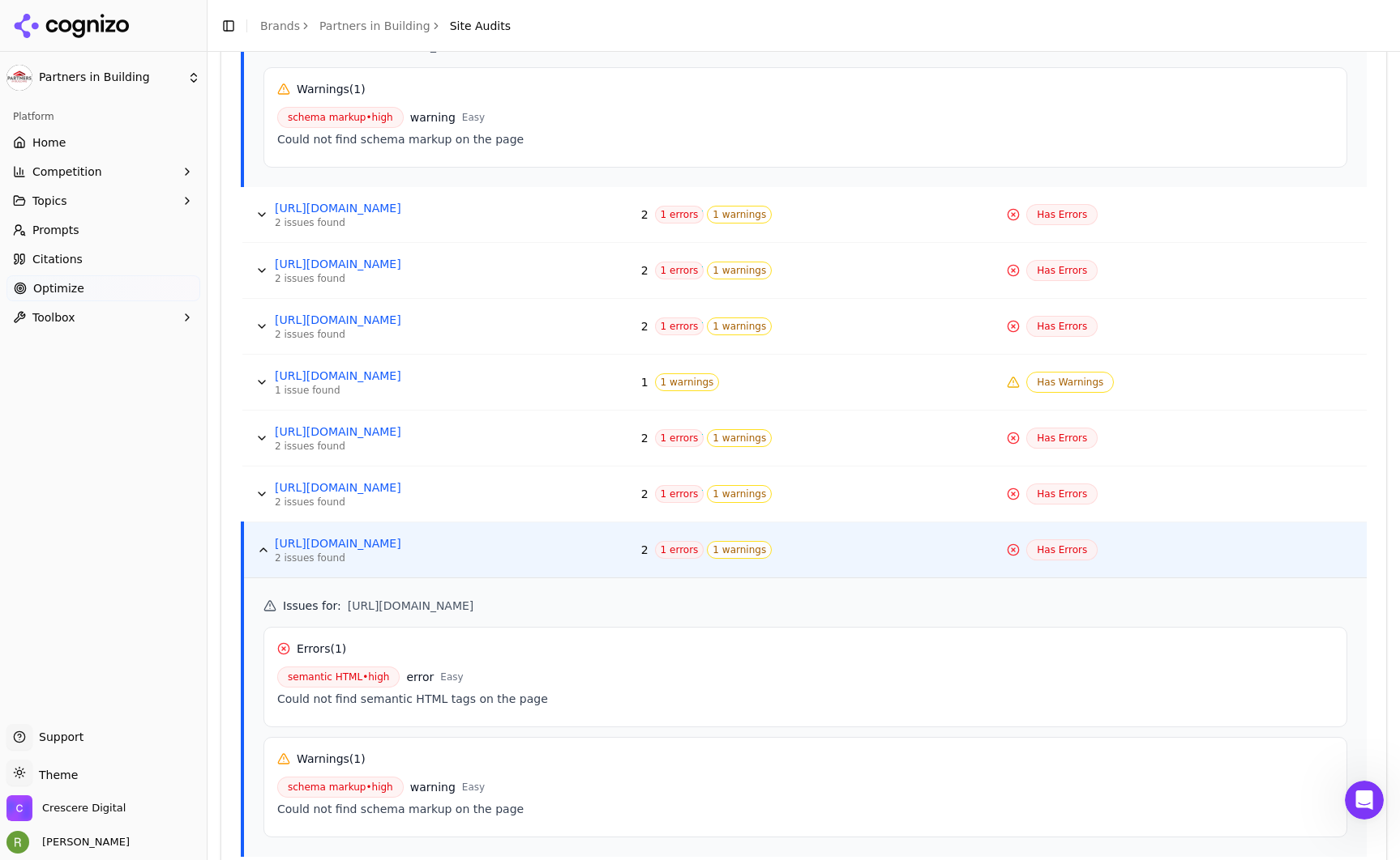
click at [260, 493] on button "Data table" at bounding box center [262, 494] width 26 height 26
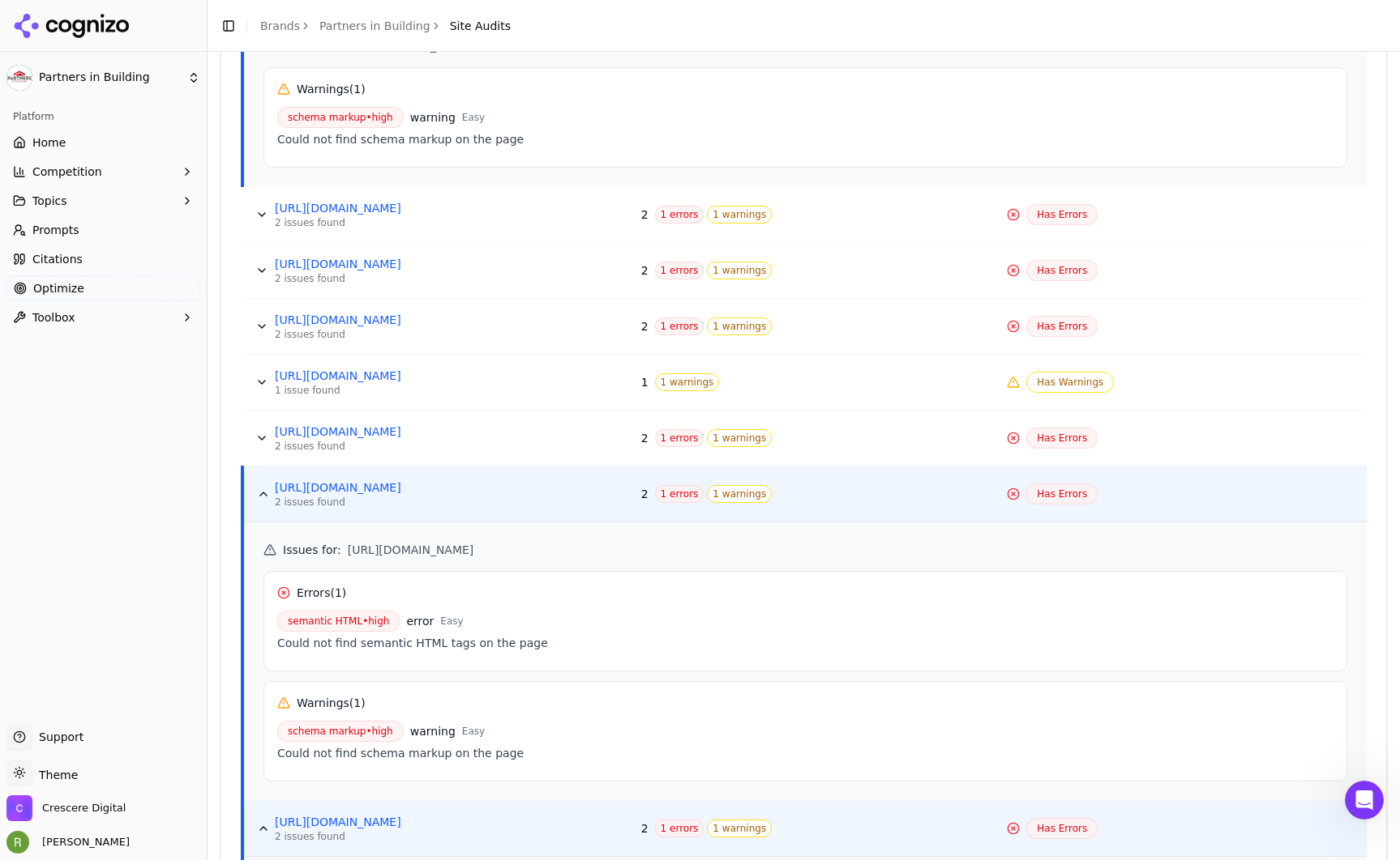
click at [260, 435] on button "Data table" at bounding box center [262, 438] width 26 height 26
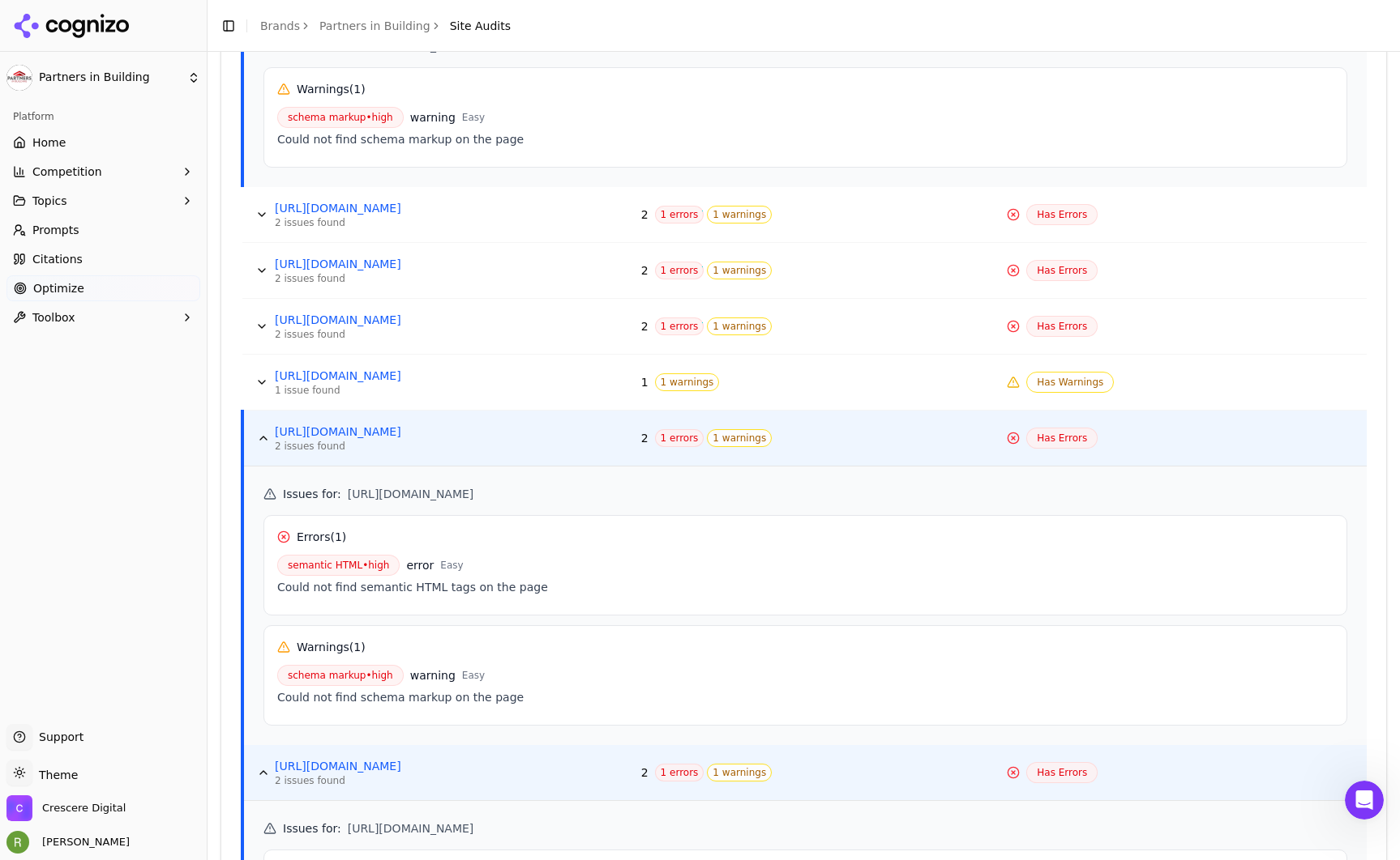
click at [253, 381] on button "Data table" at bounding box center [262, 382] width 26 height 26
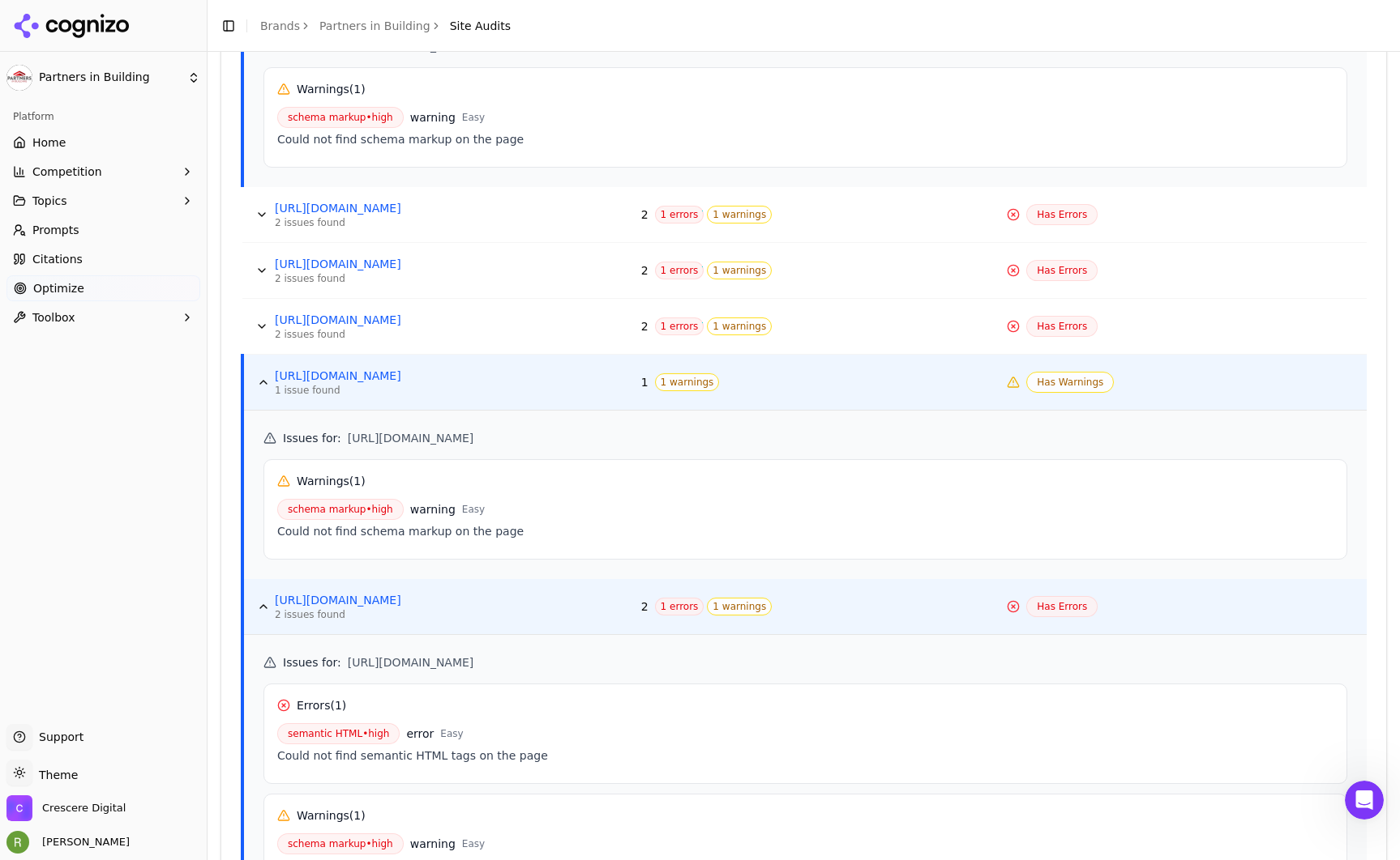
click at [260, 382] on button "Data table" at bounding box center [263, 382] width 26 height 26
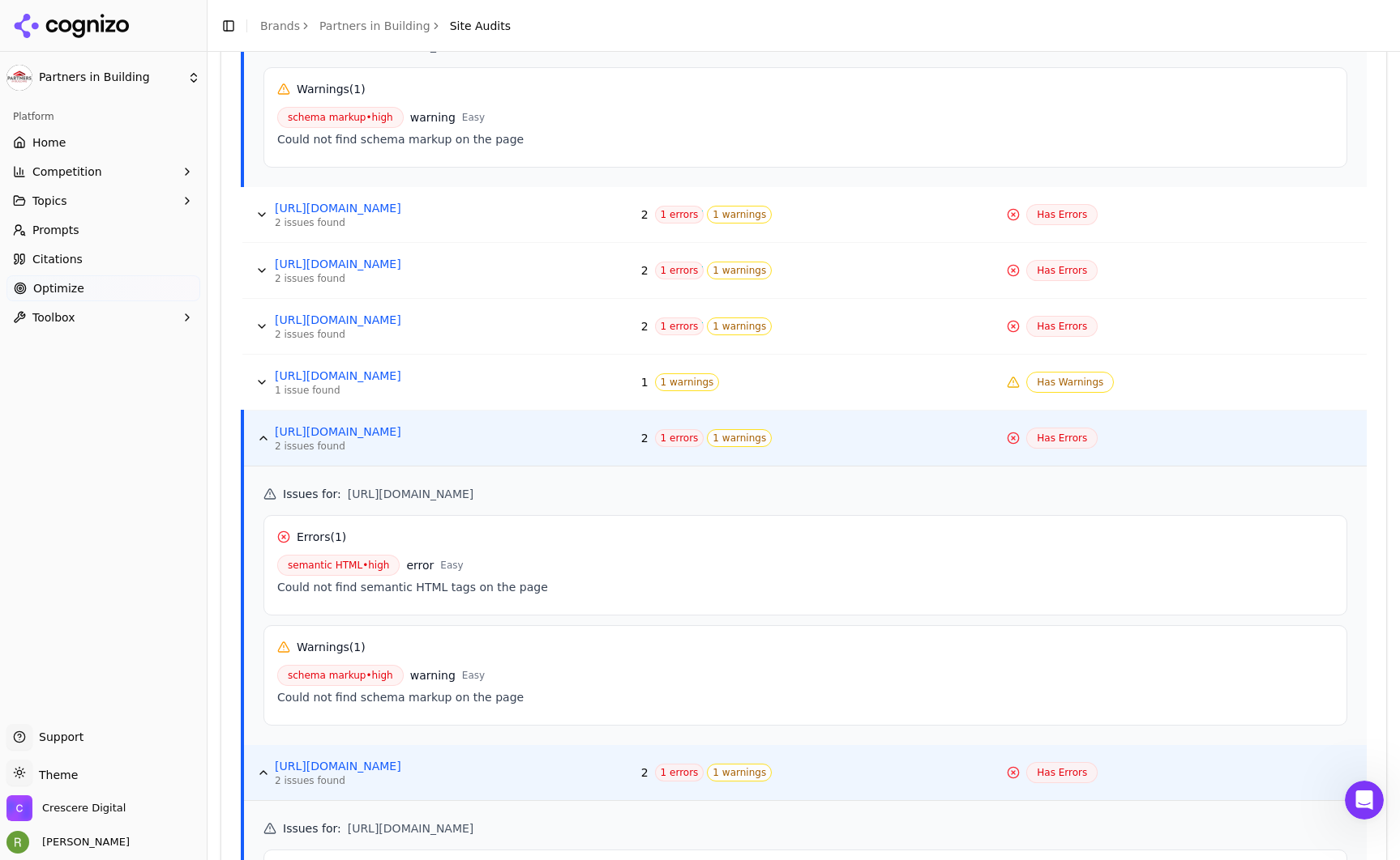
click at [263, 326] on button "Data table" at bounding box center [262, 326] width 26 height 26
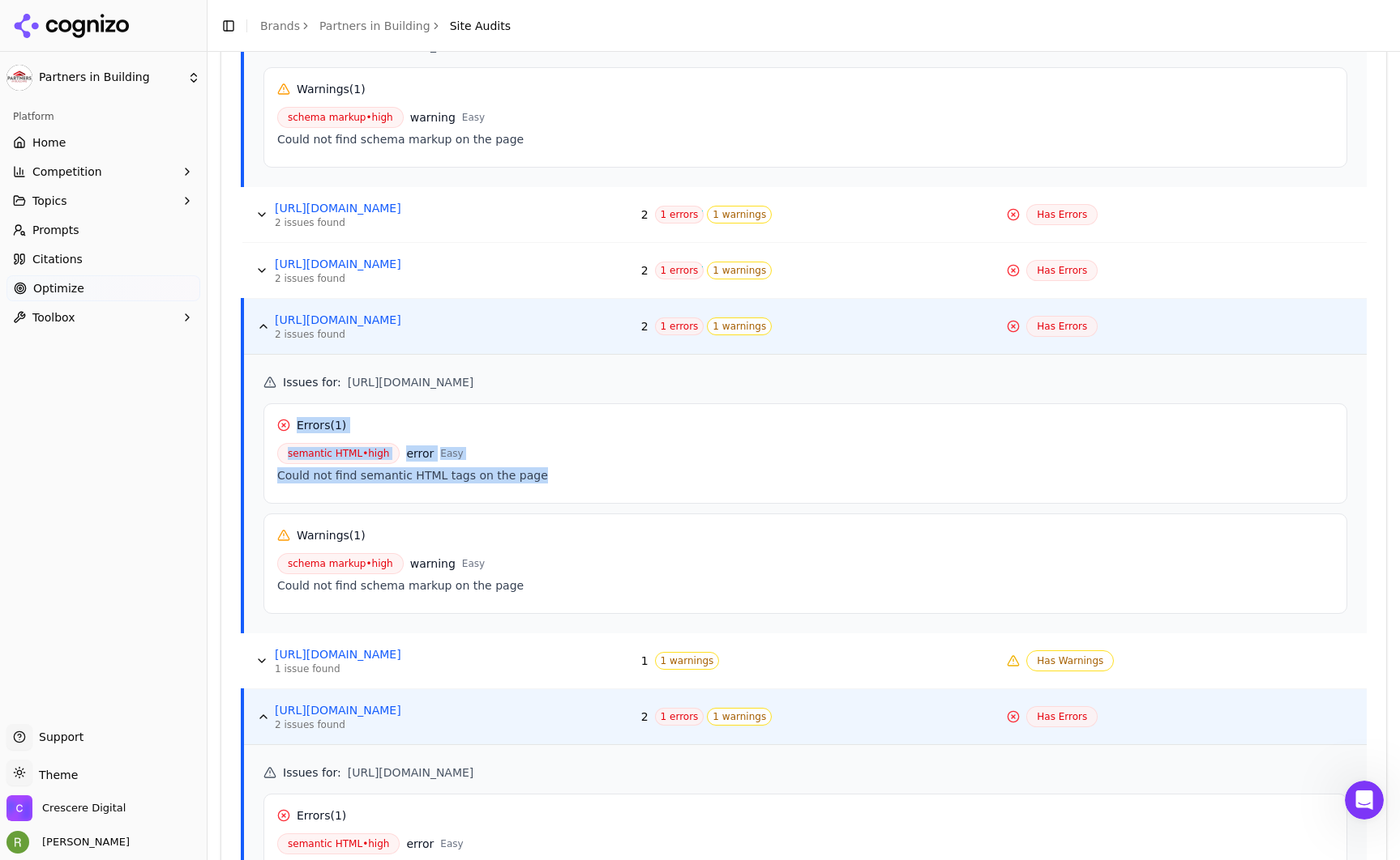
drag, startPoint x: 432, startPoint y: 459, endPoint x: 254, endPoint y: 423, distance: 181.6
click at [254, 423] on div "Issues for : [URL][DOMAIN_NAME] Errors ( 1 ) semantic HTML • high error Easy Co…" at bounding box center [805, 494] width 1122 height 279
click at [272, 420] on div "Errors ( 1 ) semantic HTML • high error Easy Could not find semantic HTML tags …" at bounding box center [805, 453] width 1083 height 100
drag, startPoint x: 272, startPoint y: 420, endPoint x: 532, endPoint y: 465, distance: 263.9
click at [532, 465] on div "Errors ( 1 ) semantic HTML • high error Easy Could not find semantic HTML tags …" at bounding box center [805, 453] width 1083 height 100
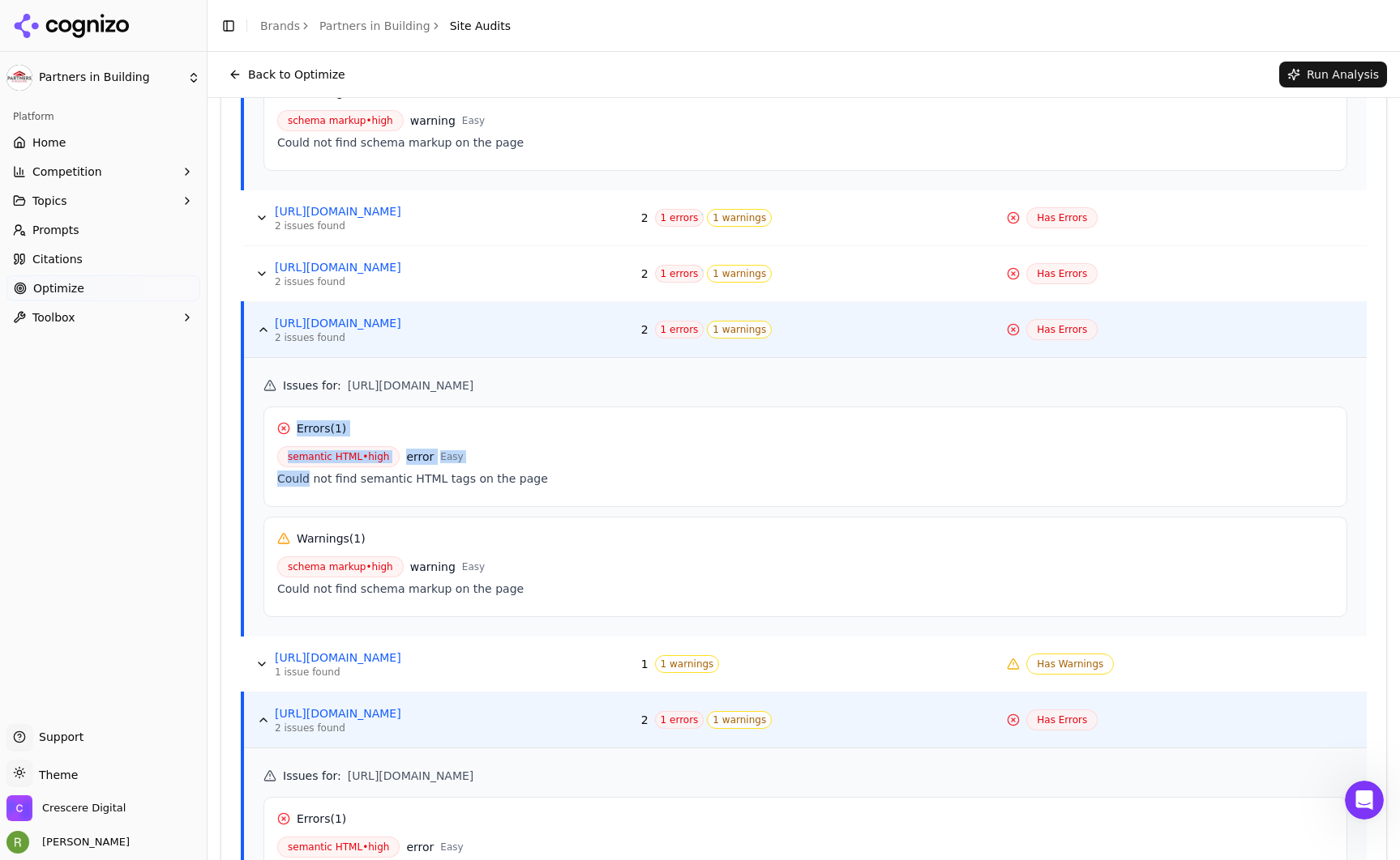
scroll to position [1297, 0]
click at [261, 266] on button "Data table" at bounding box center [262, 273] width 26 height 26
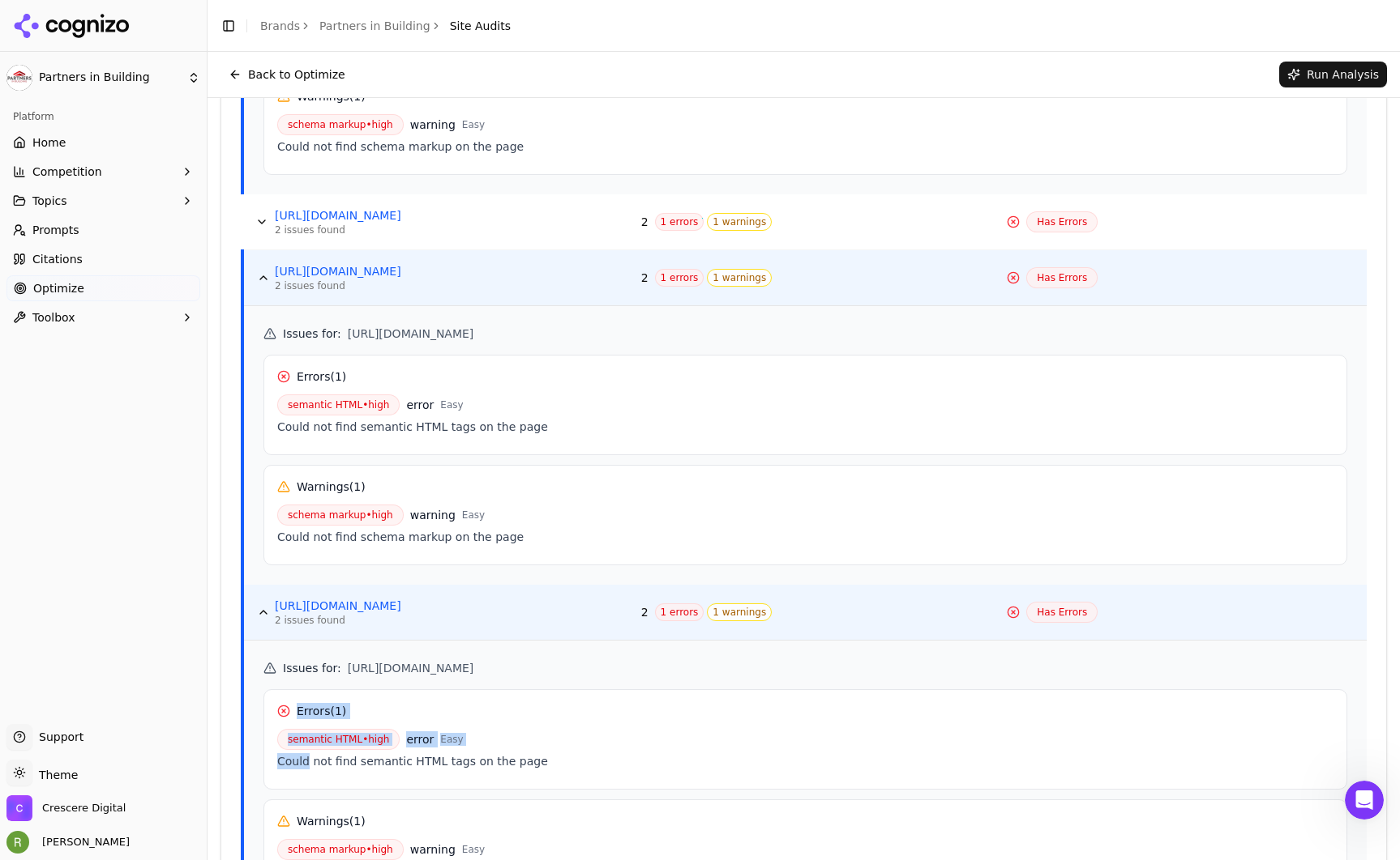
scroll to position [1150, 0]
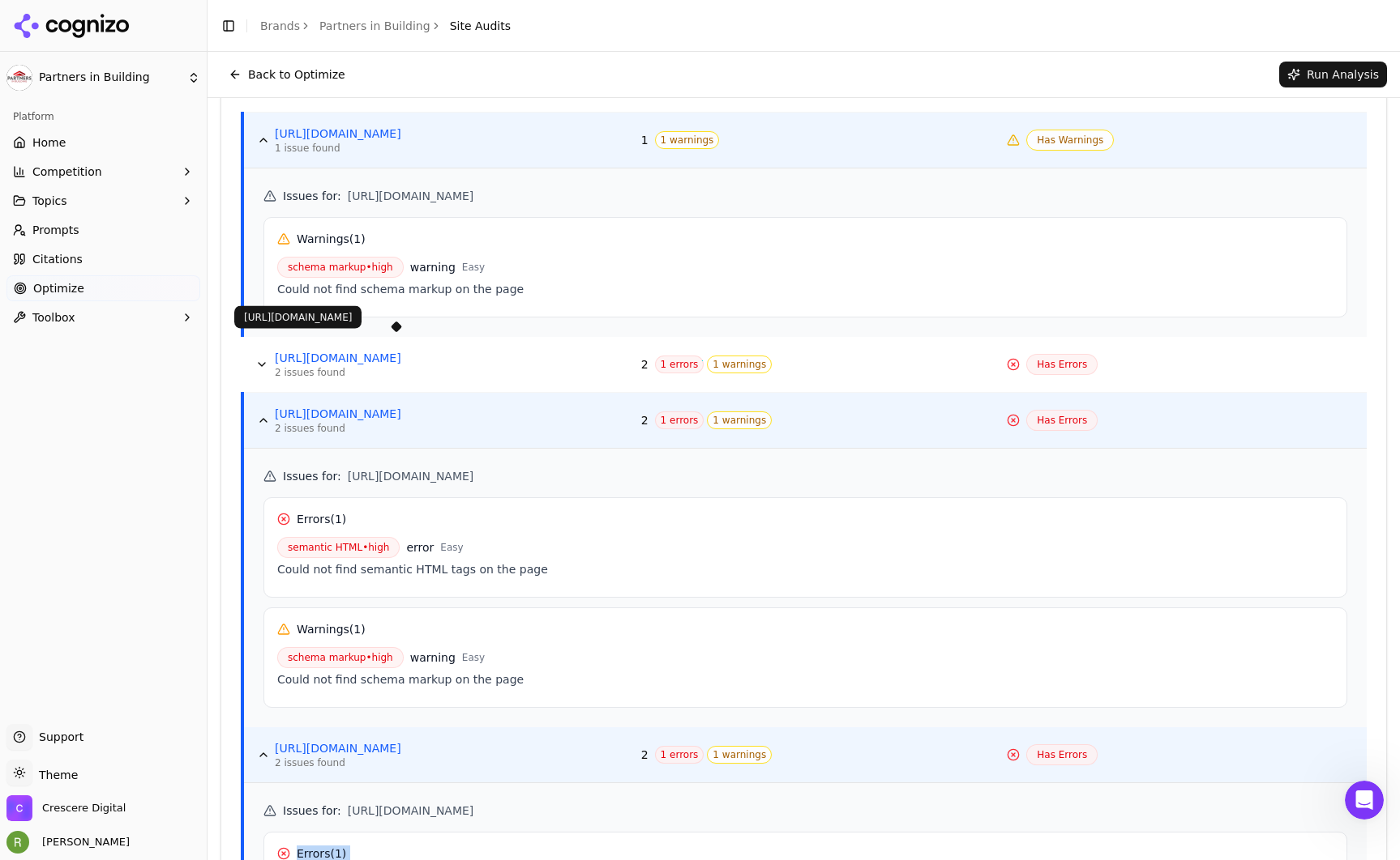
click at [257, 361] on button "Data table" at bounding box center [262, 364] width 26 height 26
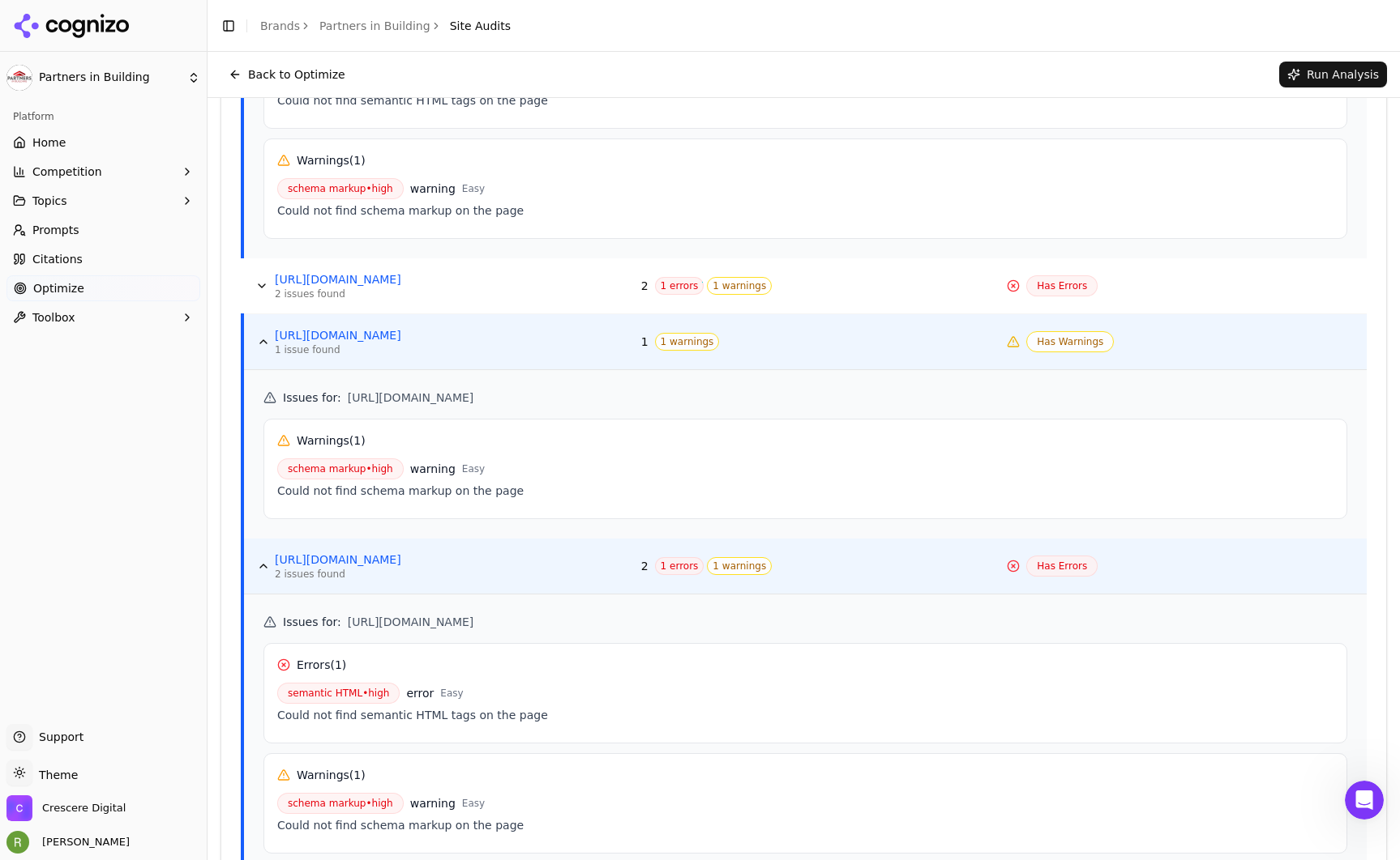
scroll to position [767, 0]
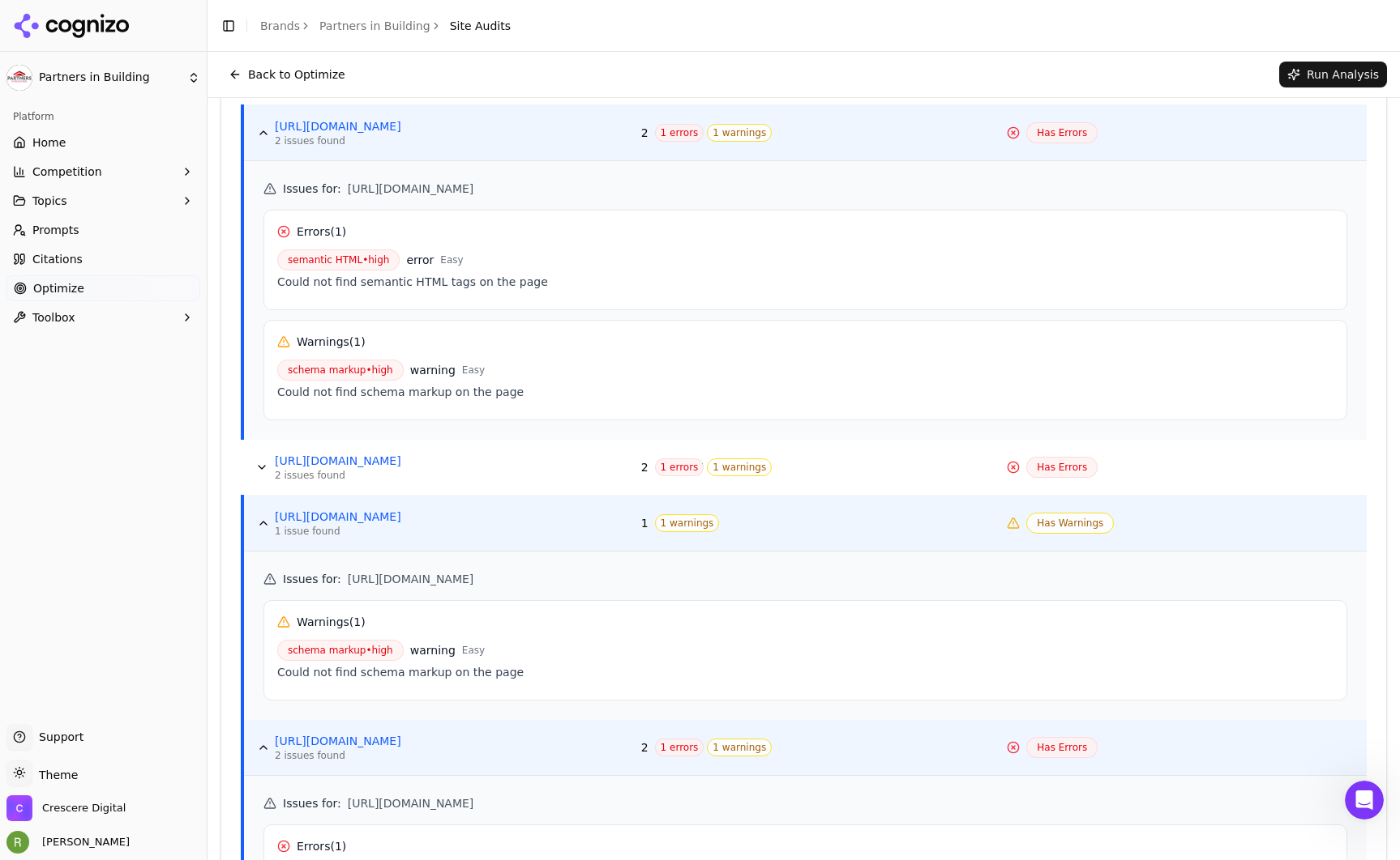
click at [265, 464] on button "Data table" at bounding box center [262, 467] width 26 height 26
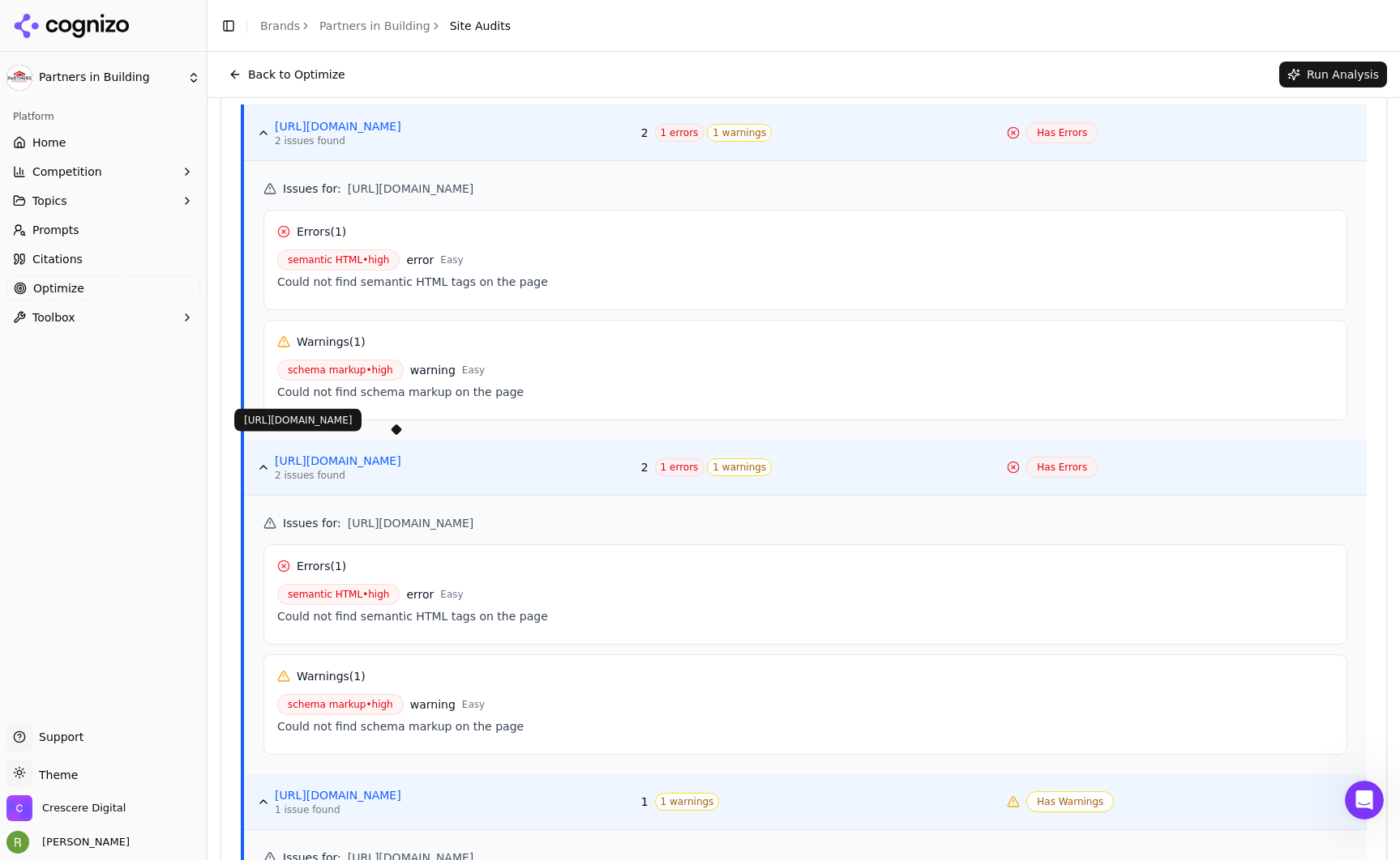
click at [386, 461] on link "[URL][DOMAIN_NAME]" at bounding box center [396, 460] width 243 height 16
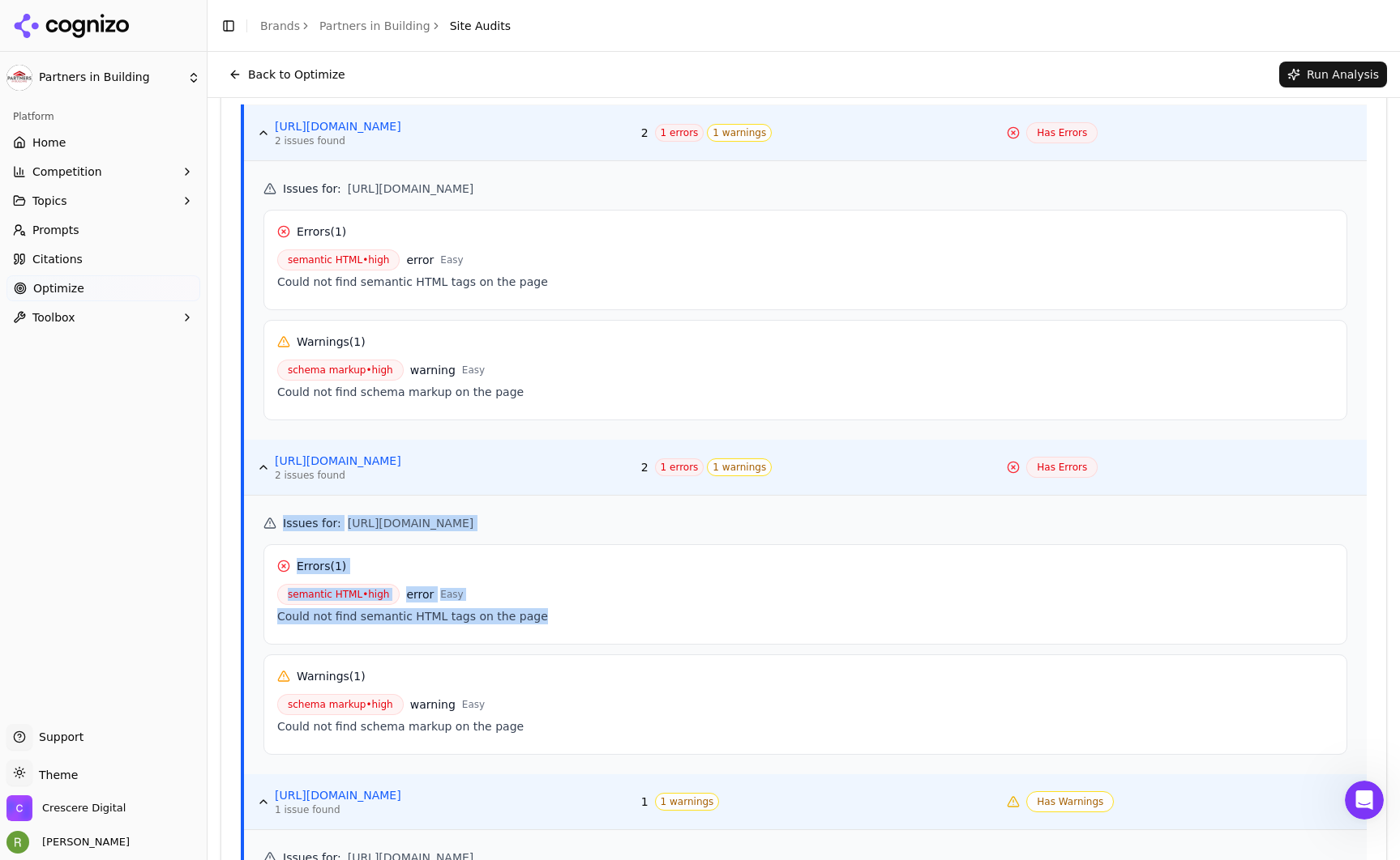
drag, startPoint x: 511, startPoint y: 616, endPoint x: 272, endPoint y: 511, distance: 261.0
click at [272, 511] on div "Issues for : [URL][DOMAIN_NAME] Errors ( 1 ) semantic HTML • high error Easy Co…" at bounding box center [805, 634] width 1122 height 279
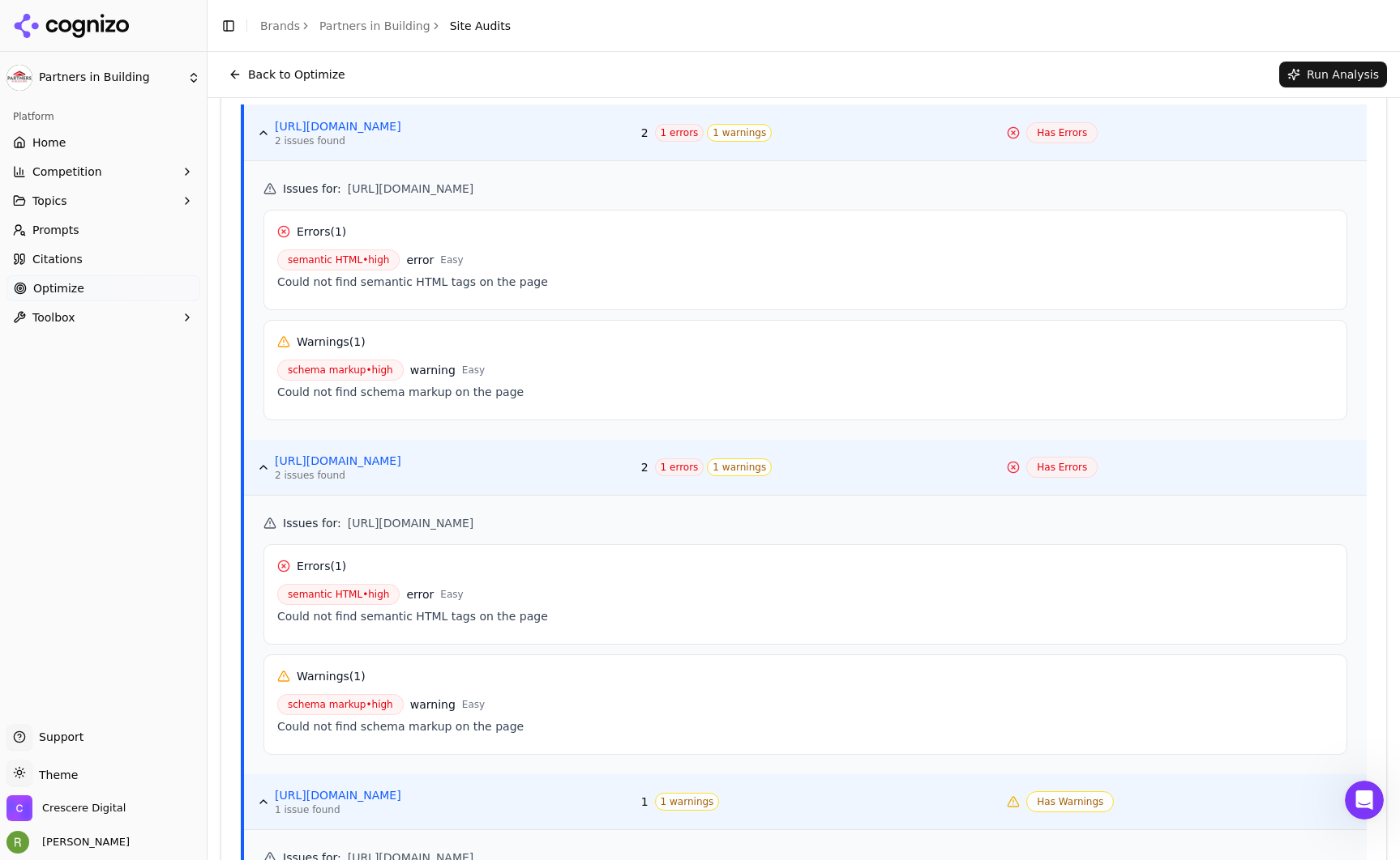
click at [549, 596] on div "semantic HTML • high error Easy" at bounding box center [805, 594] width 1057 height 21
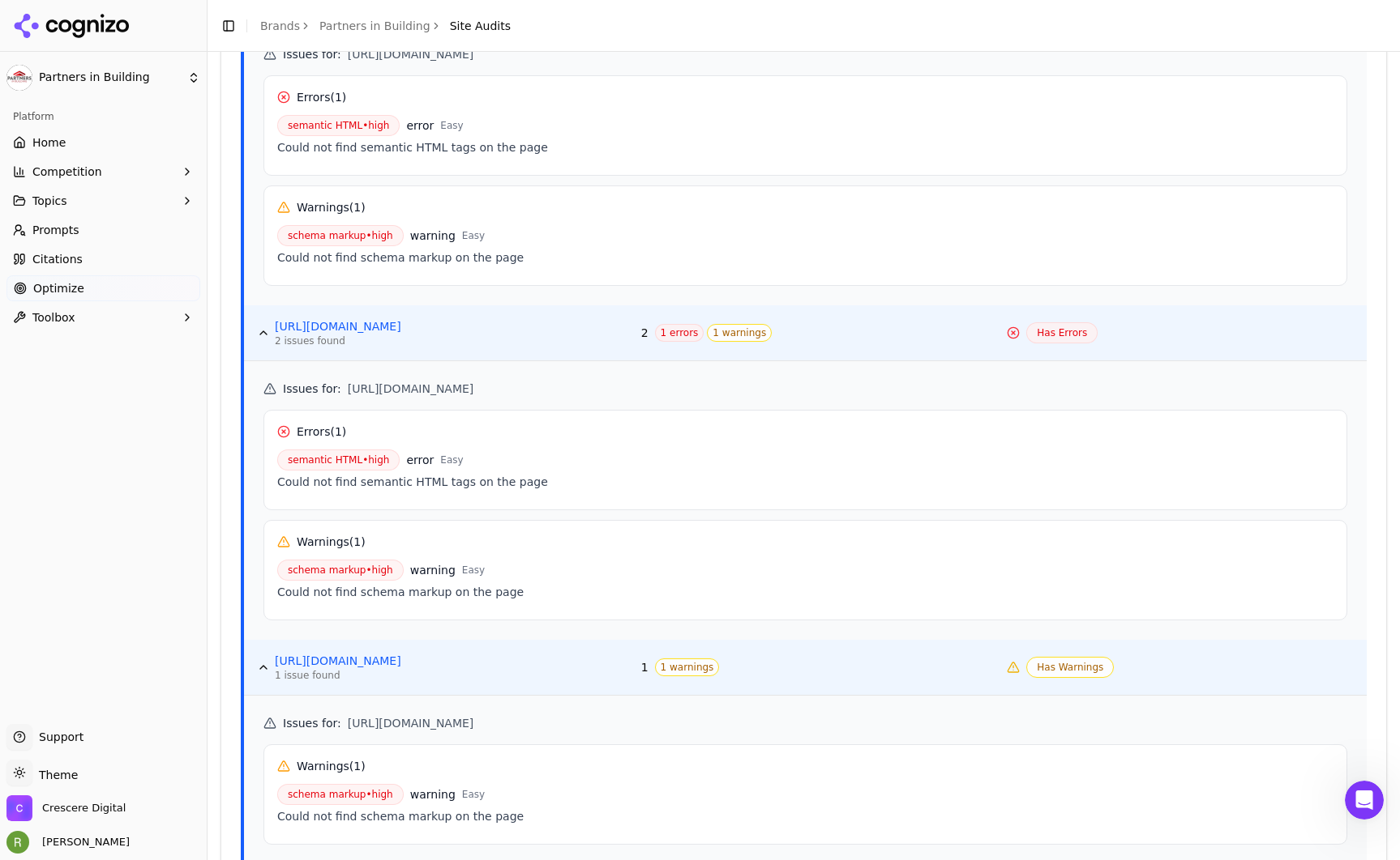
scroll to position [903, 0]
drag, startPoint x: 458, startPoint y: 587, endPoint x: 508, endPoint y: 588, distance: 50.0
click at [508, 588] on div "Could not find schema markup on the page" at bounding box center [805, 591] width 1057 height 16
drag, startPoint x: 513, startPoint y: 590, endPoint x: 306, endPoint y: 545, distance: 211.8
click at [294, 544] on div "Warnings ( 1 ) schema markup • high warning Easy Could not find schema markup o…" at bounding box center [805, 569] width 1083 height 100
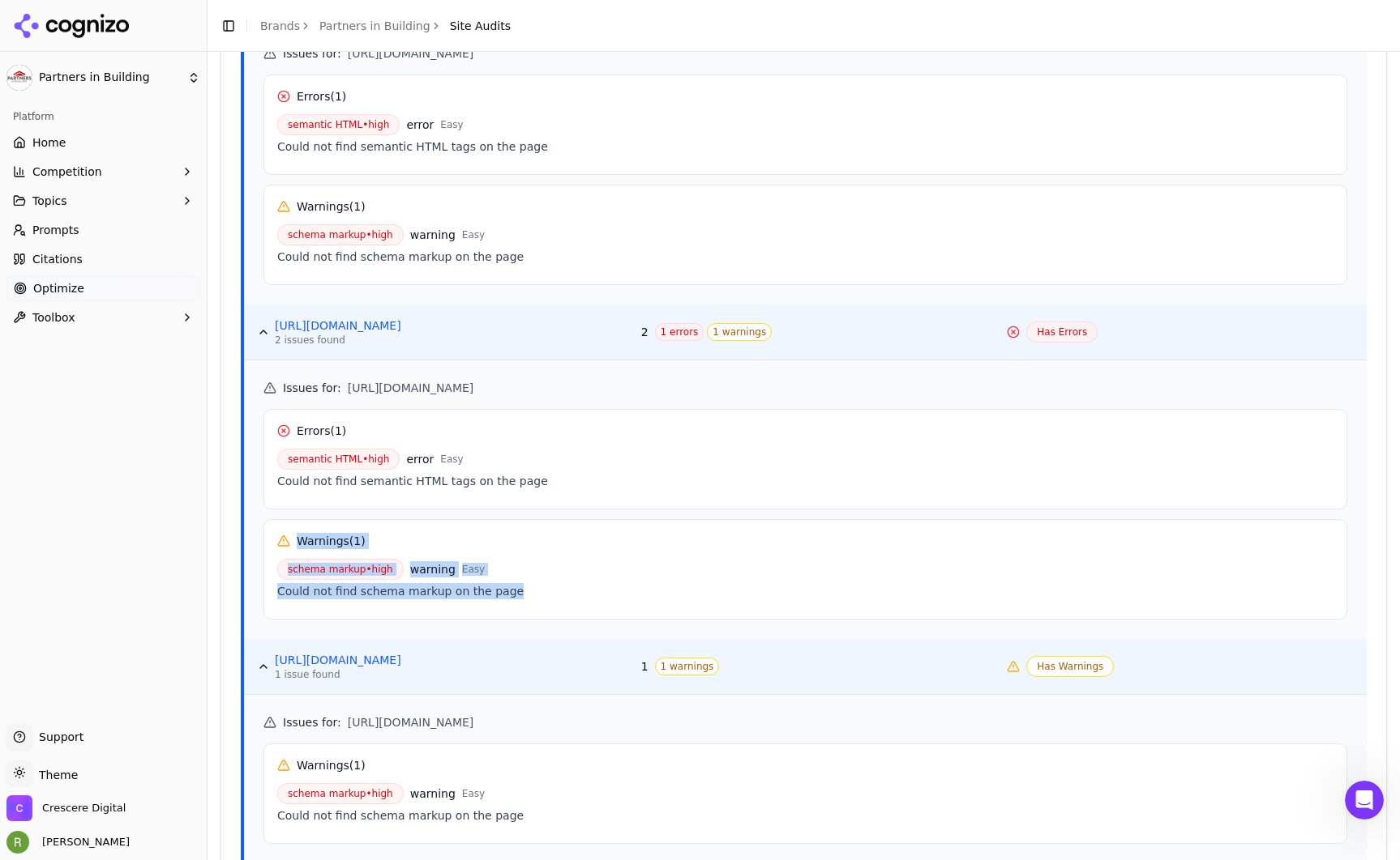
click at [530, 591] on div "Could not find schema markup on the page" at bounding box center [805, 591] width 1057 height 16
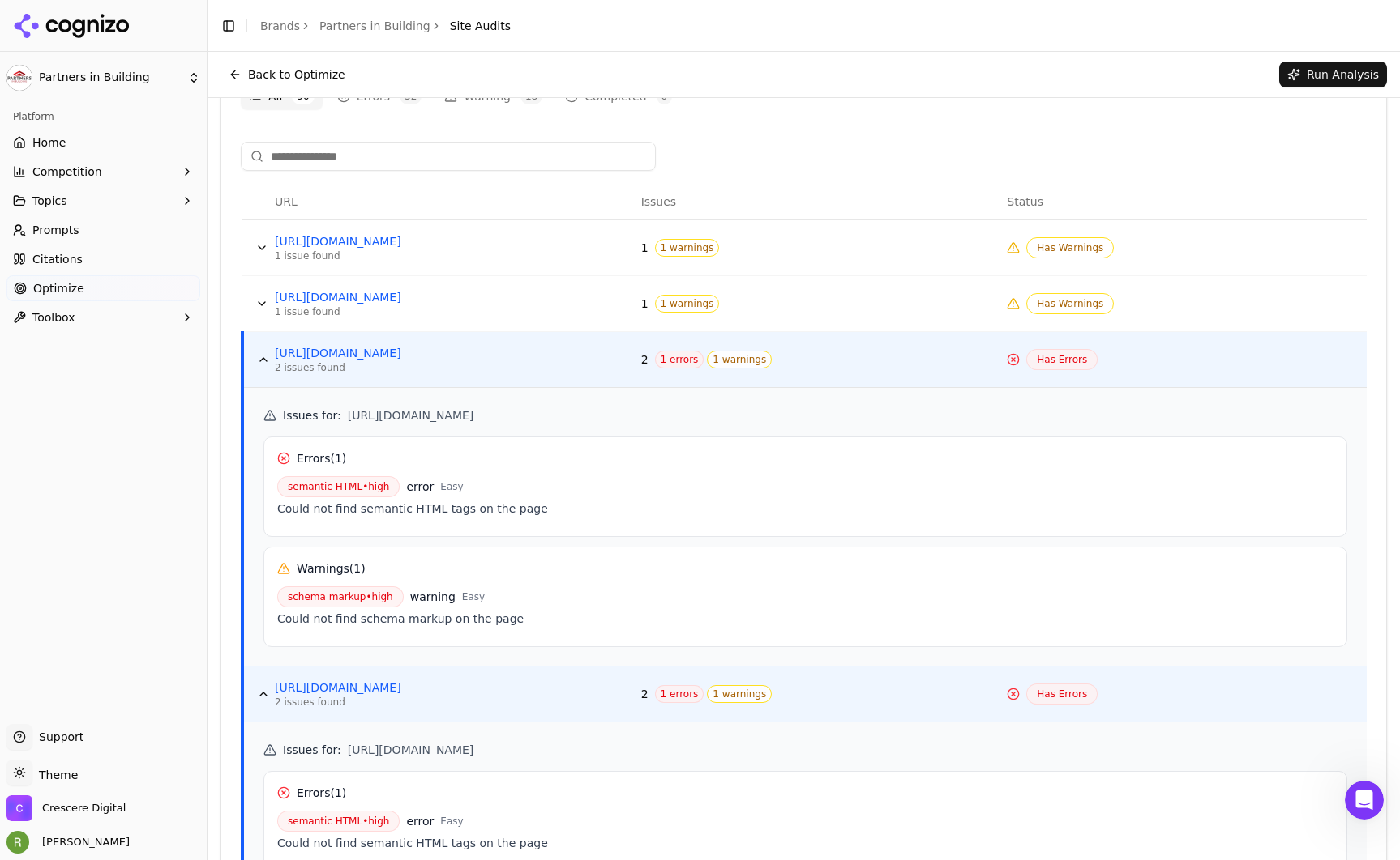
scroll to position [517, 0]
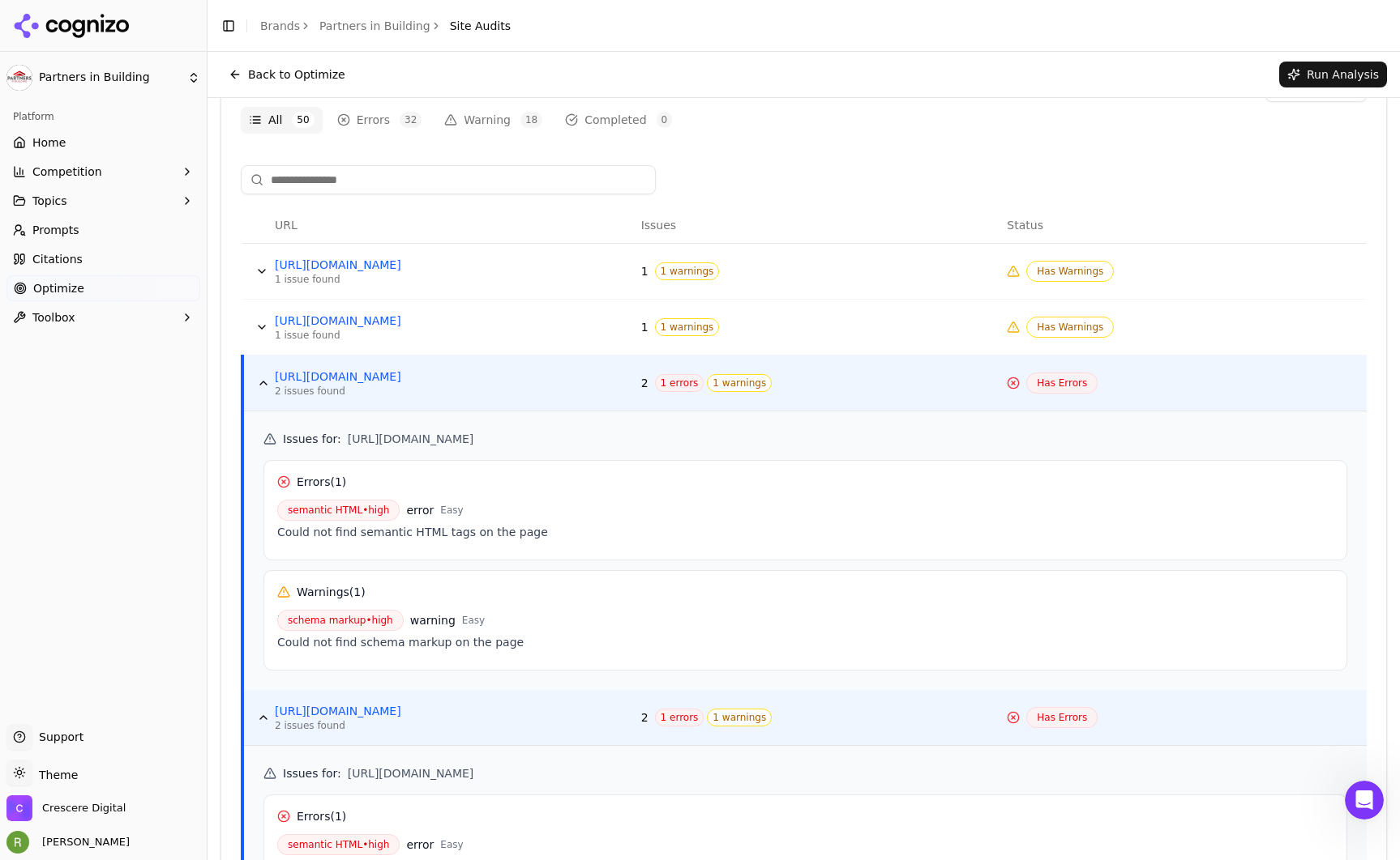
click at [266, 381] on button "Data table" at bounding box center [263, 383] width 26 height 26
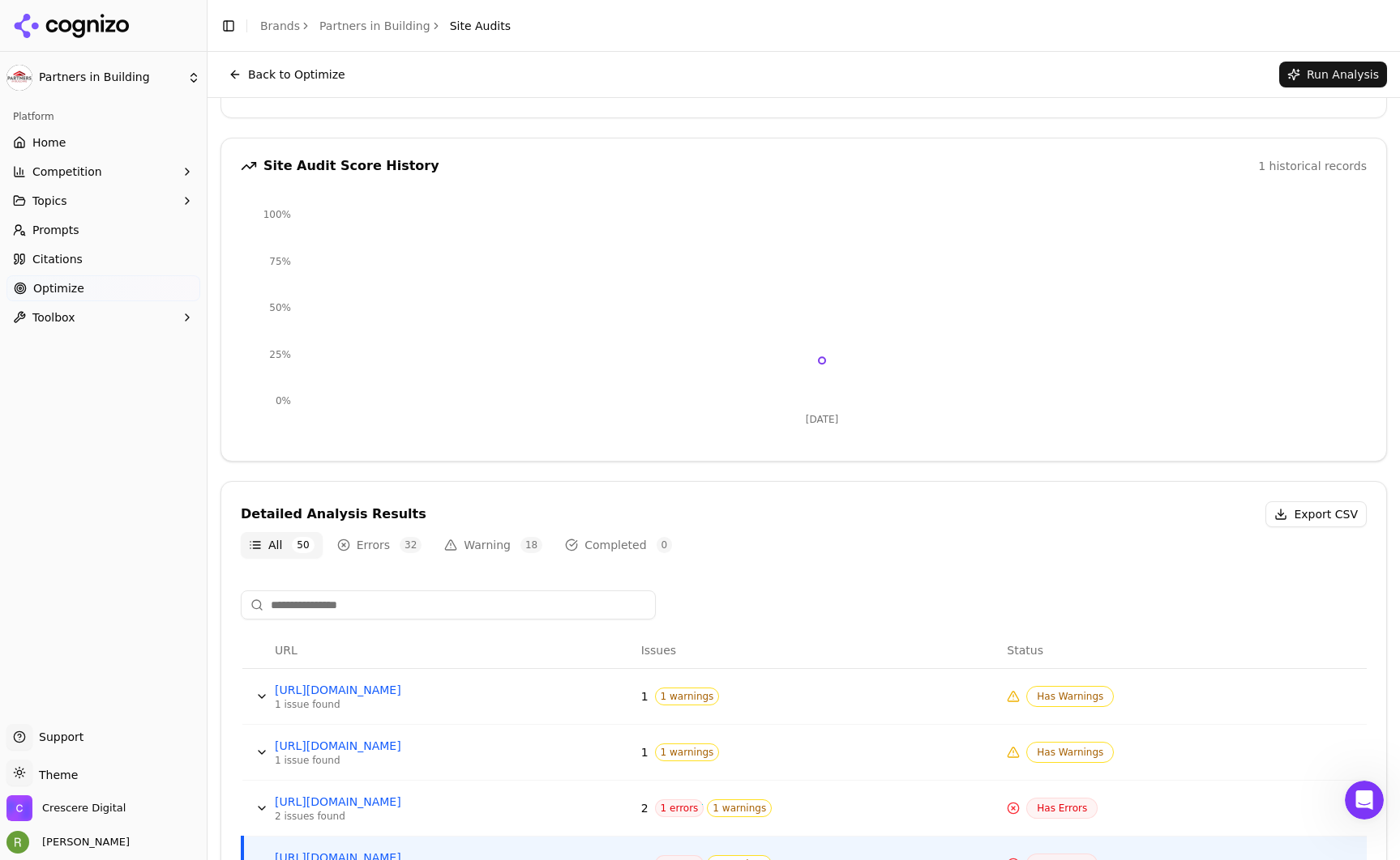
scroll to position [264, 0]
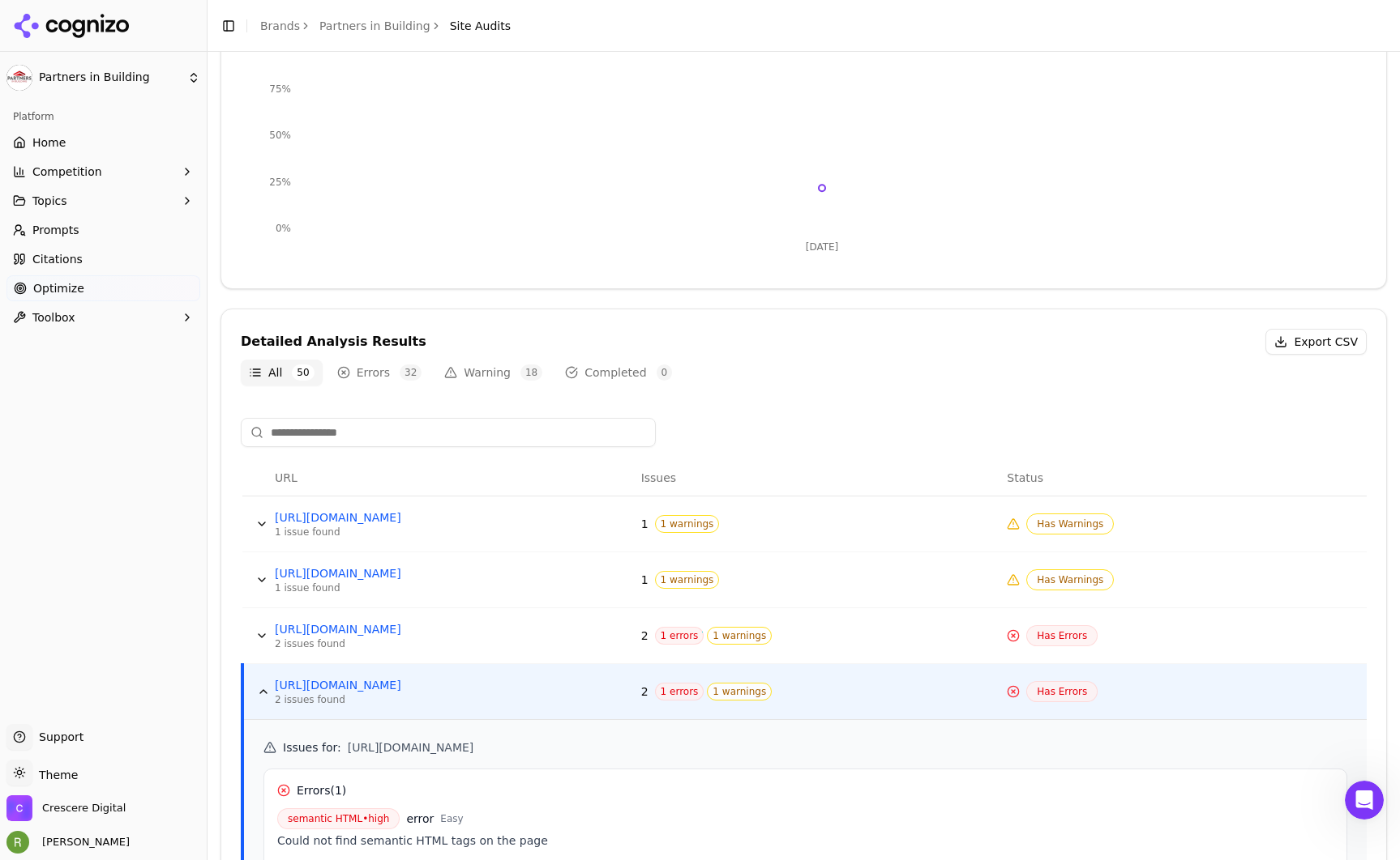
click at [380, 369] on button "Errors 32" at bounding box center [380, 372] width 101 height 26
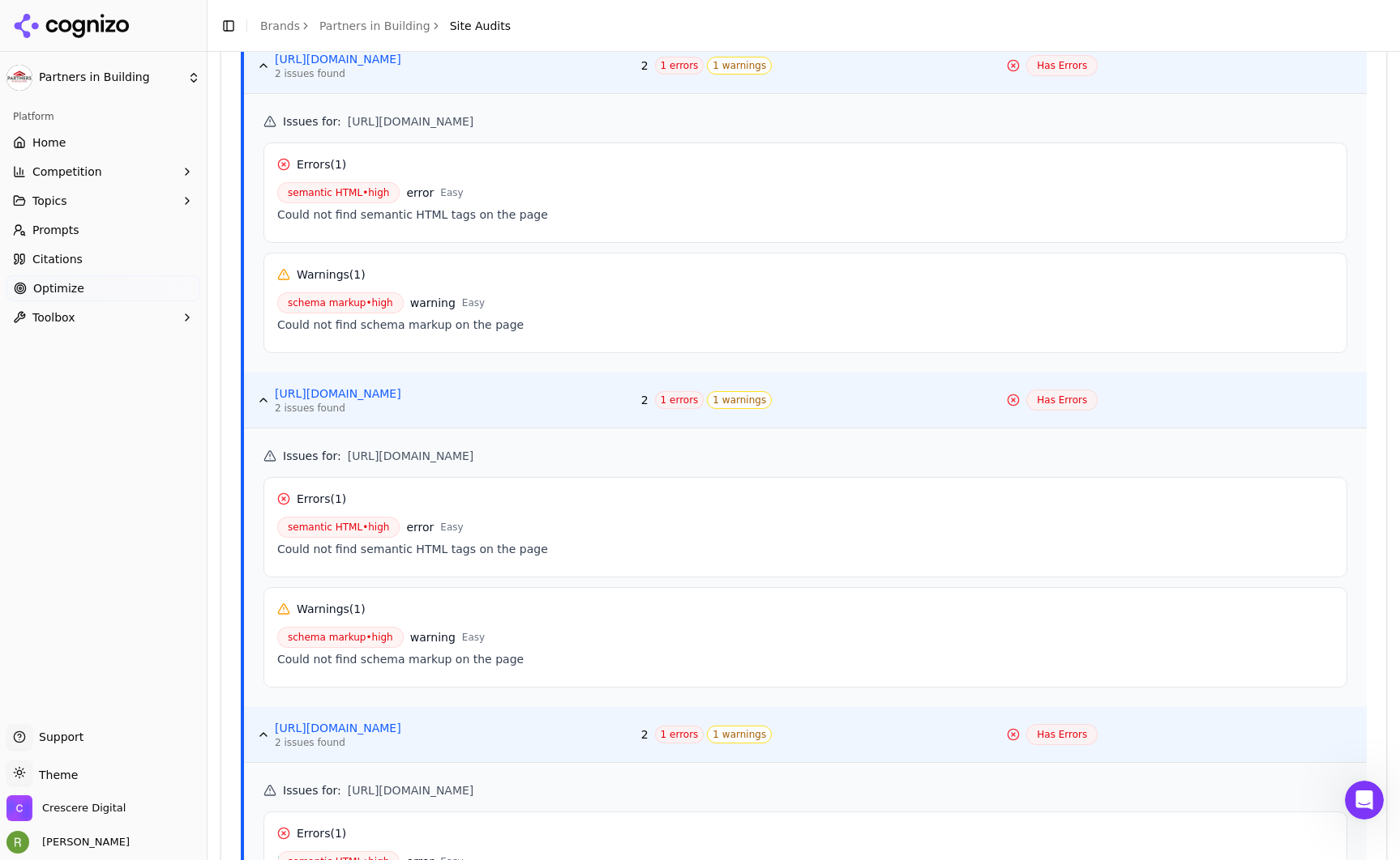
scroll to position [783, 0]
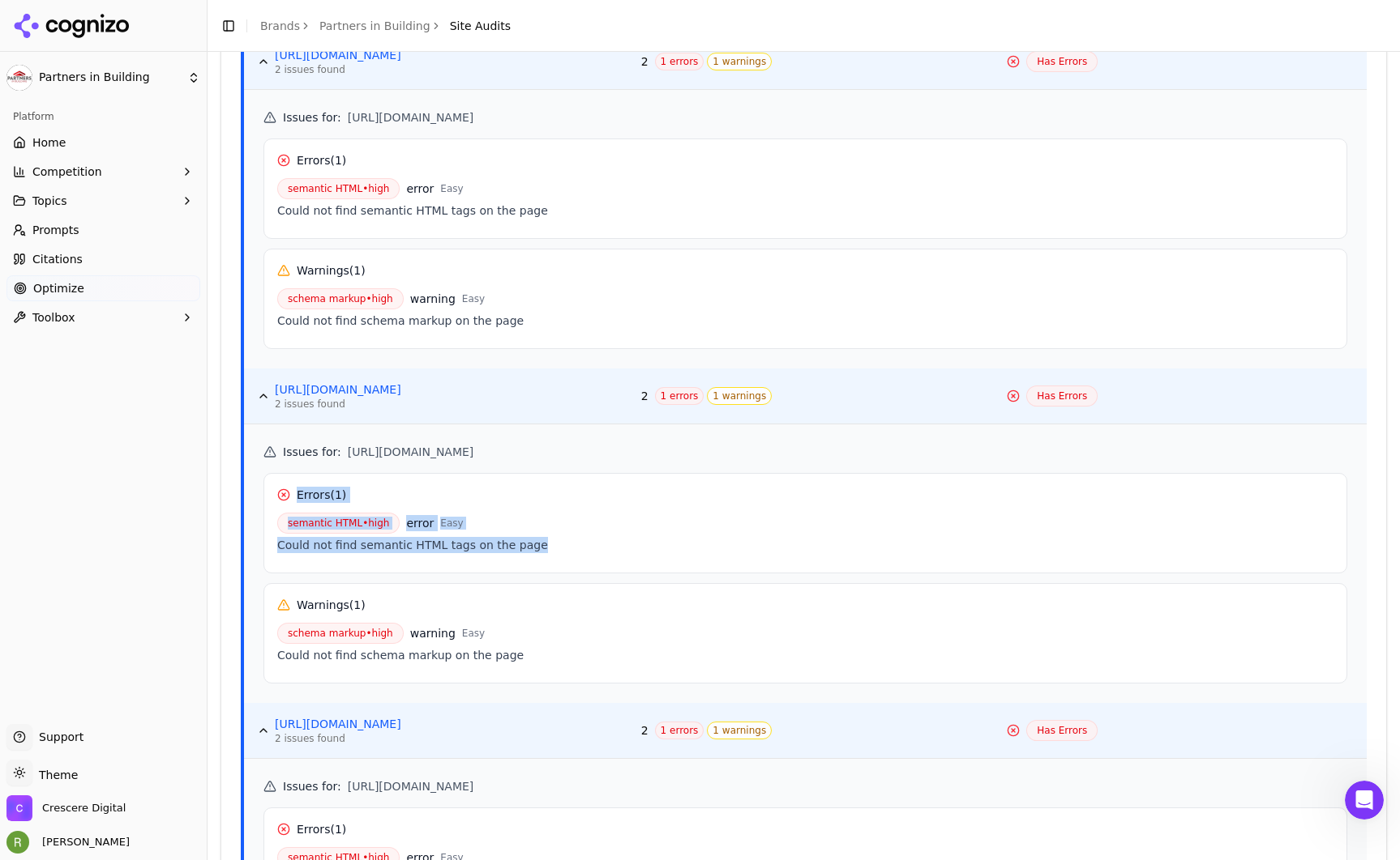
drag, startPoint x: 538, startPoint y: 545, endPoint x: 276, endPoint y: 490, distance: 267.7
click at [276, 490] on div "Errors ( 1 ) semantic HTML • high error Easy Could not find semantic HTML tags …" at bounding box center [805, 523] width 1083 height 100
click at [598, 543] on div "Could not find semantic HTML tags on the page" at bounding box center [805, 544] width 1057 height 16
drag, startPoint x: 598, startPoint y: 543, endPoint x: 603, endPoint y: 553, distance: 11.2
click at [603, 546] on div "Could not find semantic HTML tags on the page" at bounding box center [805, 544] width 1057 height 16
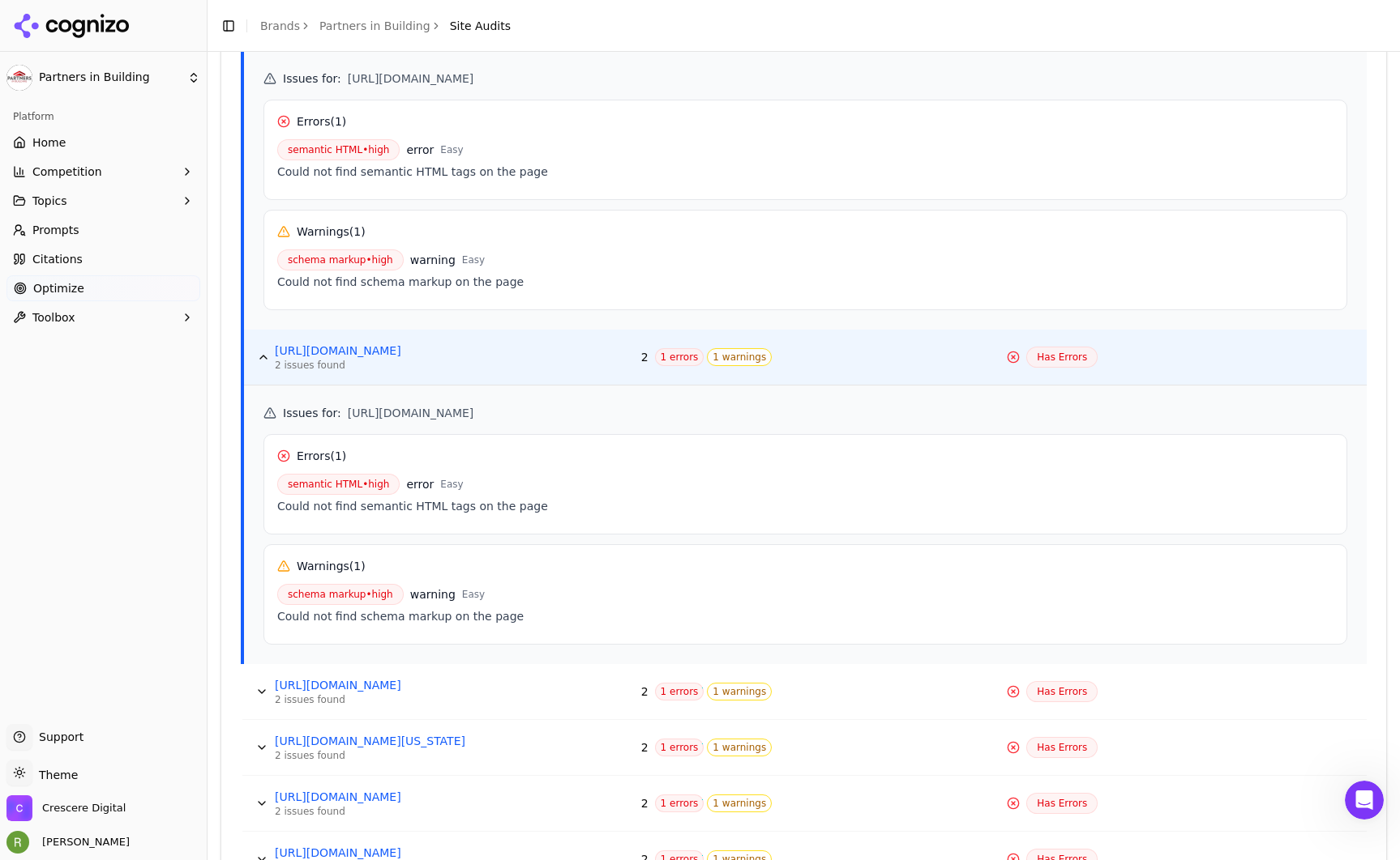
scroll to position [2498, 0]
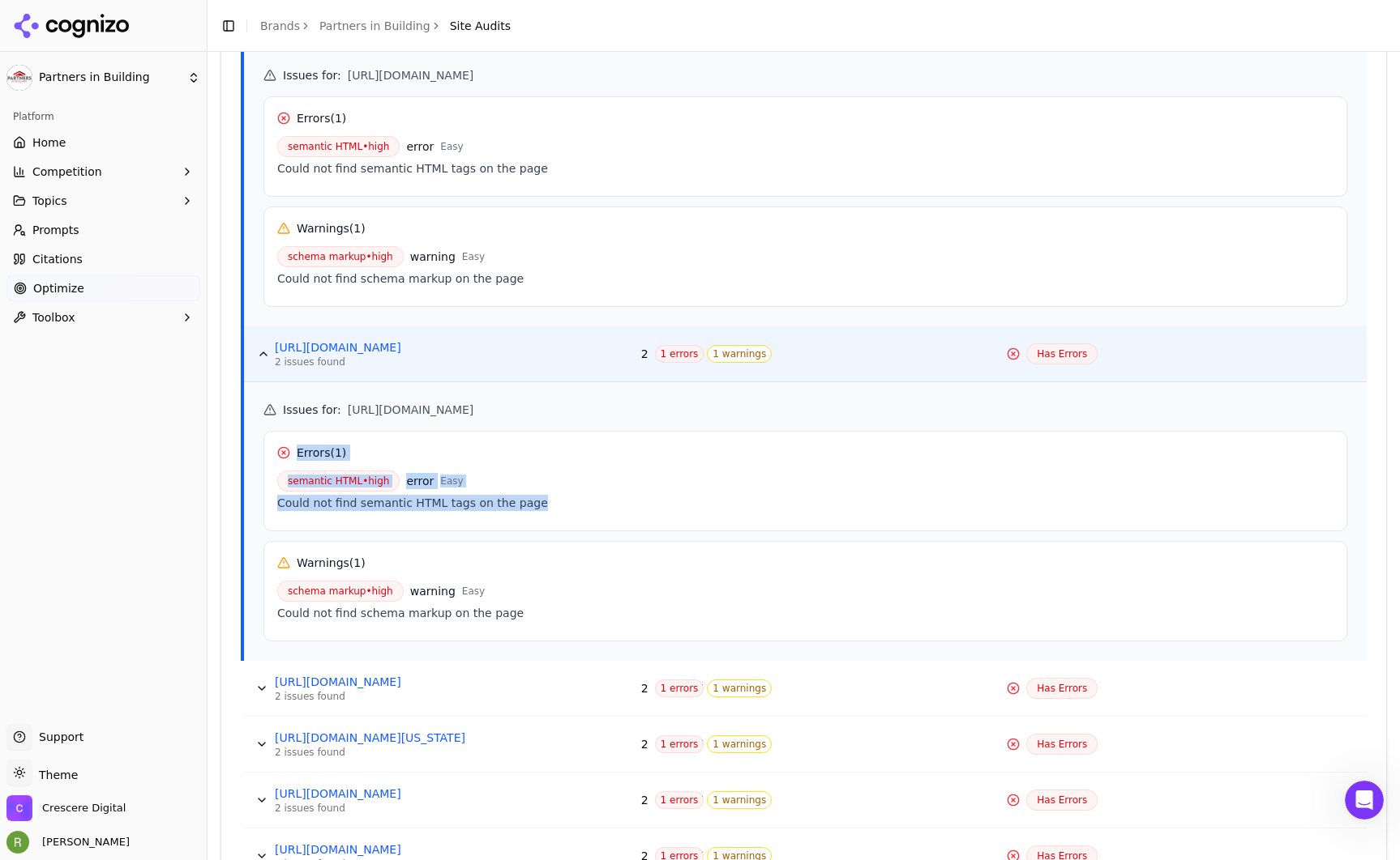
drag, startPoint x: 570, startPoint y: 502, endPoint x: 309, endPoint y: 448, distance: 266.5
click at [253, 438] on div "Issues for : [URL][DOMAIN_NAME] Errors ( 1 ) semantic HTML • high error Easy Co…" at bounding box center [805, 521] width 1122 height 279
click at [549, 487] on div "semantic HTML • high error Easy" at bounding box center [805, 480] width 1057 height 21
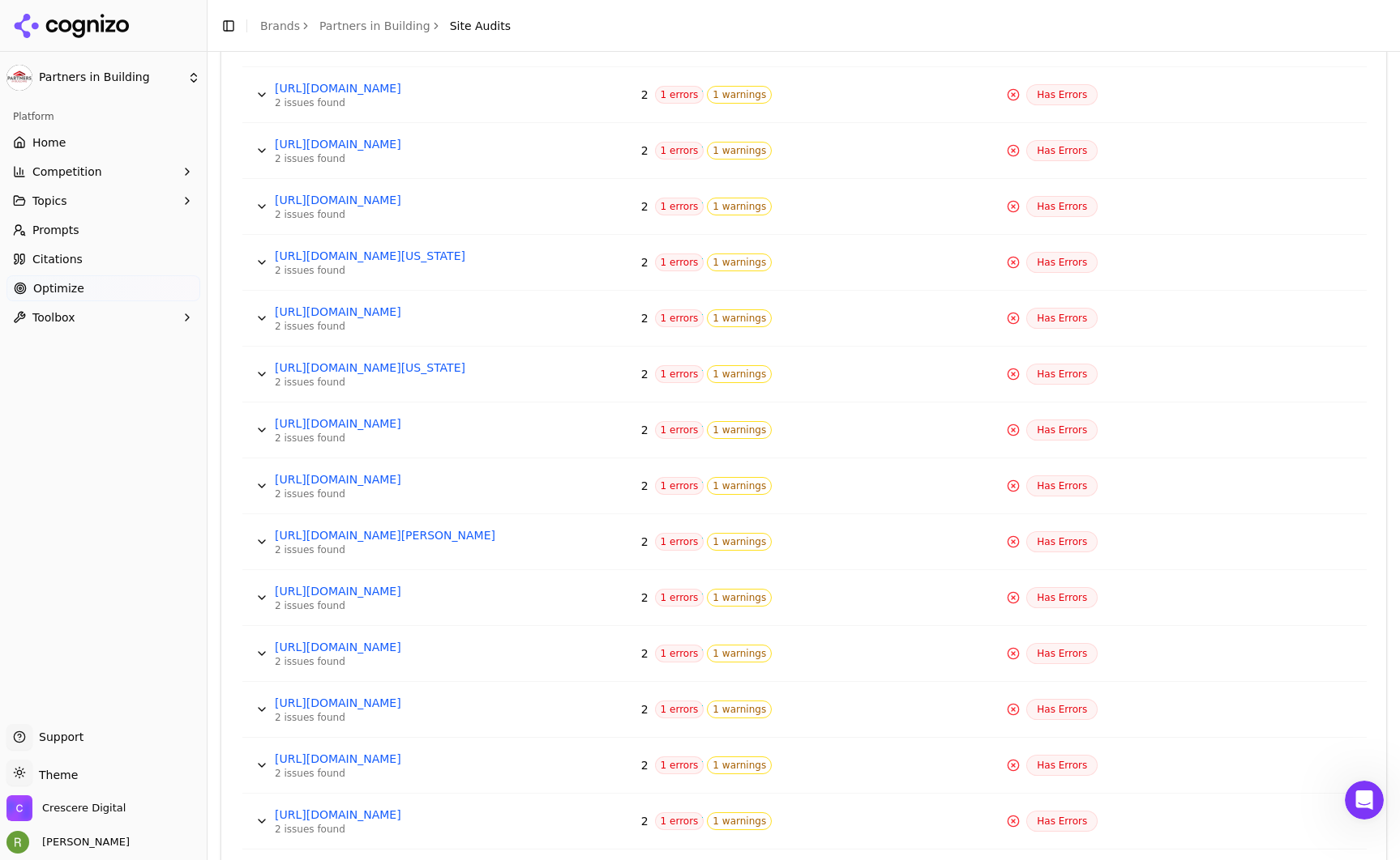
scroll to position [3687, 0]
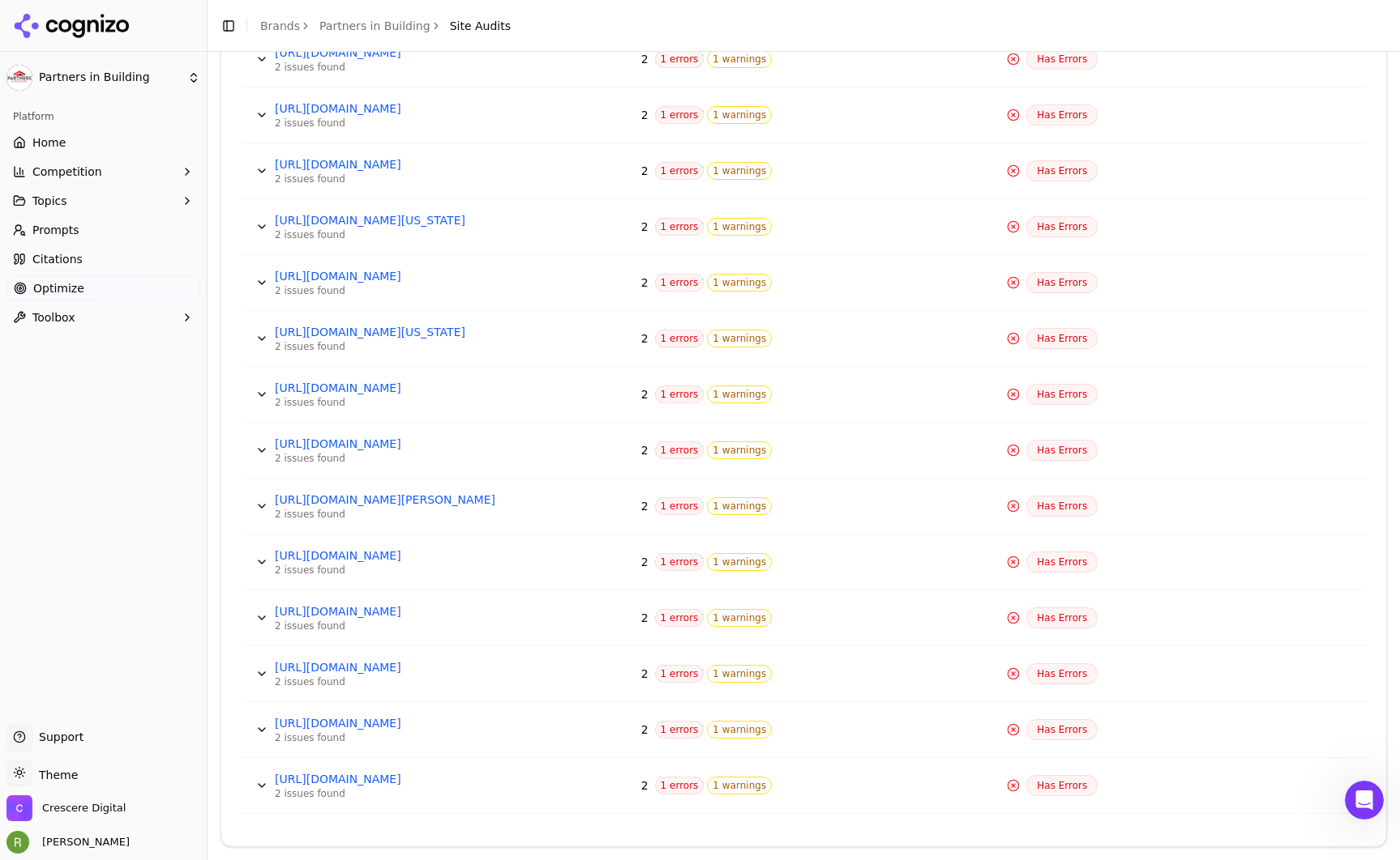
click at [263, 560] on button "Data table" at bounding box center [262, 562] width 26 height 26
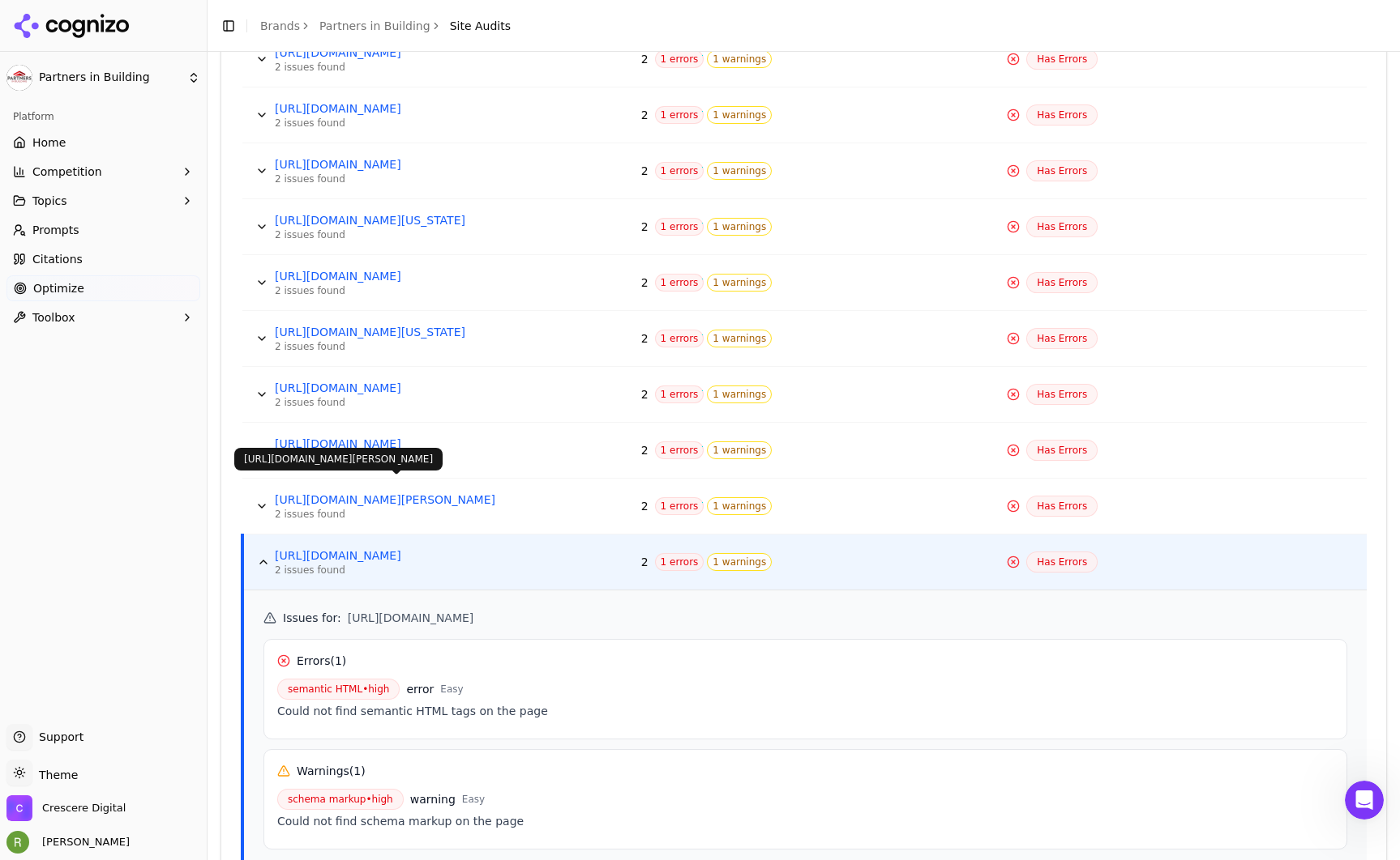
click at [260, 505] on button "Data table" at bounding box center [262, 506] width 26 height 26
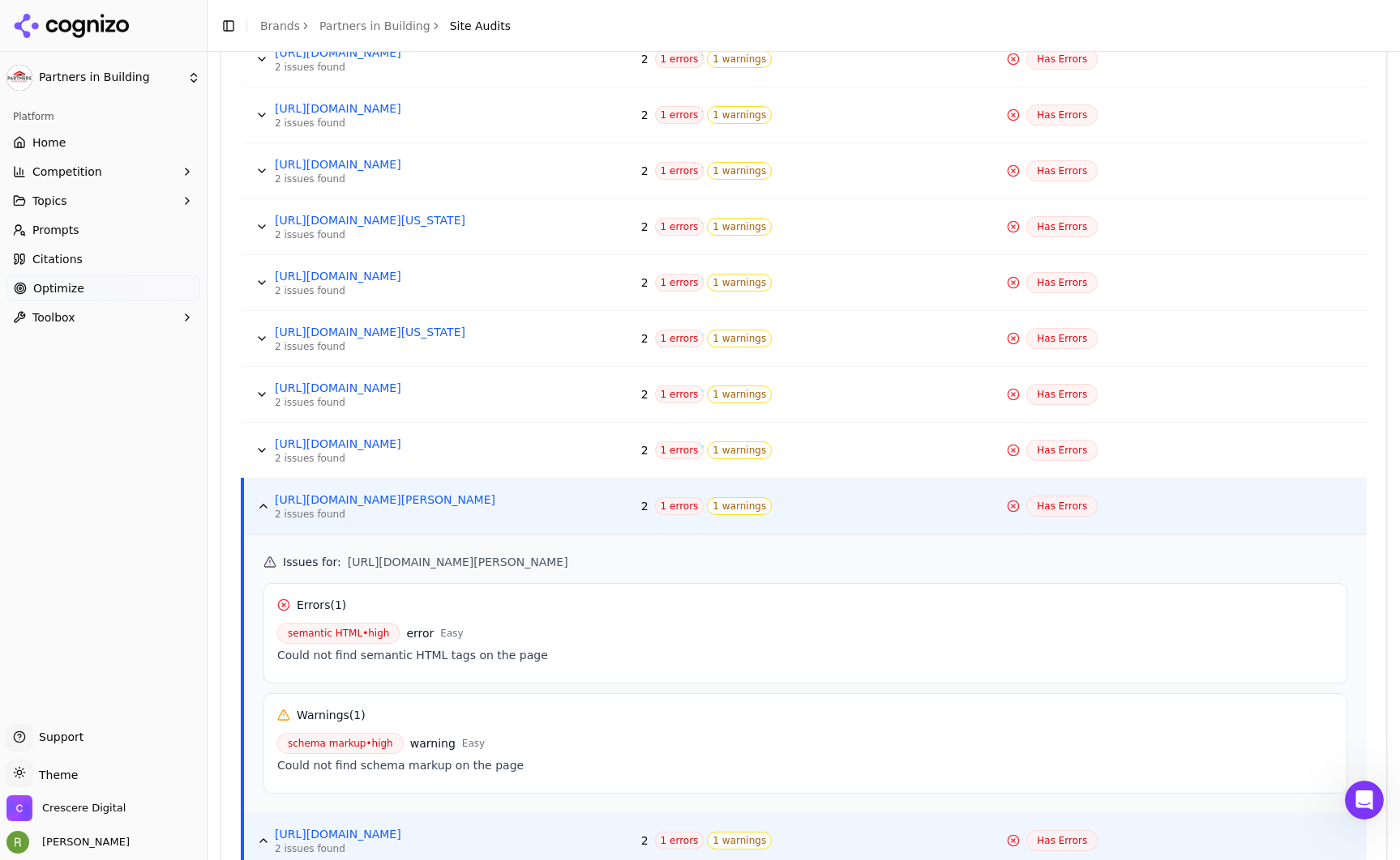
click at [257, 501] on button "Data table" at bounding box center [263, 506] width 26 height 26
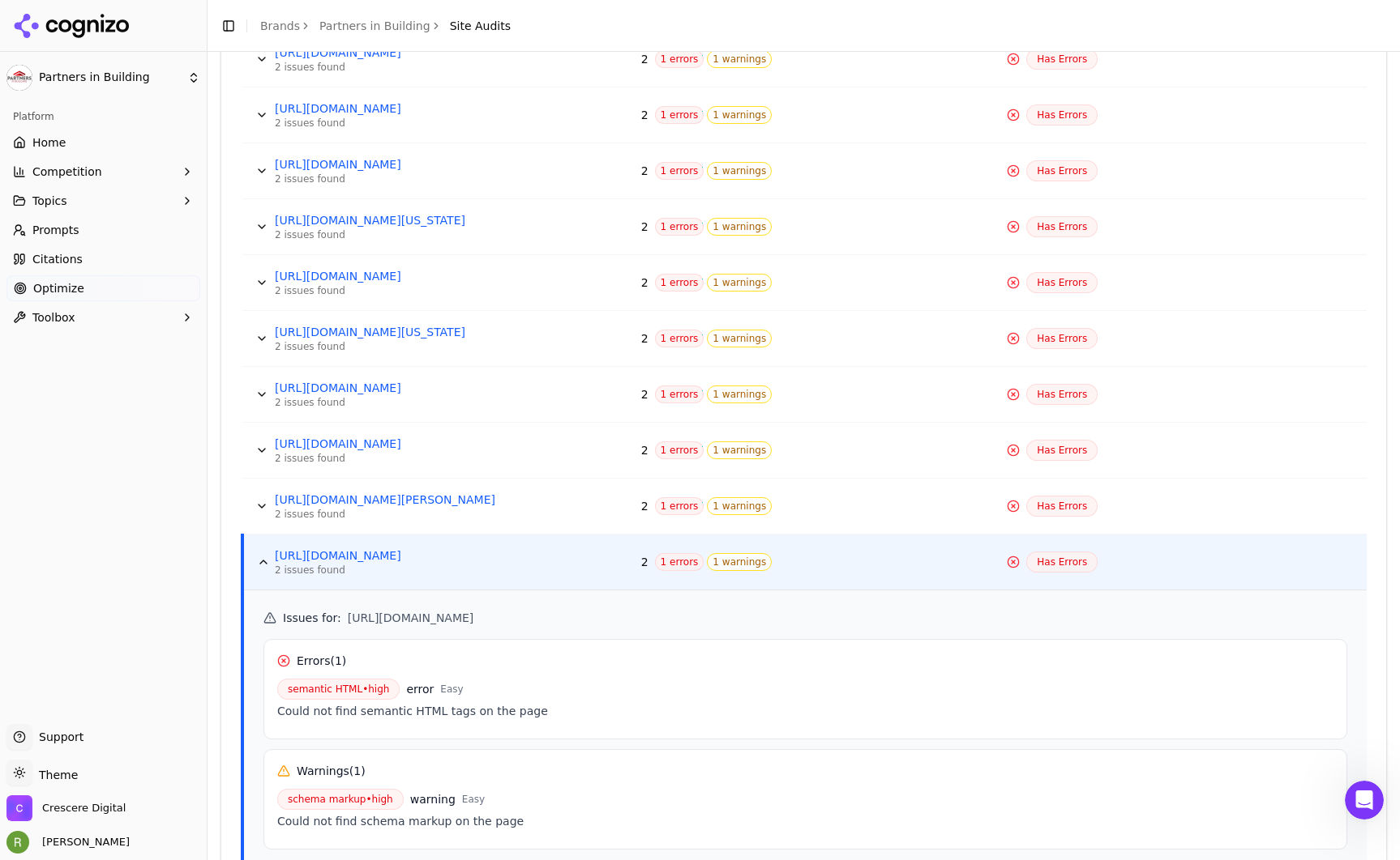
click at [263, 563] on button "Data table" at bounding box center [263, 562] width 26 height 26
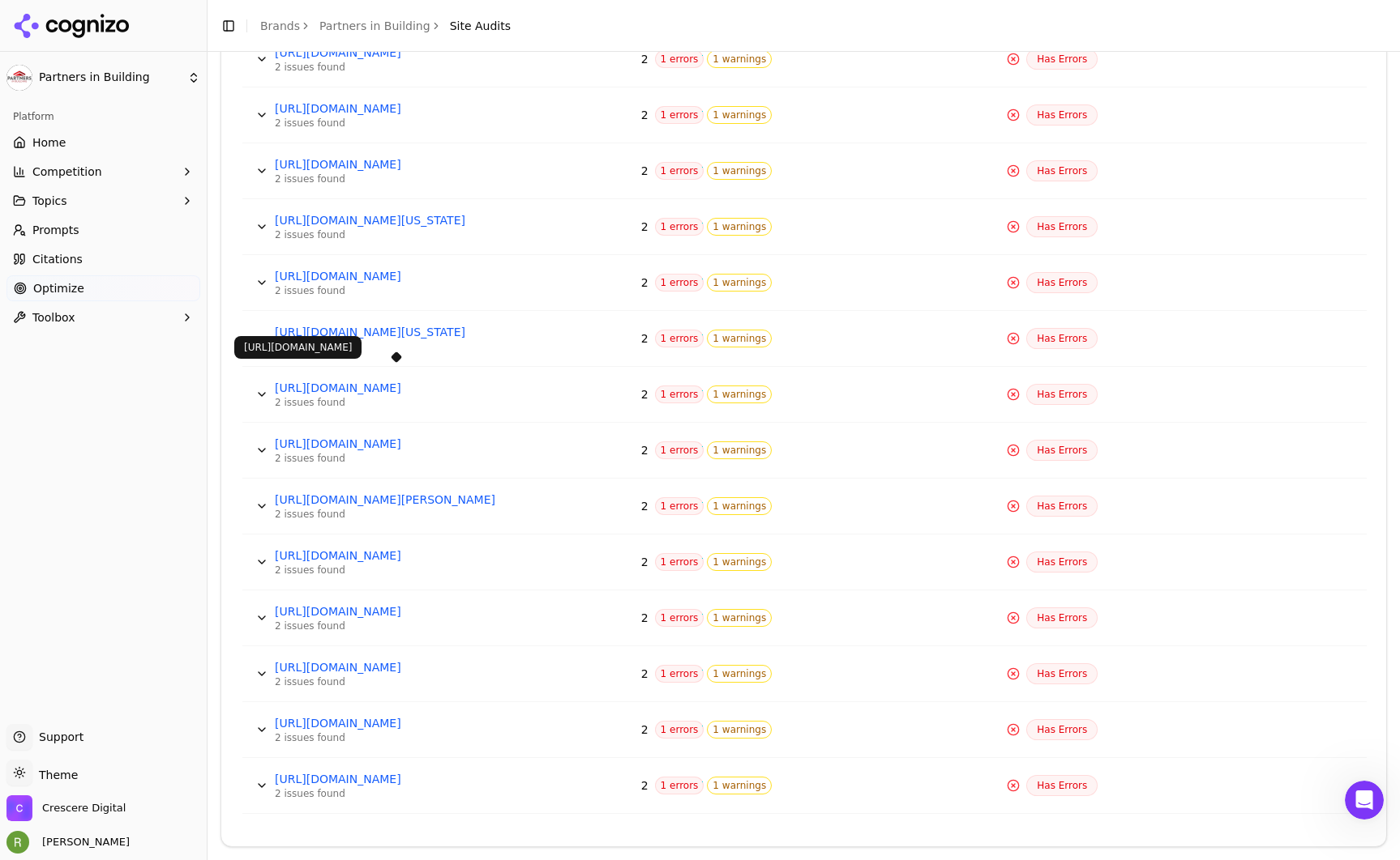
click at [410, 384] on link "[URL][DOMAIN_NAME]" at bounding box center [396, 388] width 243 height 16
click at [443, 273] on link "[URL][DOMAIN_NAME]" at bounding box center [396, 276] width 243 height 16
click at [368, 278] on link "[URL][DOMAIN_NAME]" at bounding box center [396, 276] width 243 height 16
click at [364, 167] on link "[URL][DOMAIN_NAME]" at bounding box center [396, 164] width 243 height 16
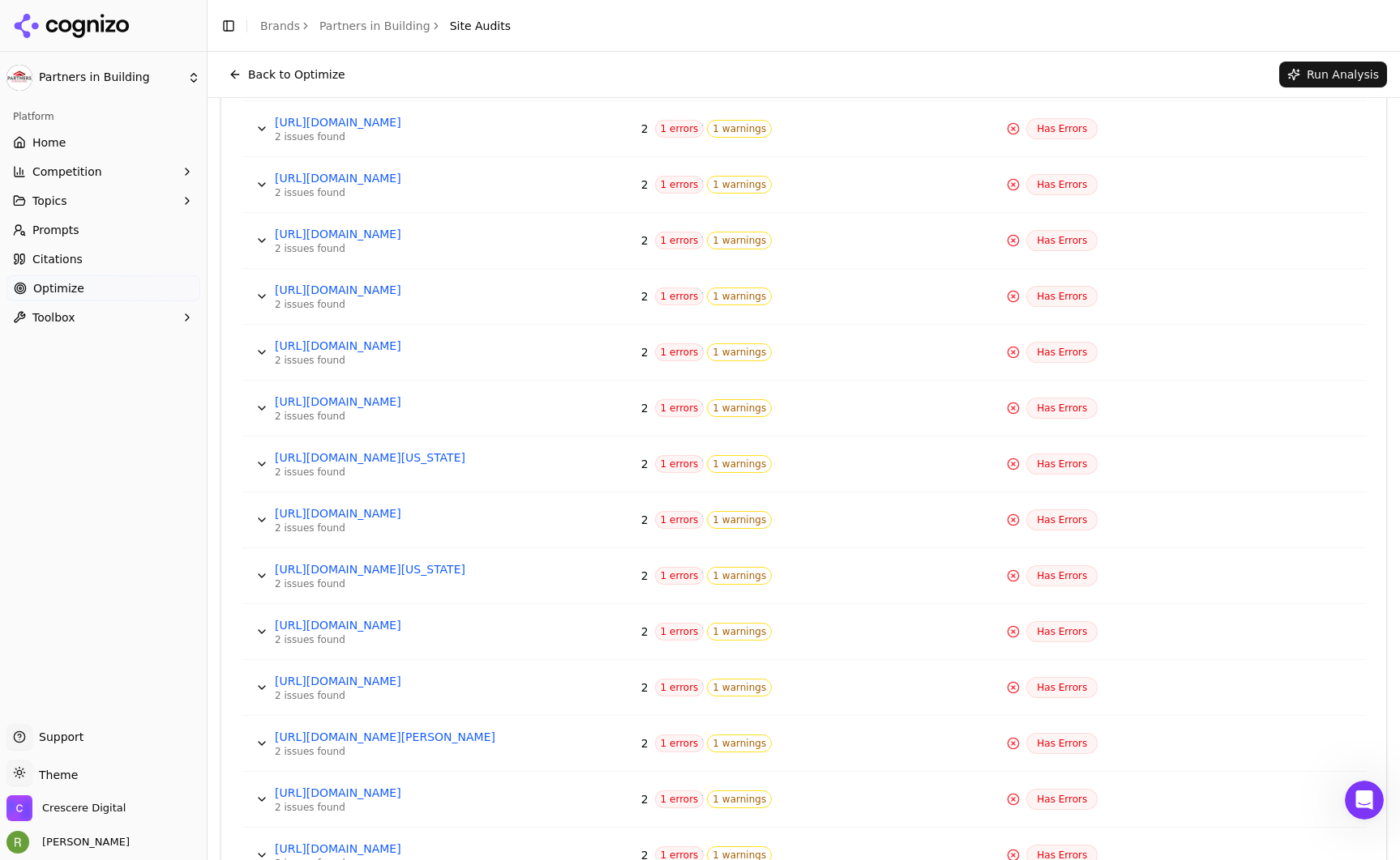
scroll to position [3437, 0]
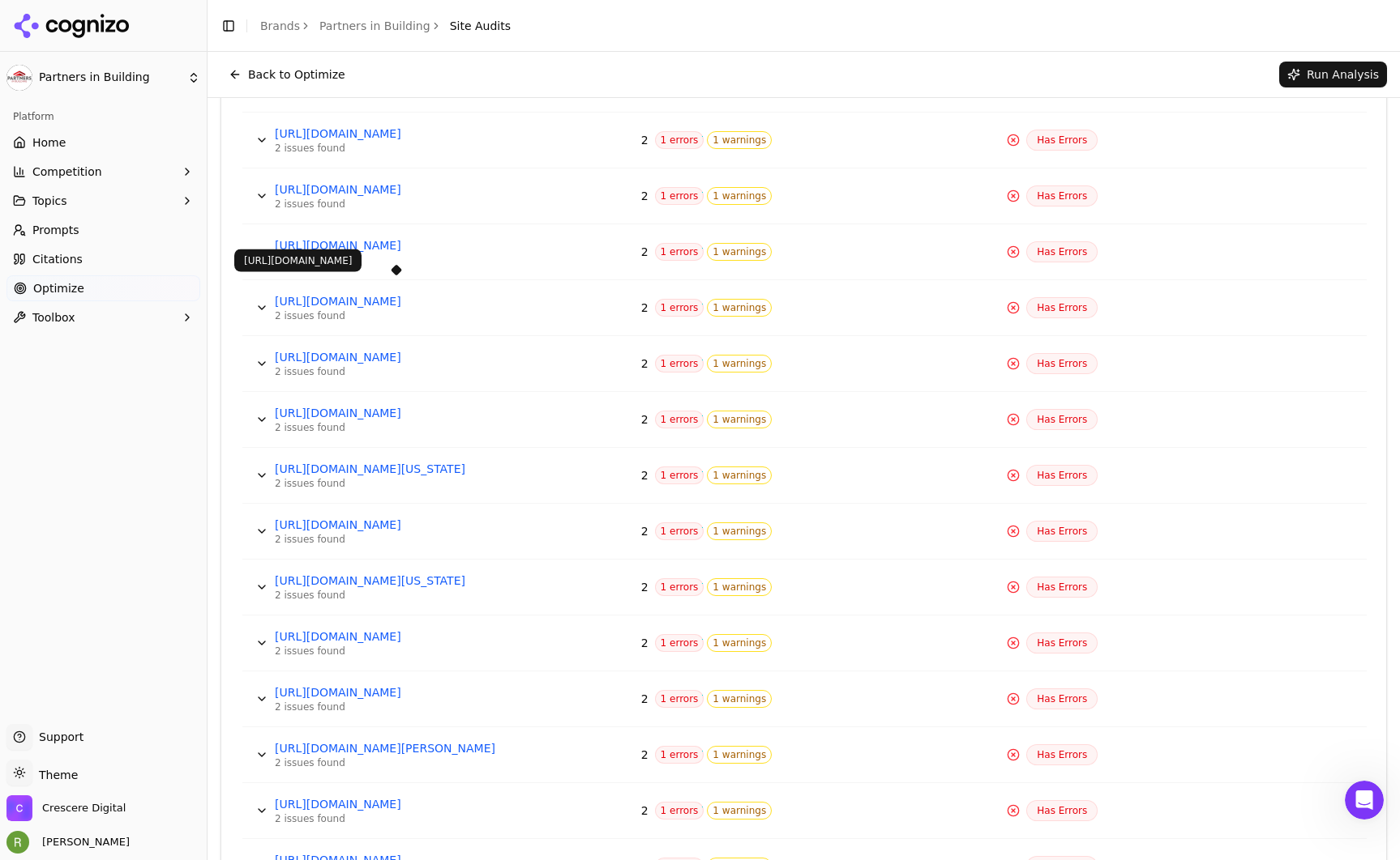
click at [444, 298] on link "[URL][DOMAIN_NAME]" at bounding box center [396, 301] width 243 height 16
click at [397, 245] on link "[URL][DOMAIN_NAME]" at bounding box center [396, 245] width 243 height 16
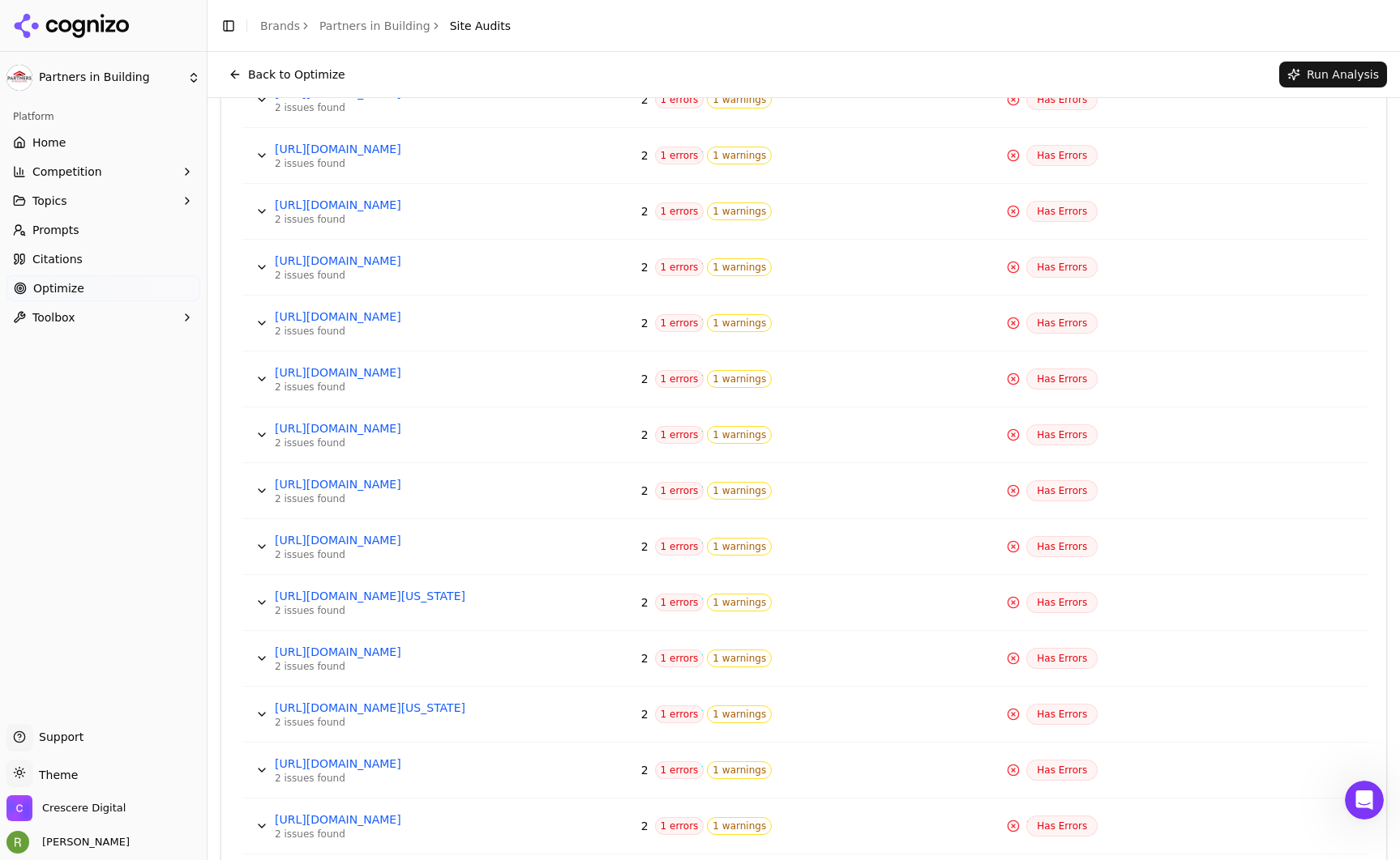
scroll to position [3300, 0]
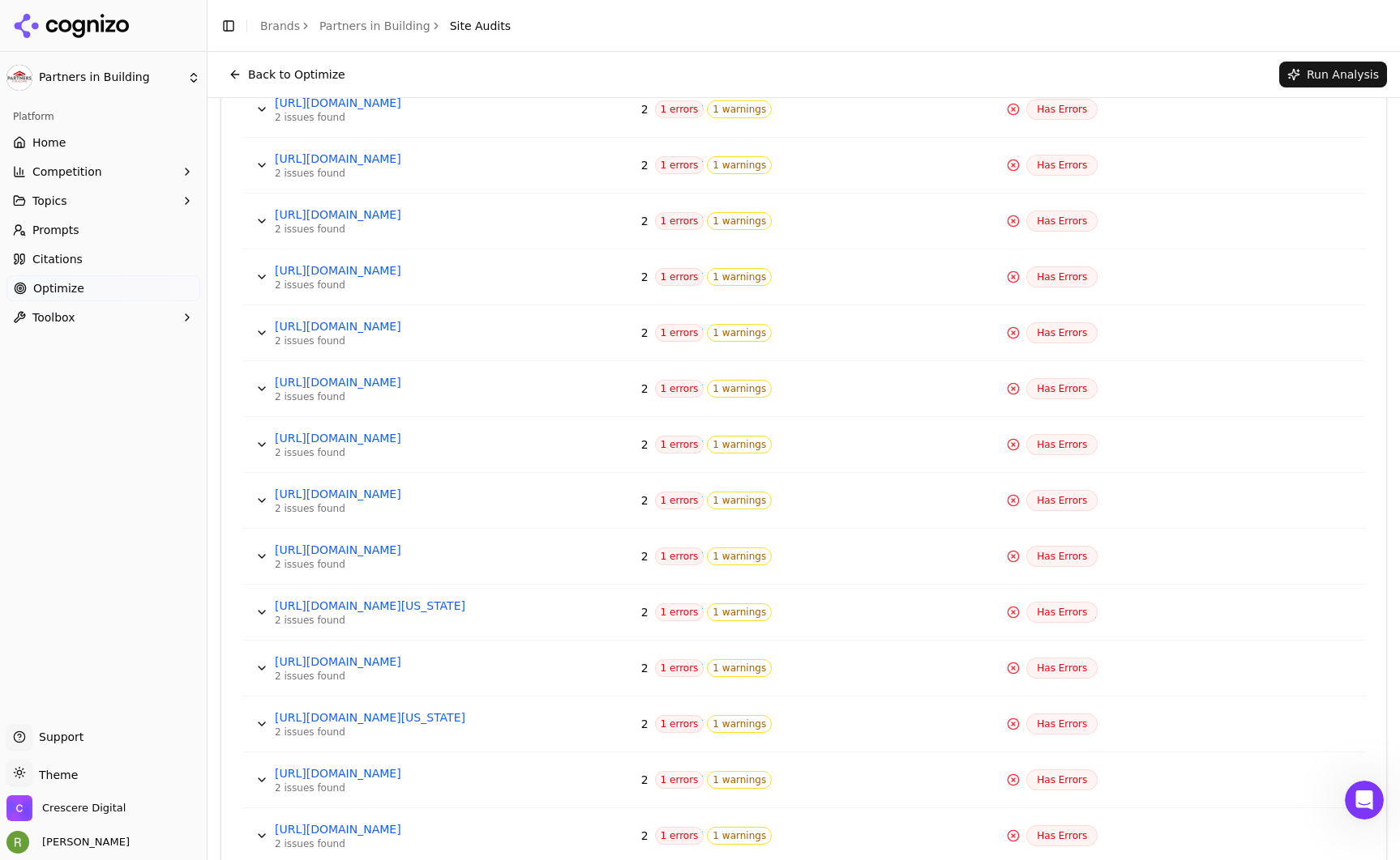
click at [262, 273] on button "Data table" at bounding box center [262, 277] width 26 height 26
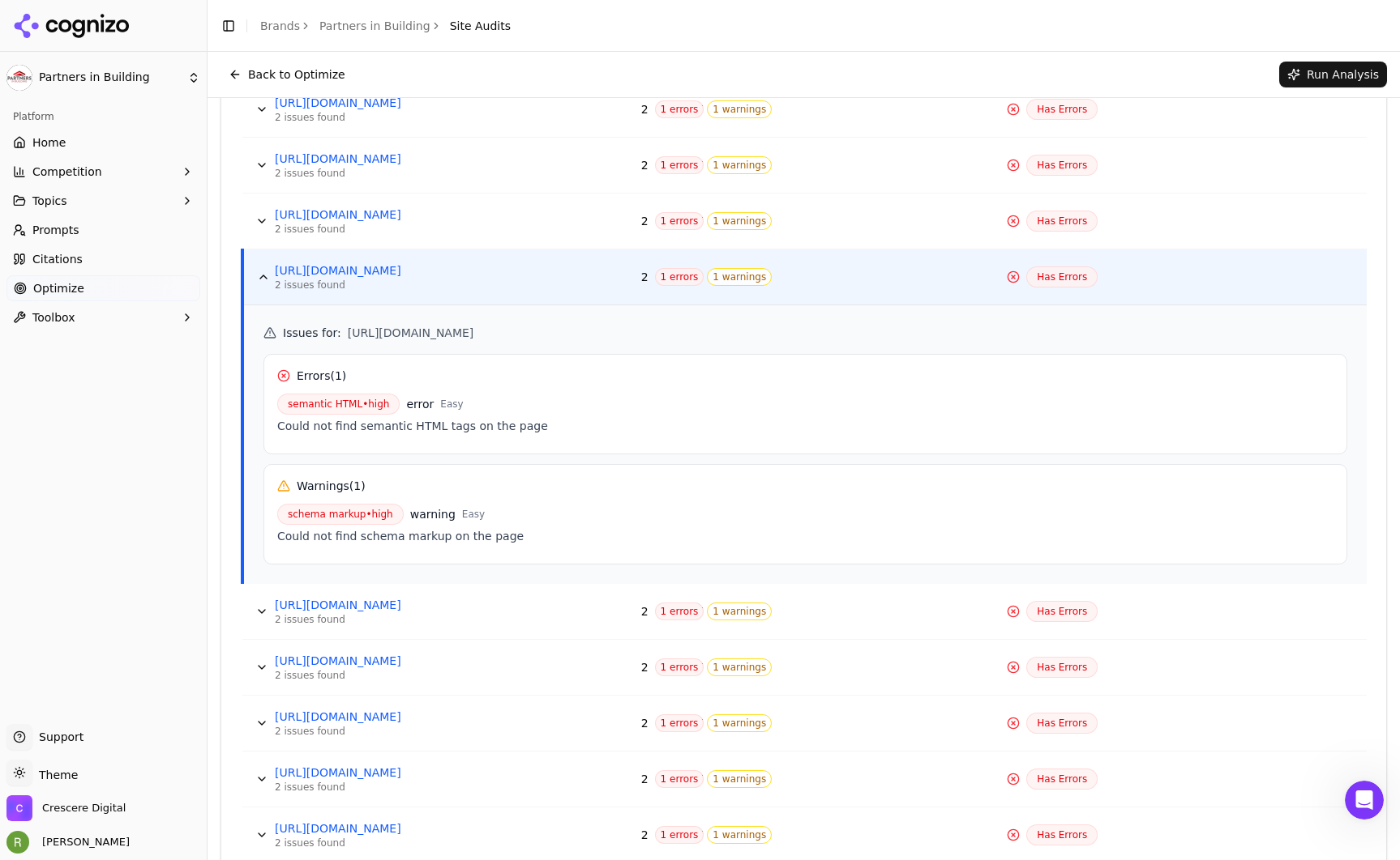
click at [262, 281] on button "Data table" at bounding box center [263, 277] width 26 height 26
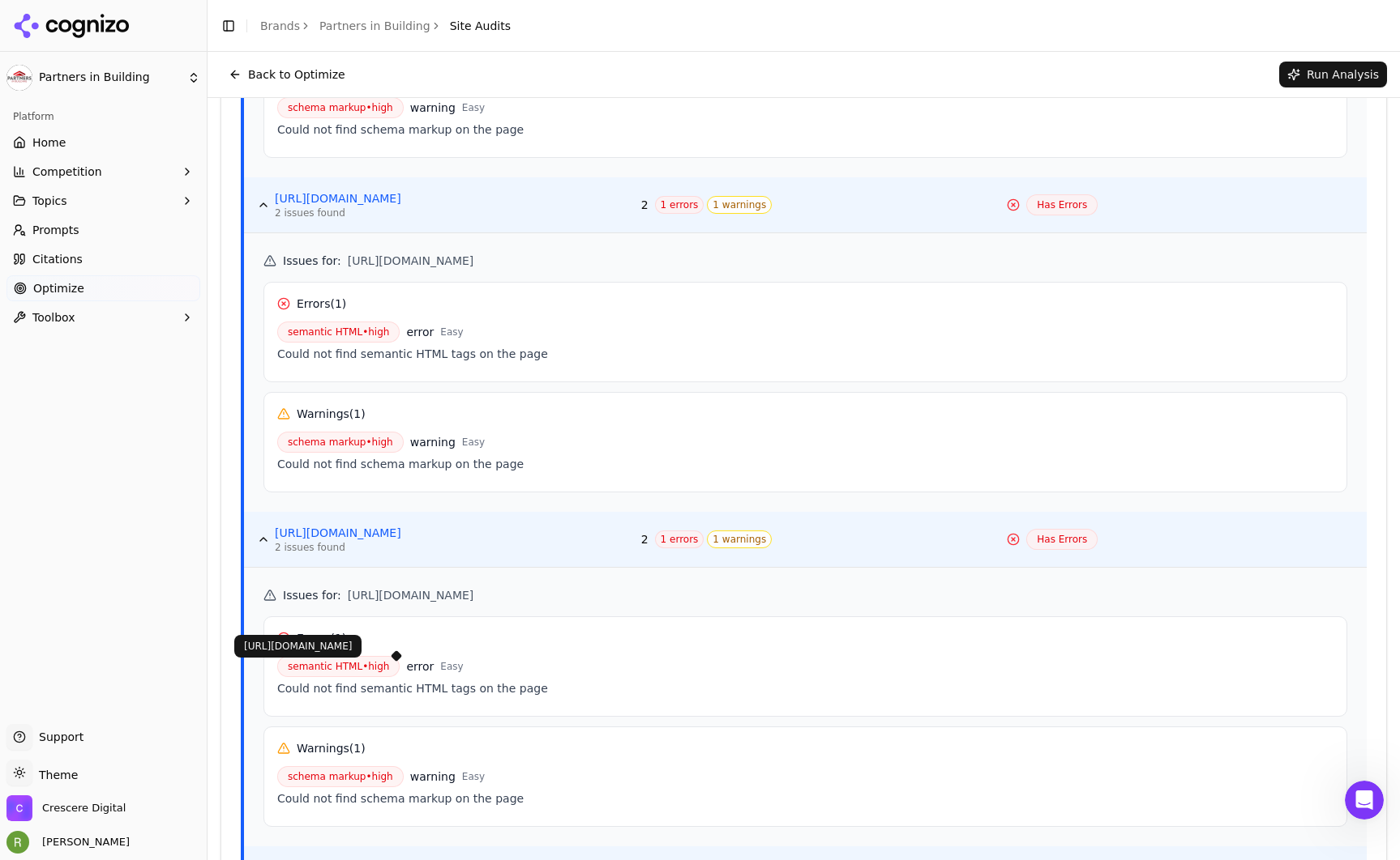
scroll to position [1489, 0]
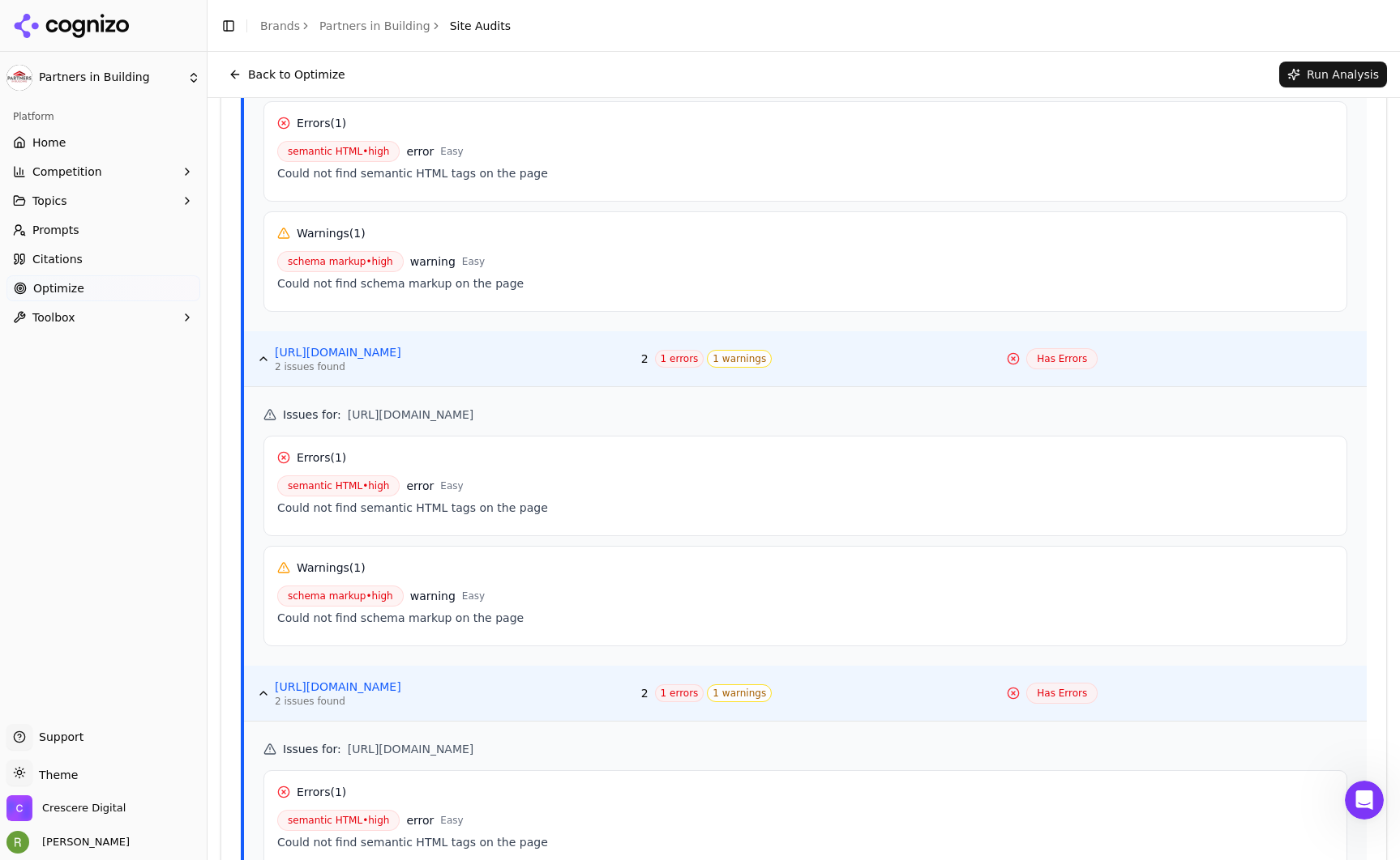
click at [78, 280] on span "Optimize" at bounding box center [58, 288] width 51 height 16
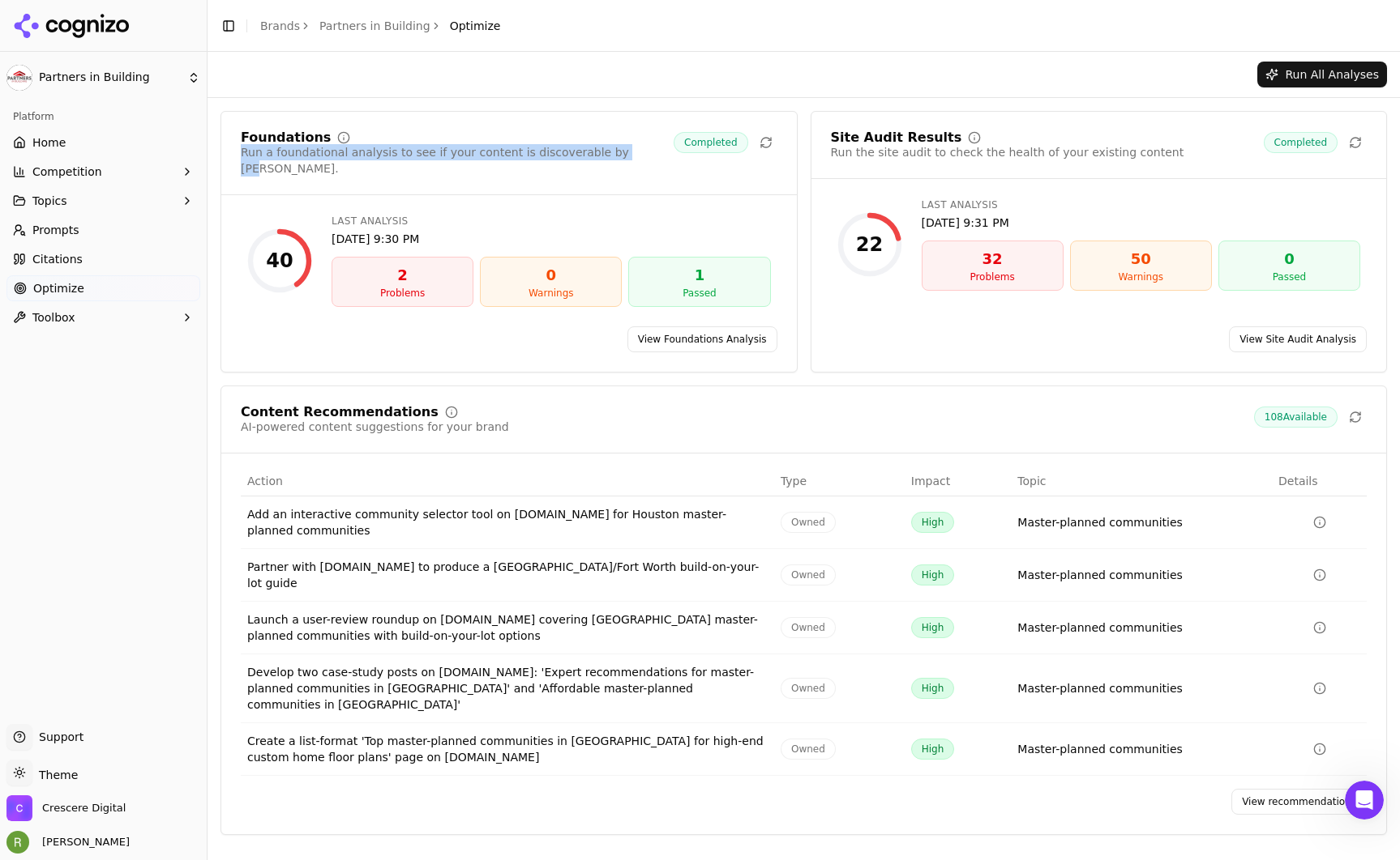
drag, startPoint x: 452, startPoint y: 156, endPoint x: 641, endPoint y: 156, distance: 189.0
click at [641, 156] on div "Foundations Run a foundational analysis to see if your content is discoverable …" at bounding box center [508, 154] width 536 height 45
click at [699, 326] on link "View Foundations Analysis" at bounding box center [702, 339] width 150 height 26
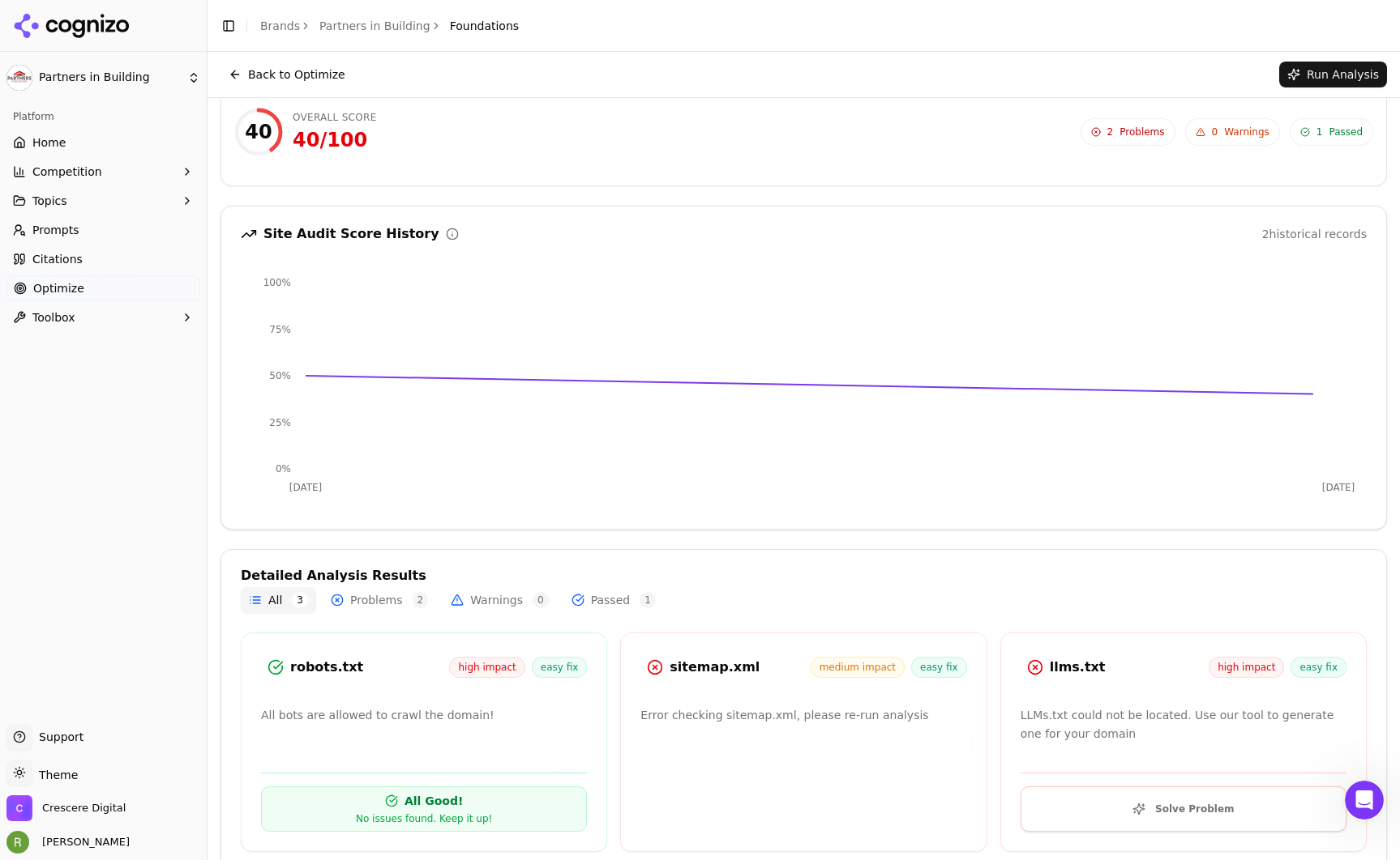
scroll to position [48, 0]
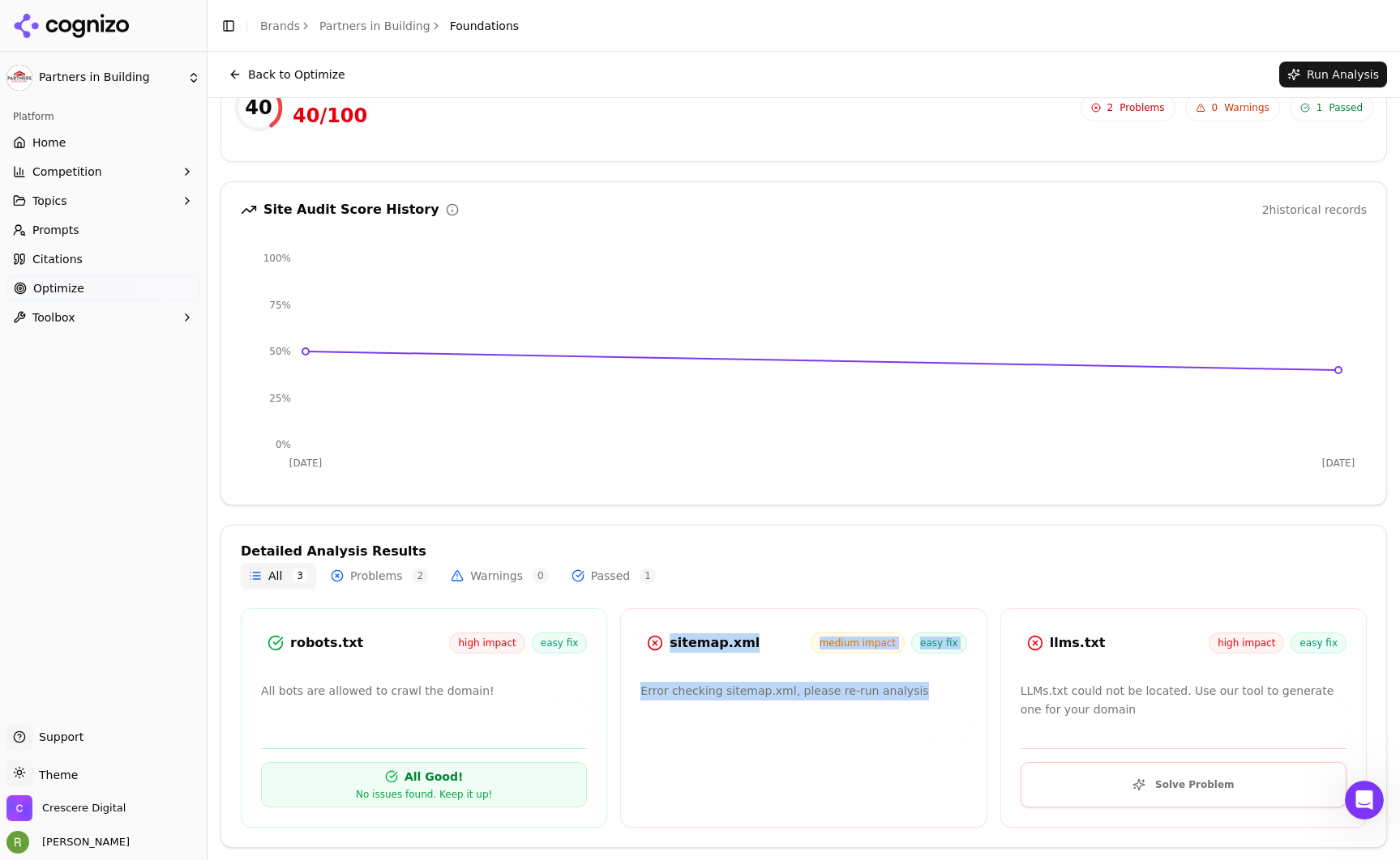
drag, startPoint x: 912, startPoint y: 689, endPoint x: 629, endPoint y: 629, distance: 289.3
click at [629, 629] on div "sitemap.xml medium impact easy fix Error checking sitemap.xml, please re-run an…" at bounding box center [803, 718] width 366 height 220
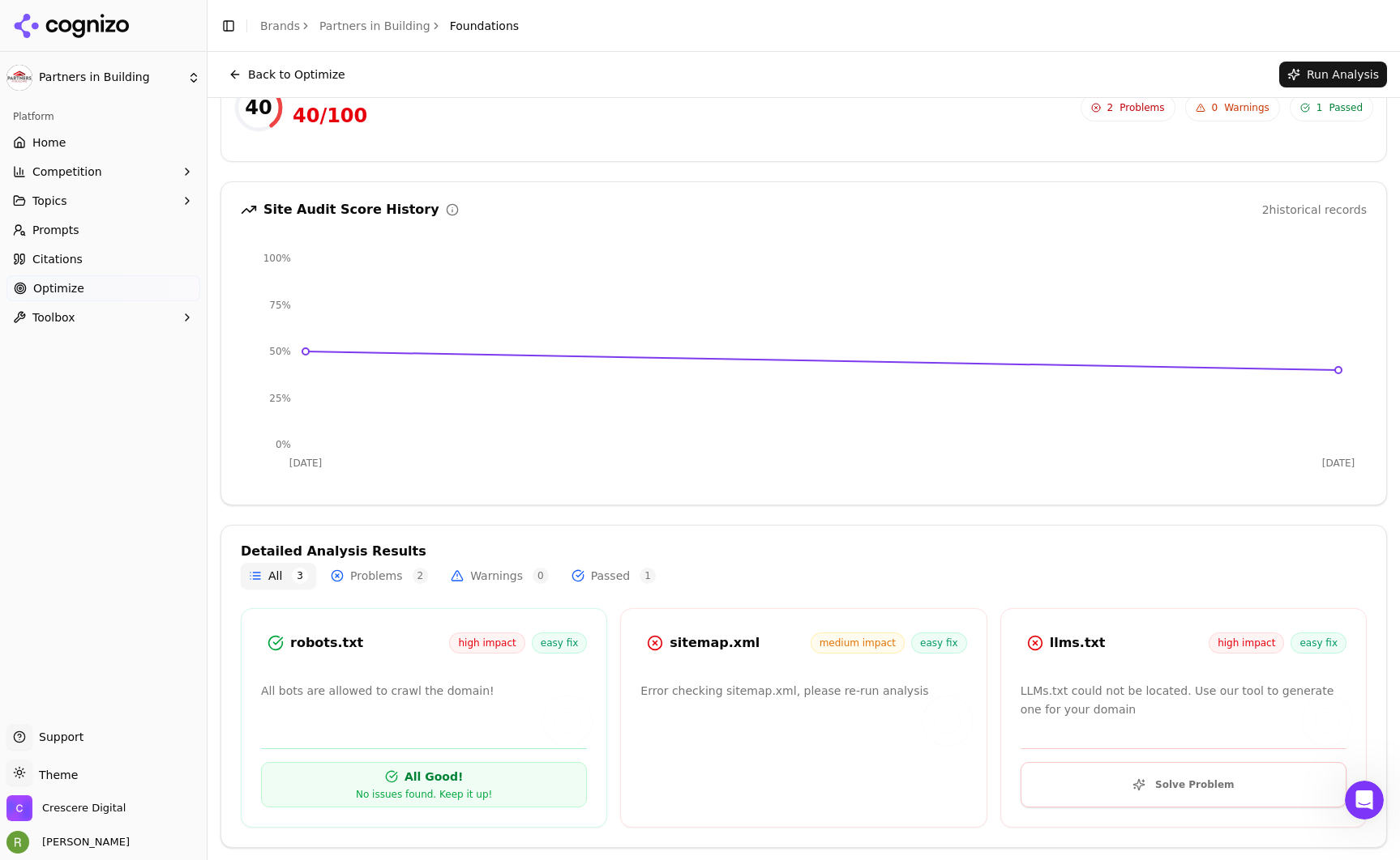
click at [622, 633] on div "sitemap.xml medium impact easy fix" at bounding box center [802, 645] width 365 height 34
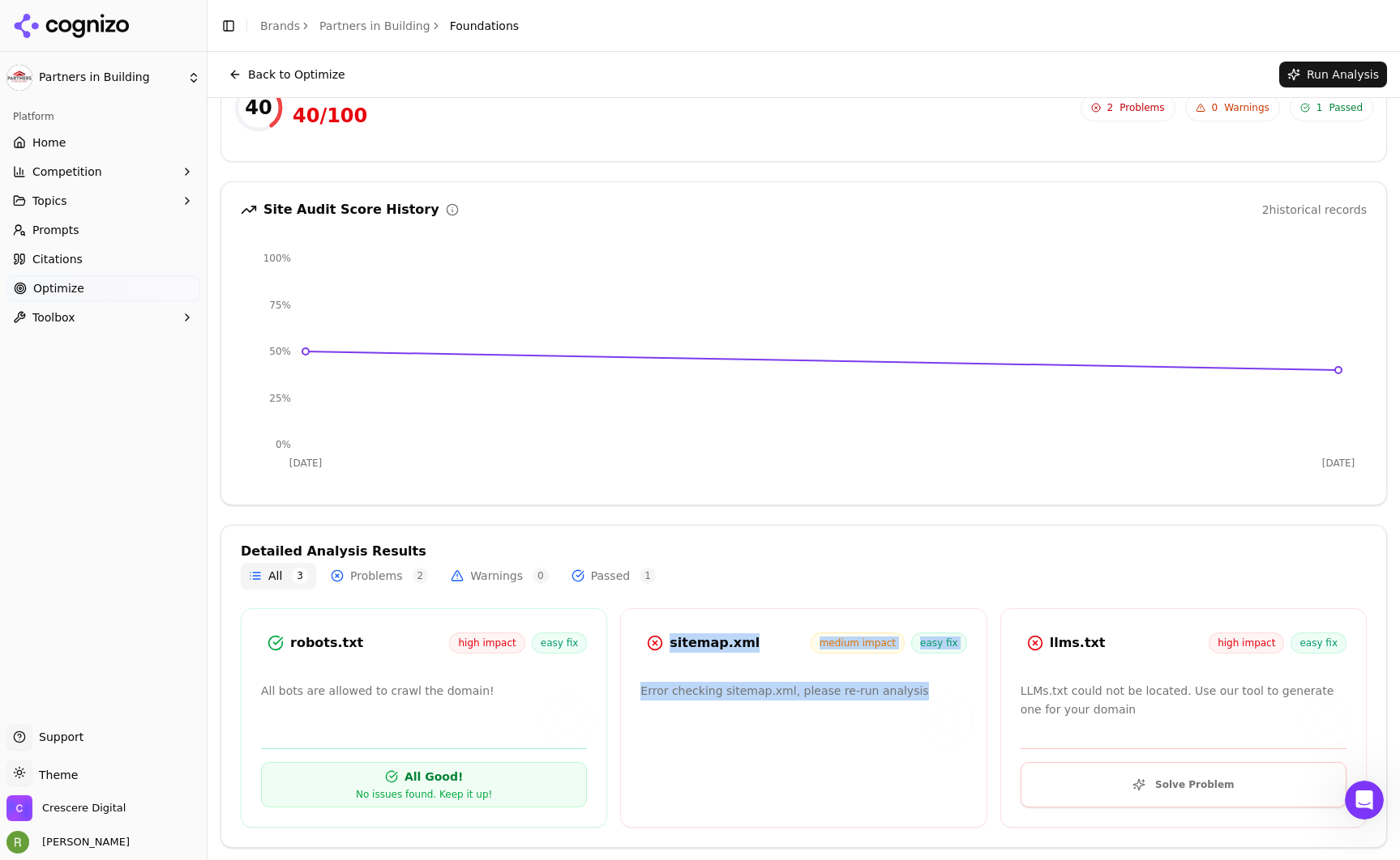
drag, startPoint x: 636, startPoint y: 635, endPoint x: 908, endPoint y: 696, distance: 278.8
click at [908, 696] on div "sitemap.xml medium impact easy fix Error checking sitemap.xml, please re-run an…" at bounding box center [803, 718] width 366 height 220
click at [908, 696] on p "Error checking sitemap.xml, please re-run analysis" at bounding box center [803, 692] width 326 height 19
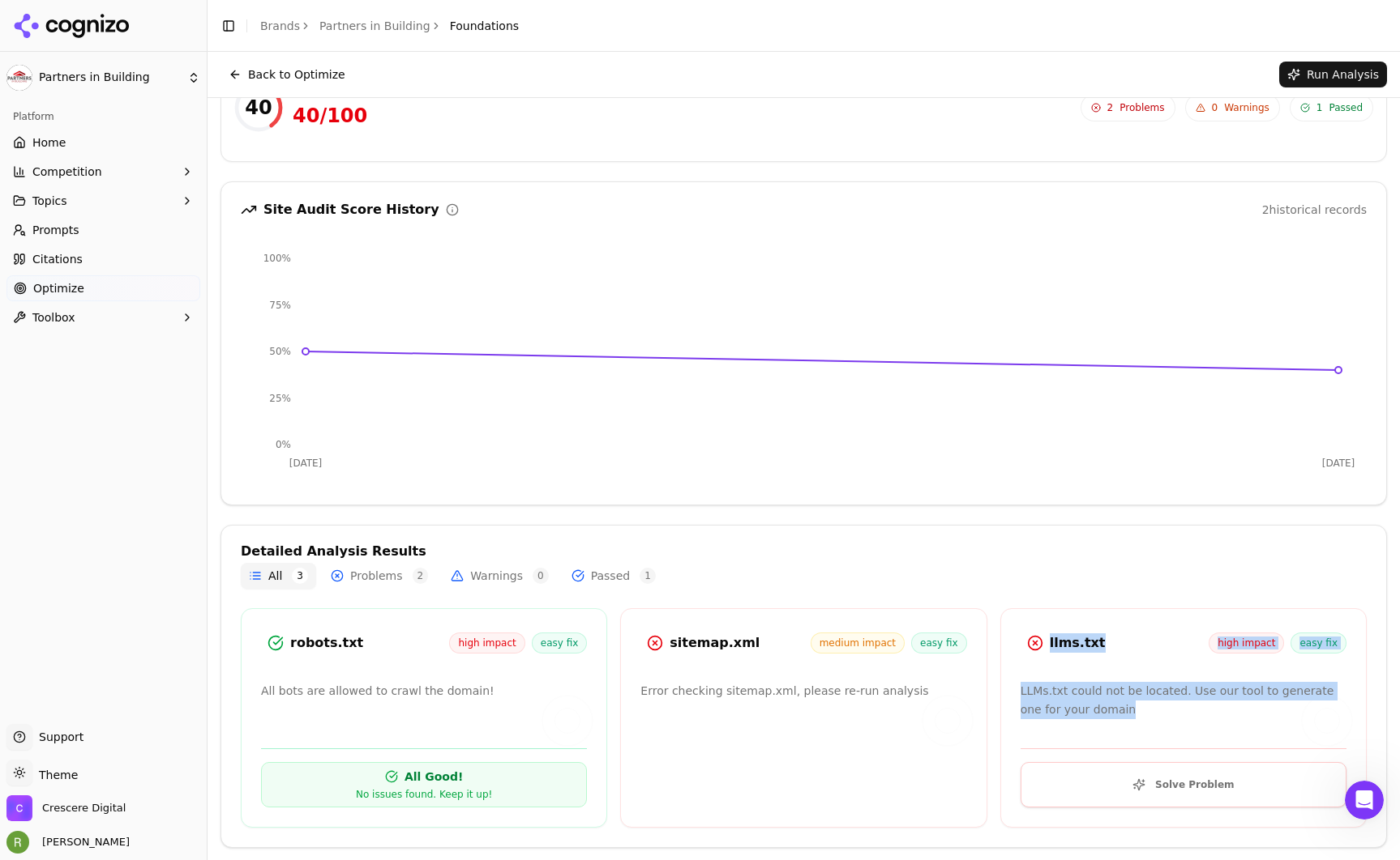
drag, startPoint x: 1120, startPoint y: 709, endPoint x: 1019, endPoint y: 619, distance: 135.3
click at [1019, 619] on div "llms.txt high impact easy fix LLMs.txt could not be located. Use our tool to ge…" at bounding box center [1183, 718] width 366 height 220
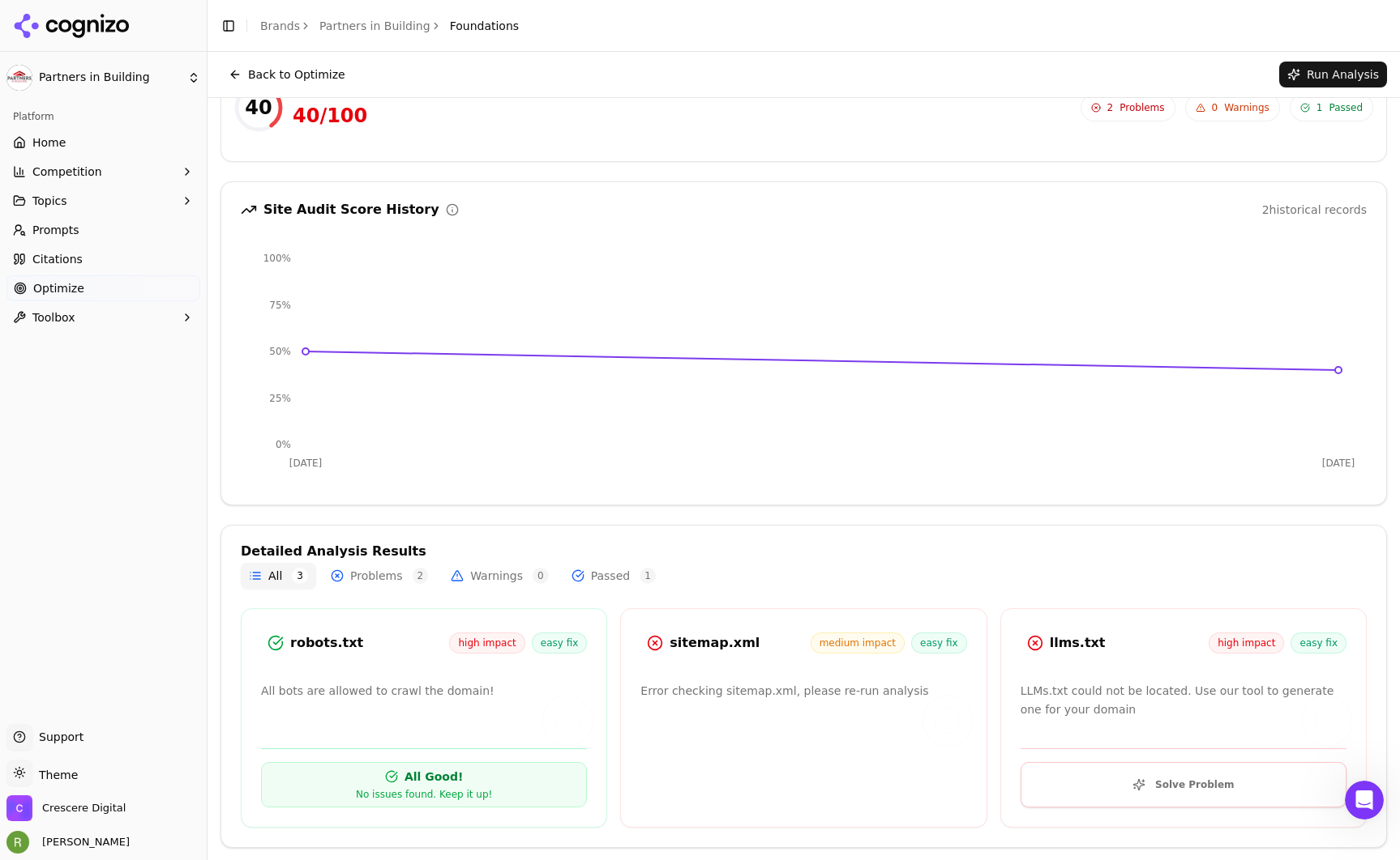
click at [1019, 619] on div "llms.txt high impact easy fix LLMs.txt could not be located. Use our tool to ge…" at bounding box center [1183, 718] width 366 height 220
drag, startPoint x: 635, startPoint y: 692, endPoint x: 934, endPoint y: 696, distance: 299.0
click at [938, 697] on div "Error checking sitemap.xml, please re-run analysis" at bounding box center [803, 745] width 326 height 125
click at [918, 689] on p "Error checking sitemap.xml, please re-run analysis" at bounding box center [803, 692] width 326 height 19
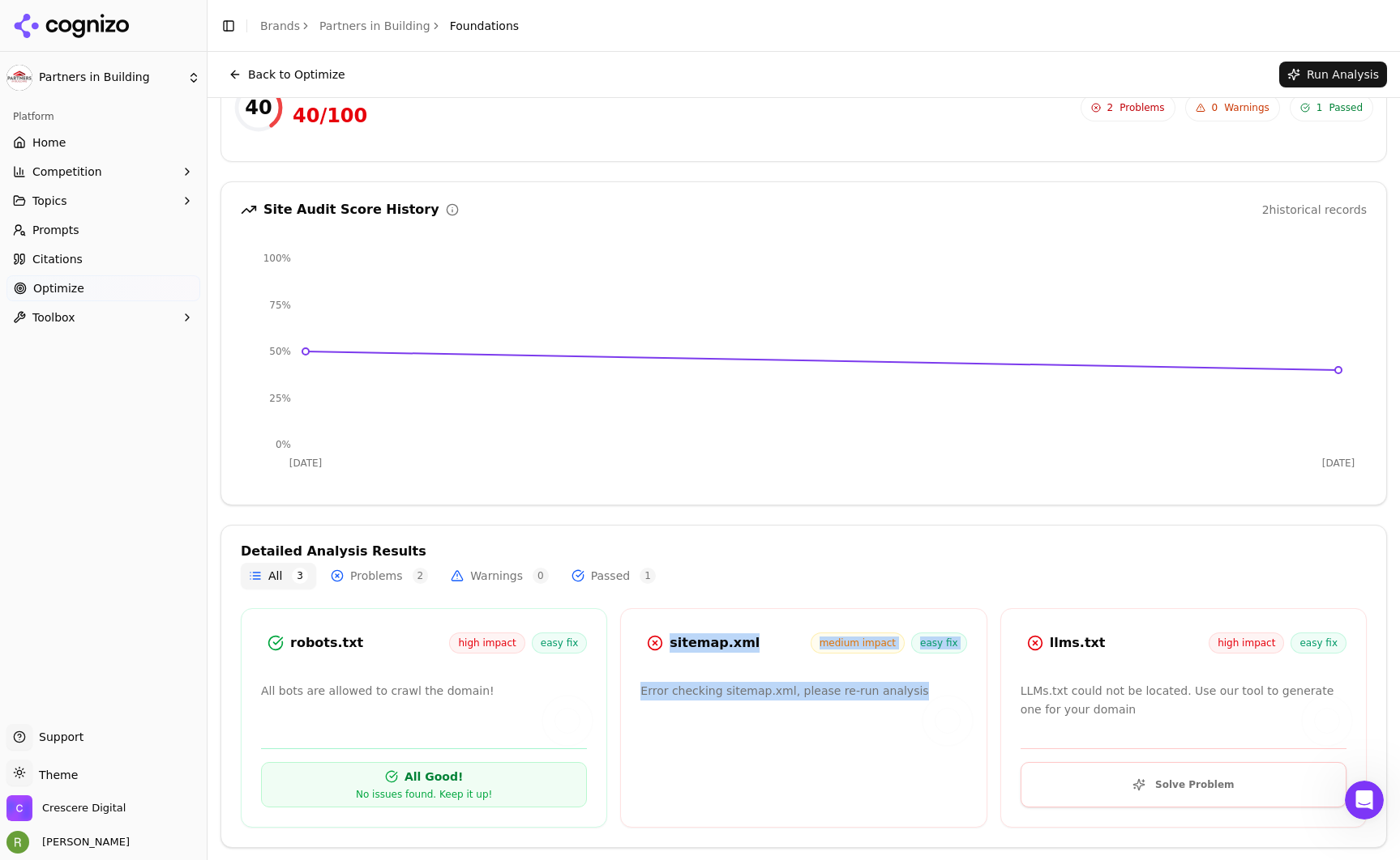
drag, startPoint x: 918, startPoint y: 690, endPoint x: 641, endPoint y: 638, distance: 281.8
click at [641, 638] on div "sitemap.xml medium impact easy fix Error checking sitemap.xml, please re-run an…" at bounding box center [803, 718] width 366 height 220
click at [914, 690] on p "Error checking sitemap.xml, please re-run analysis" at bounding box center [803, 692] width 326 height 19
drag, startPoint x: 848, startPoint y: 684, endPoint x: 736, endPoint y: 666, distance: 113.4
click at [736, 666] on div "sitemap.xml medium impact easy fix Error checking sitemap.xml, please re-run an…" at bounding box center [803, 718] width 366 height 220
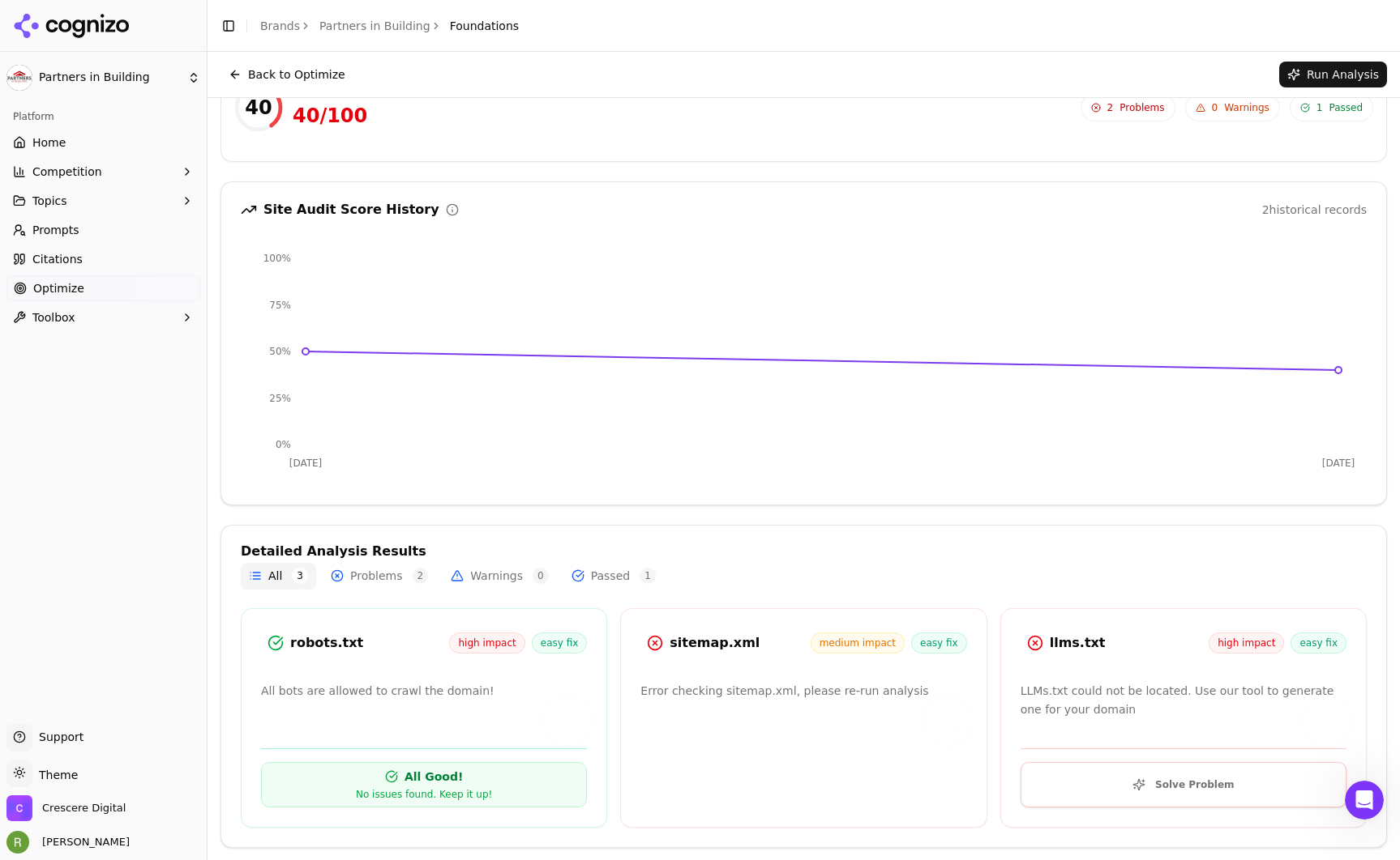
click at [1094, 706] on p "LLMs.txt could not be located. Use our tool to generate one for your domain" at bounding box center [1183, 701] width 326 height 37
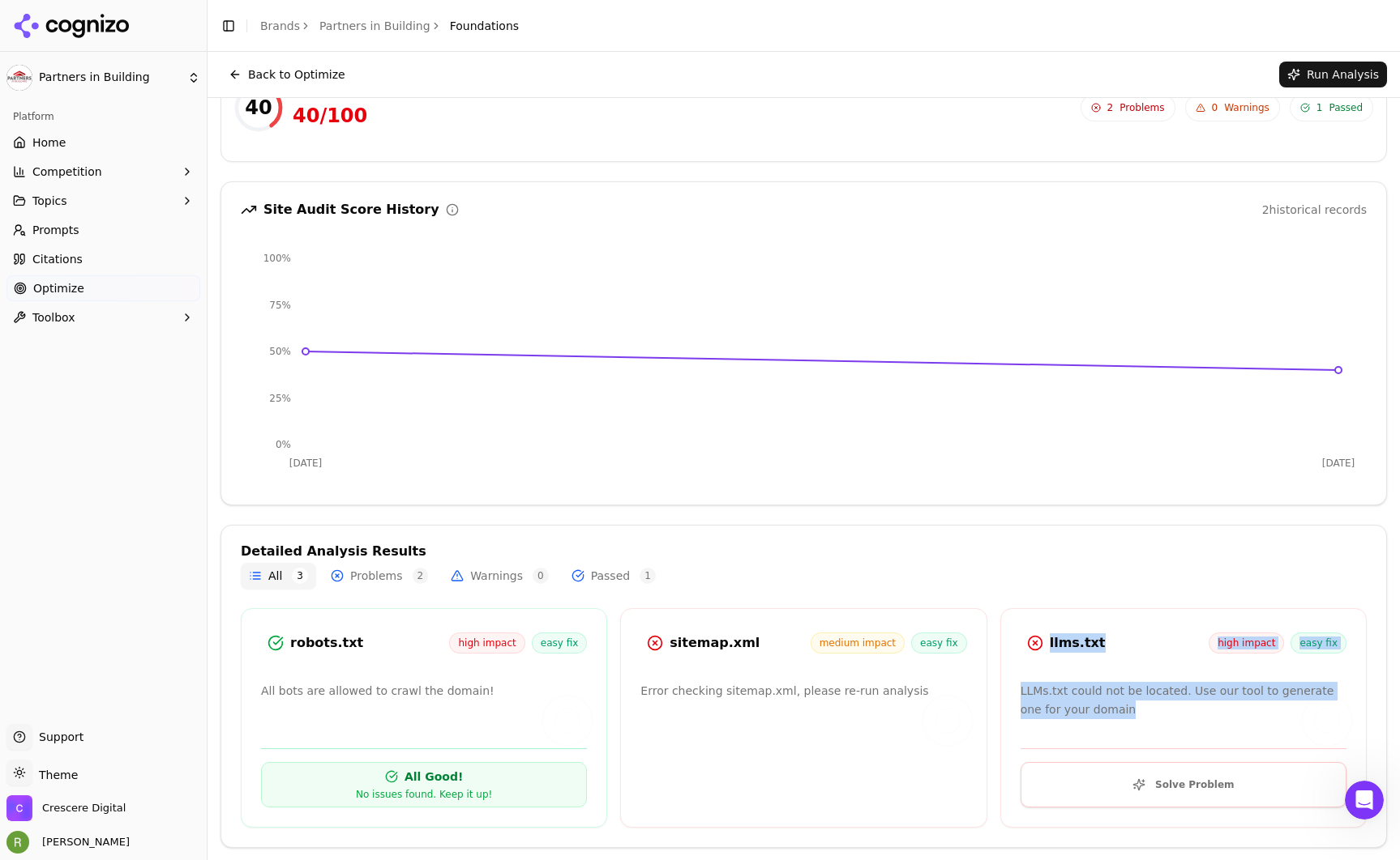
drag, startPoint x: 1121, startPoint y: 712, endPoint x: 1032, endPoint y: 674, distance: 96.8
click at [1005, 645] on div "llms.txt high impact easy fix LLMs.txt could not be located. Use our tool to ge…" at bounding box center [1183, 718] width 366 height 220
click at [1079, 700] on p "LLMs.txt could not be located. Use our tool to generate one for your domain" at bounding box center [1183, 701] width 326 height 37
drag, startPoint x: 1109, startPoint y: 710, endPoint x: 1017, endPoint y: 632, distance: 120.6
click at [1017, 632] on div "llms.txt high impact easy fix LLMs.txt could not be located. Use our tool to ge…" at bounding box center [1183, 718] width 366 height 220
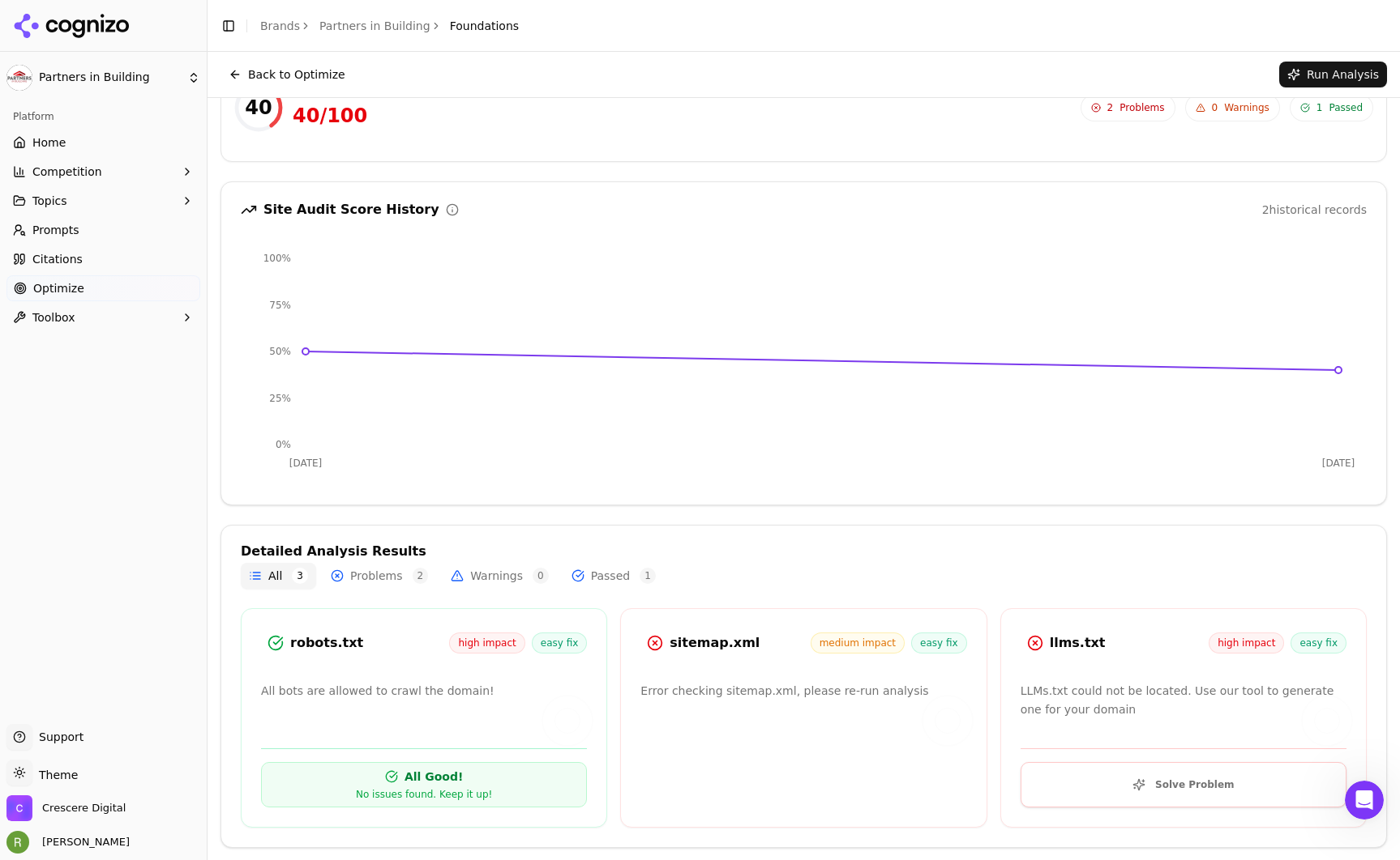
click at [1117, 696] on p "LLMs.txt could not be located. Use our tool to generate one for your domain" at bounding box center [1183, 701] width 326 height 37
drag, startPoint x: 1203, startPoint y: 645, endPoint x: 1287, endPoint y: 646, distance: 84.0
click at [1293, 647] on div "high impact easy fix" at bounding box center [1278, 643] width 138 height 21
drag, startPoint x: 1193, startPoint y: 785, endPoint x: 1205, endPoint y: 778, distance: 13.9
click at [1194, 784] on button "Solve Problem" at bounding box center [1183, 785] width 326 height 45
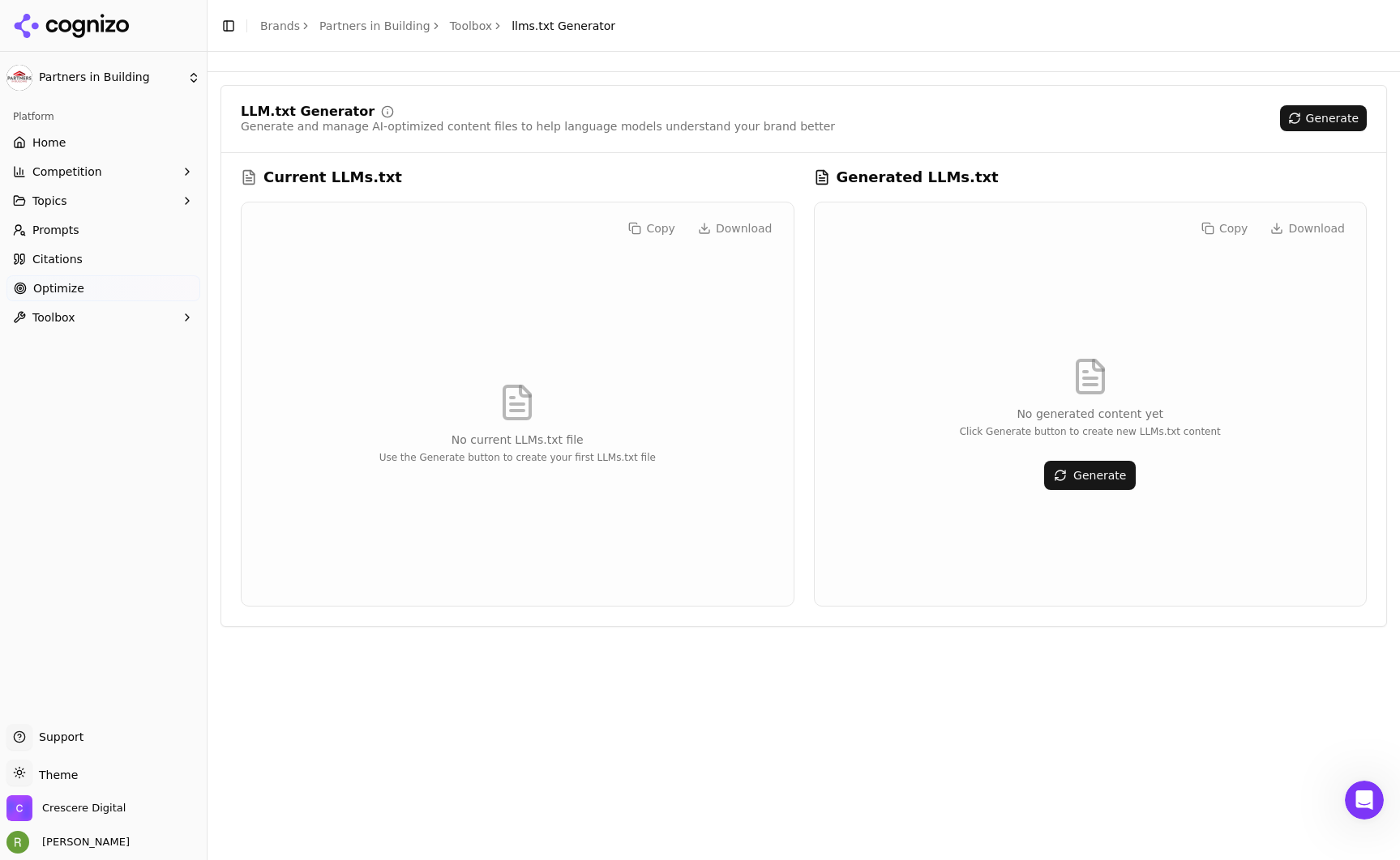
scroll to position [48, 0]
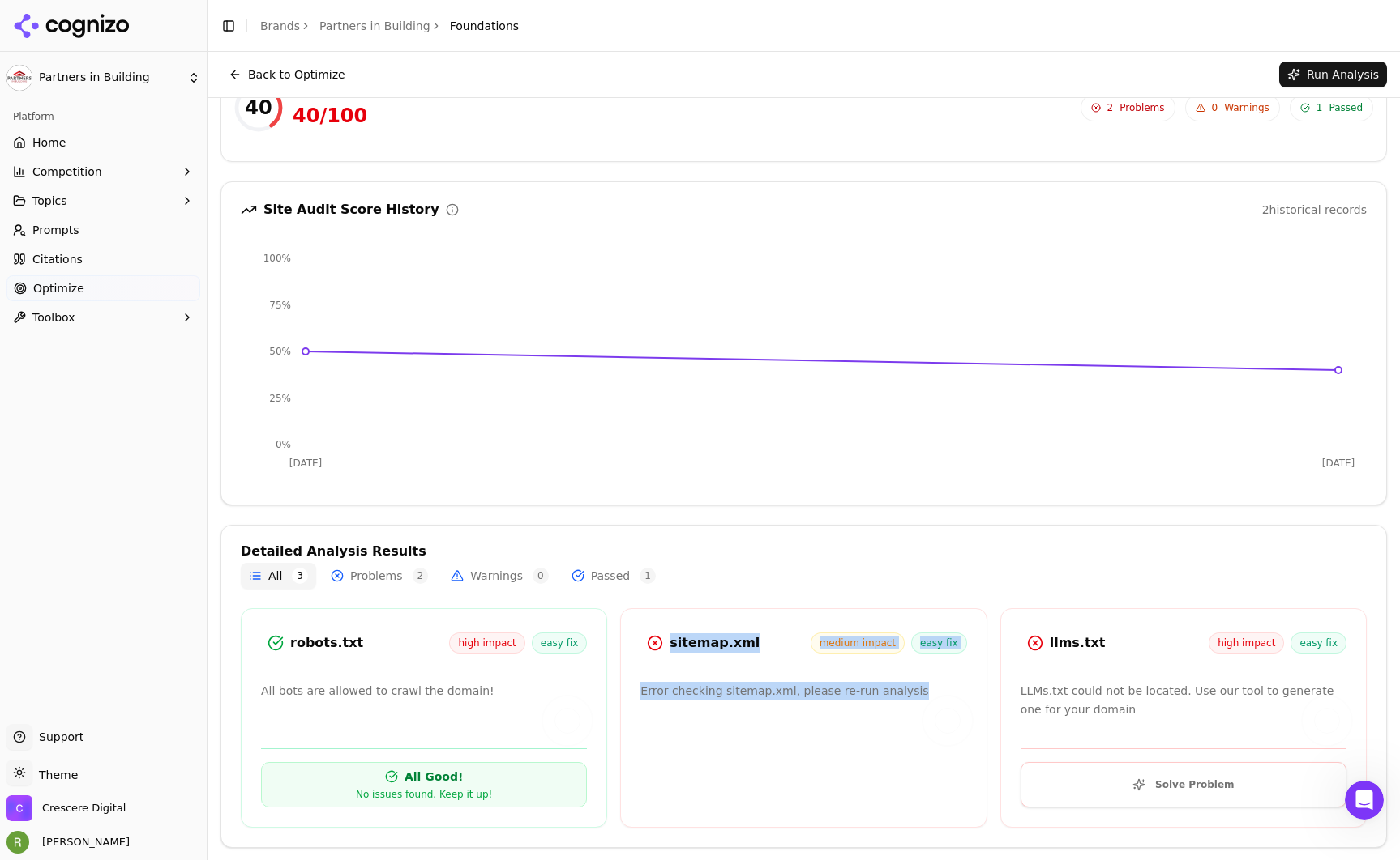
drag, startPoint x: 795, startPoint y: 654, endPoint x: 924, endPoint y: 693, distance: 134.8
click at [924, 693] on div "sitemap.xml medium impact easy fix Error checking sitemap.xml, please re-run an…" at bounding box center [803, 718] width 366 height 220
click at [924, 693] on p "Error checking sitemap.xml, please re-run analysis" at bounding box center [803, 692] width 326 height 19
drag, startPoint x: 922, startPoint y: 692, endPoint x: 637, endPoint y: 620, distance: 294.0
click at [637, 620] on div "sitemap.xml medium impact easy fix Error checking sitemap.xml, please re-run an…" at bounding box center [803, 718] width 366 height 220
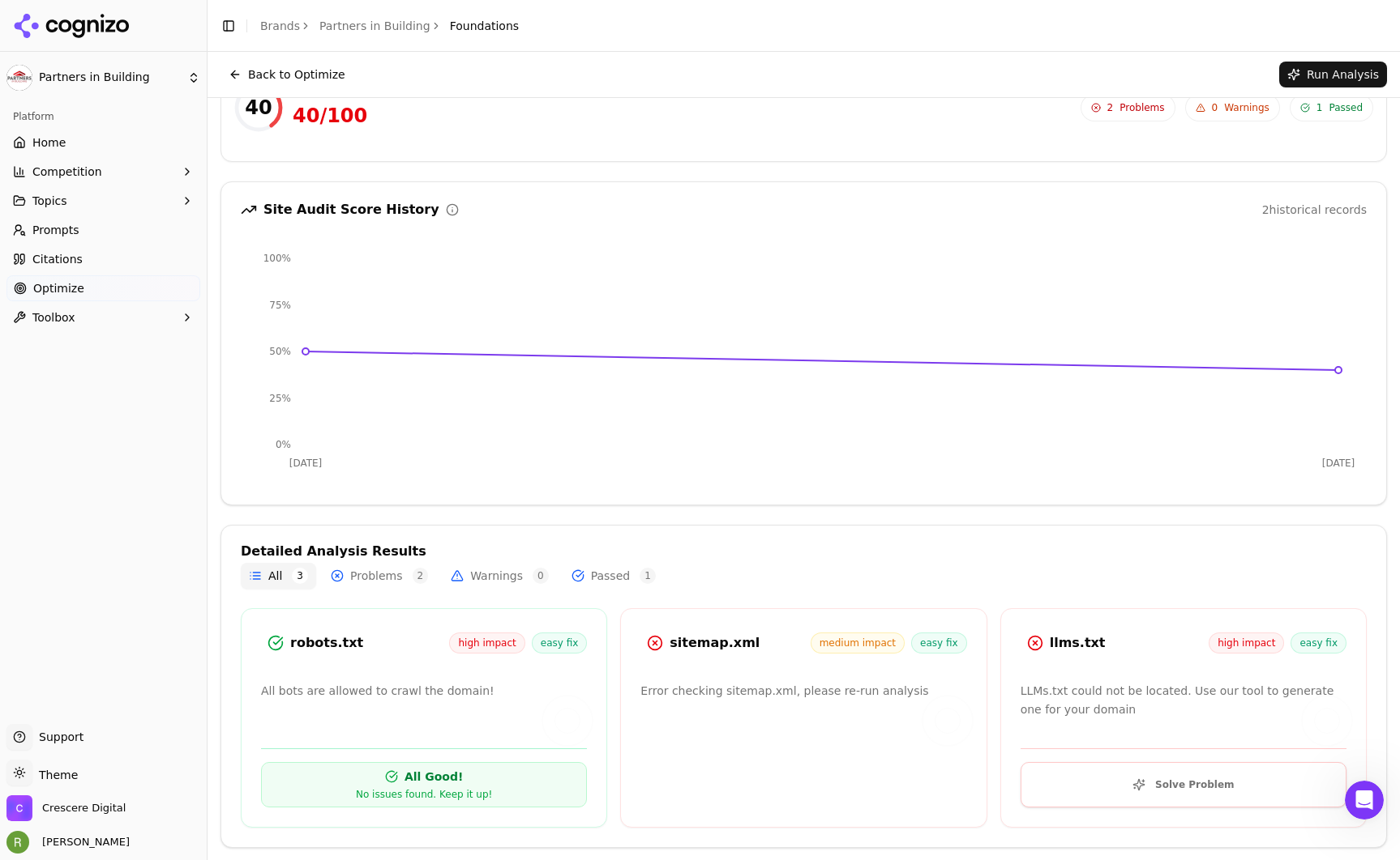
click at [637, 620] on div "sitemap.xml medium impact easy fix Error checking sitemap.xml, please re-run an…" at bounding box center [803, 718] width 366 height 220
drag, startPoint x: 722, startPoint y: 642, endPoint x: 935, endPoint y: 701, distance: 221.0
click at [935, 701] on div "sitemap.xml medium impact easy fix Error checking sitemap.xml, please re-run an…" at bounding box center [803, 718] width 366 height 220
click at [932, 700] on div at bounding box center [948, 721] width 52 height 52
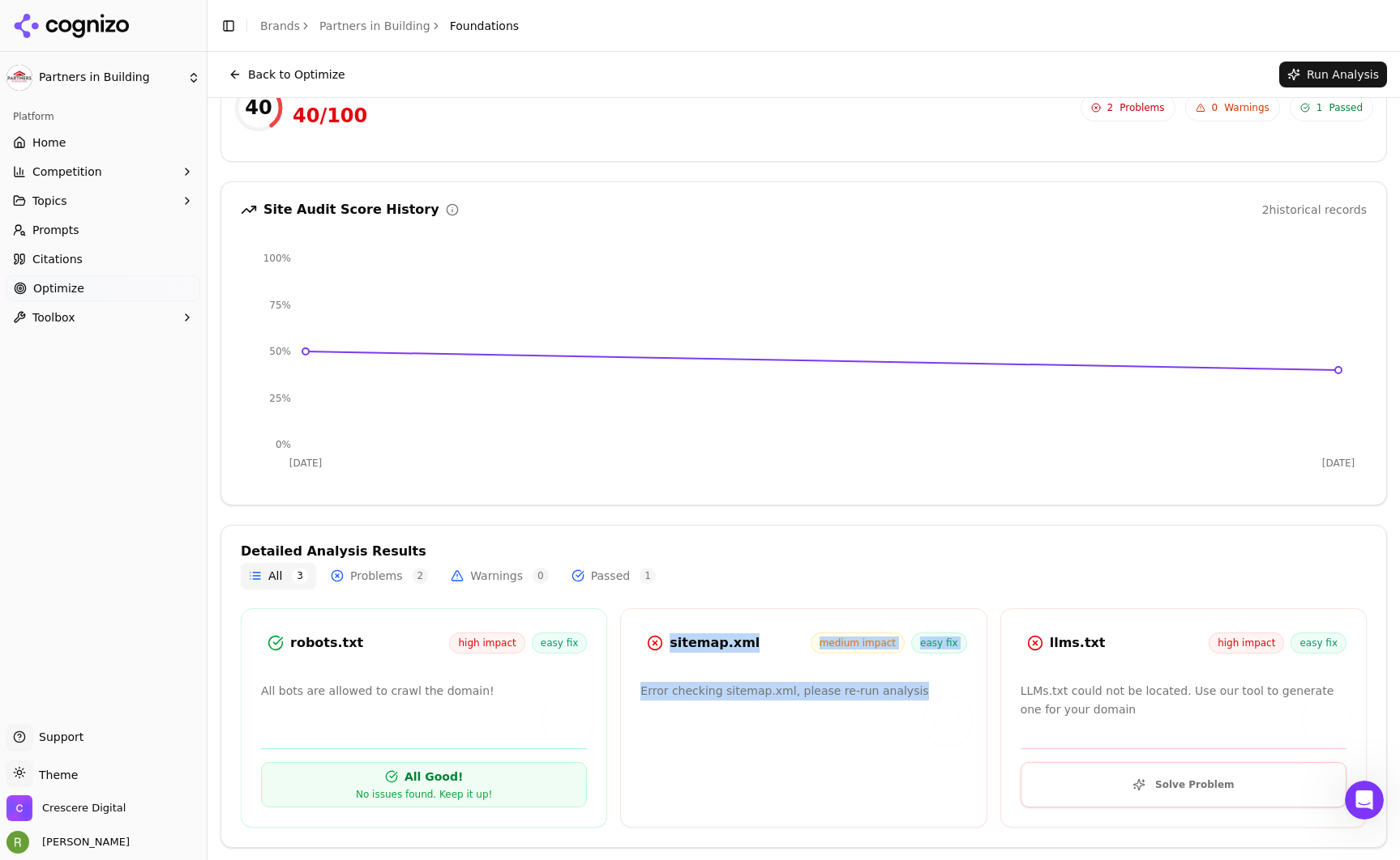
drag, startPoint x: 826, startPoint y: 677, endPoint x: 641, endPoint y: 627, distance: 191.6
click at [641, 627] on div "sitemap.xml medium impact easy fix Error checking sitemap.xml, please re-run an…" at bounding box center [803, 718] width 366 height 220
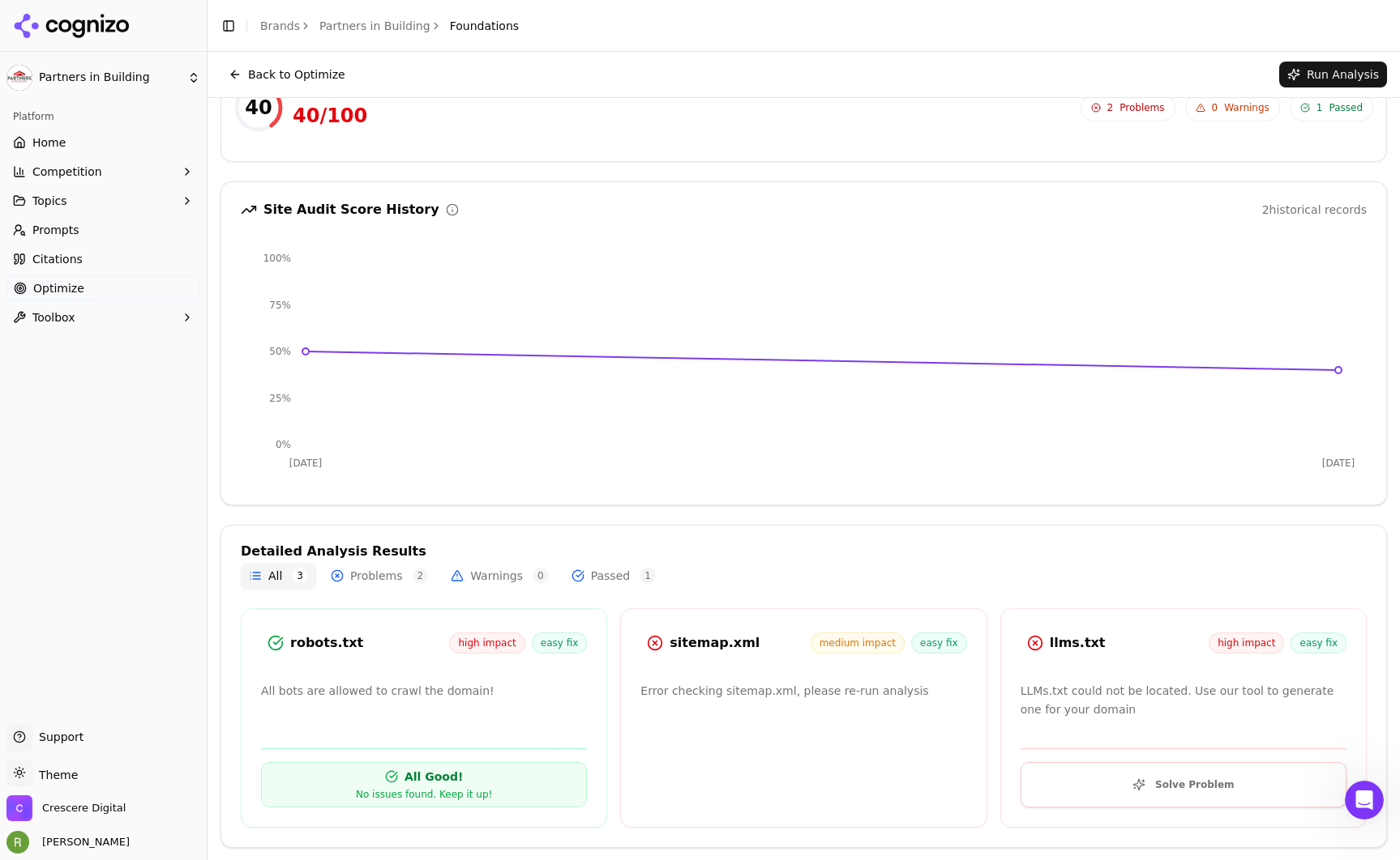
click at [641, 627] on div "sitemap.xml medium impact easy fix Error checking sitemap.xml, please re-run an…" at bounding box center [803, 718] width 366 height 220
drag, startPoint x: 1115, startPoint y: 645, endPoint x: 1021, endPoint y: 632, distance: 94.9
click at [1020, 631] on div "llms.txt high impact easy fix" at bounding box center [1183, 643] width 326 height 29
click at [1184, 688] on p "LLMs.txt could not be located. Use our tool to generate one for your domain" at bounding box center [1183, 701] width 326 height 37
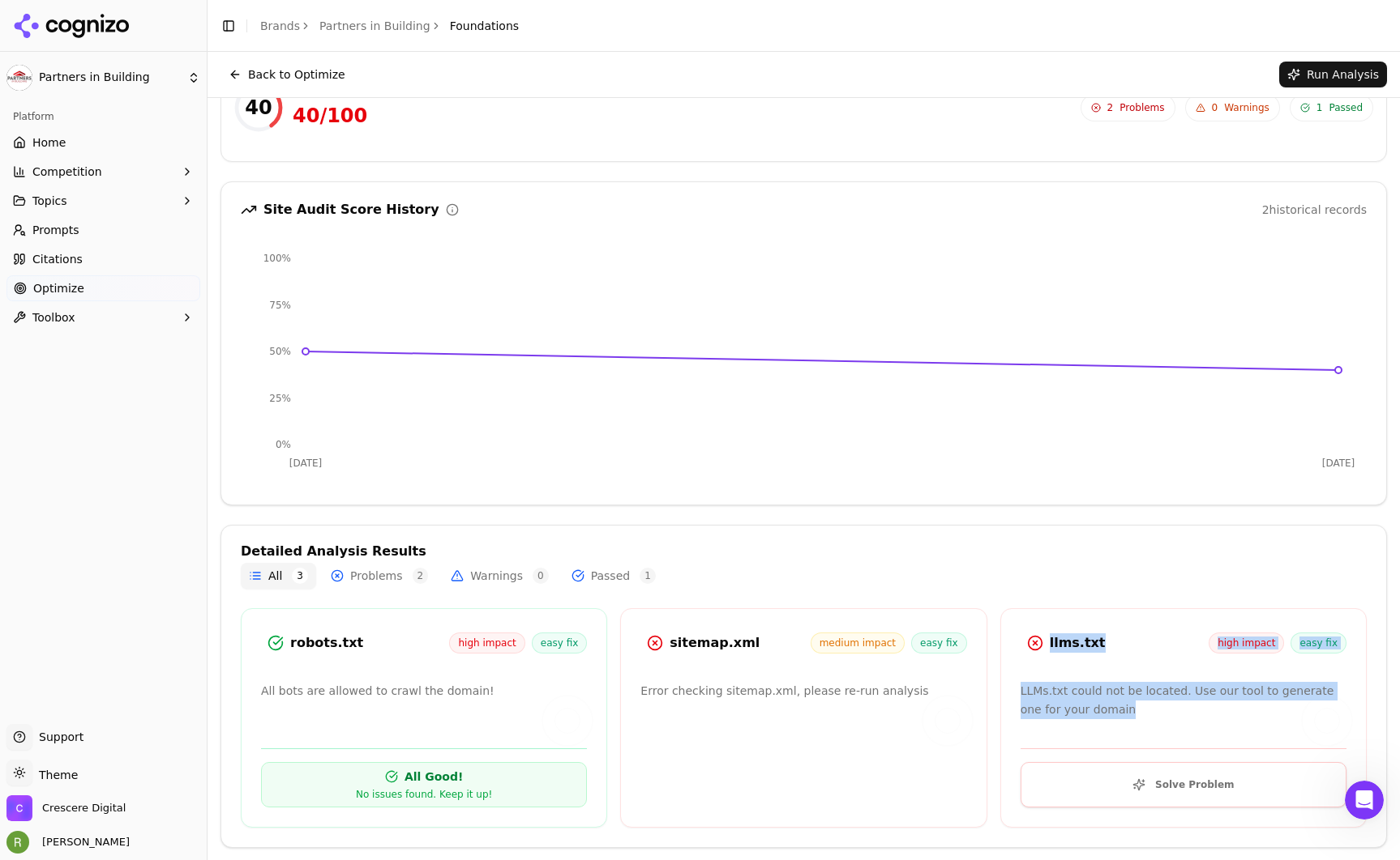
drag, startPoint x: 1096, startPoint y: 678, endPoint x: 991, endPoint y: 601, distance: 130.2
click at [991, 601] on div "Detailed Analysis Results All 3 Problems 2 Warnings 0 Passed 1 robots.txt high …" at bounding box center [803, 687] width 1166 height 323
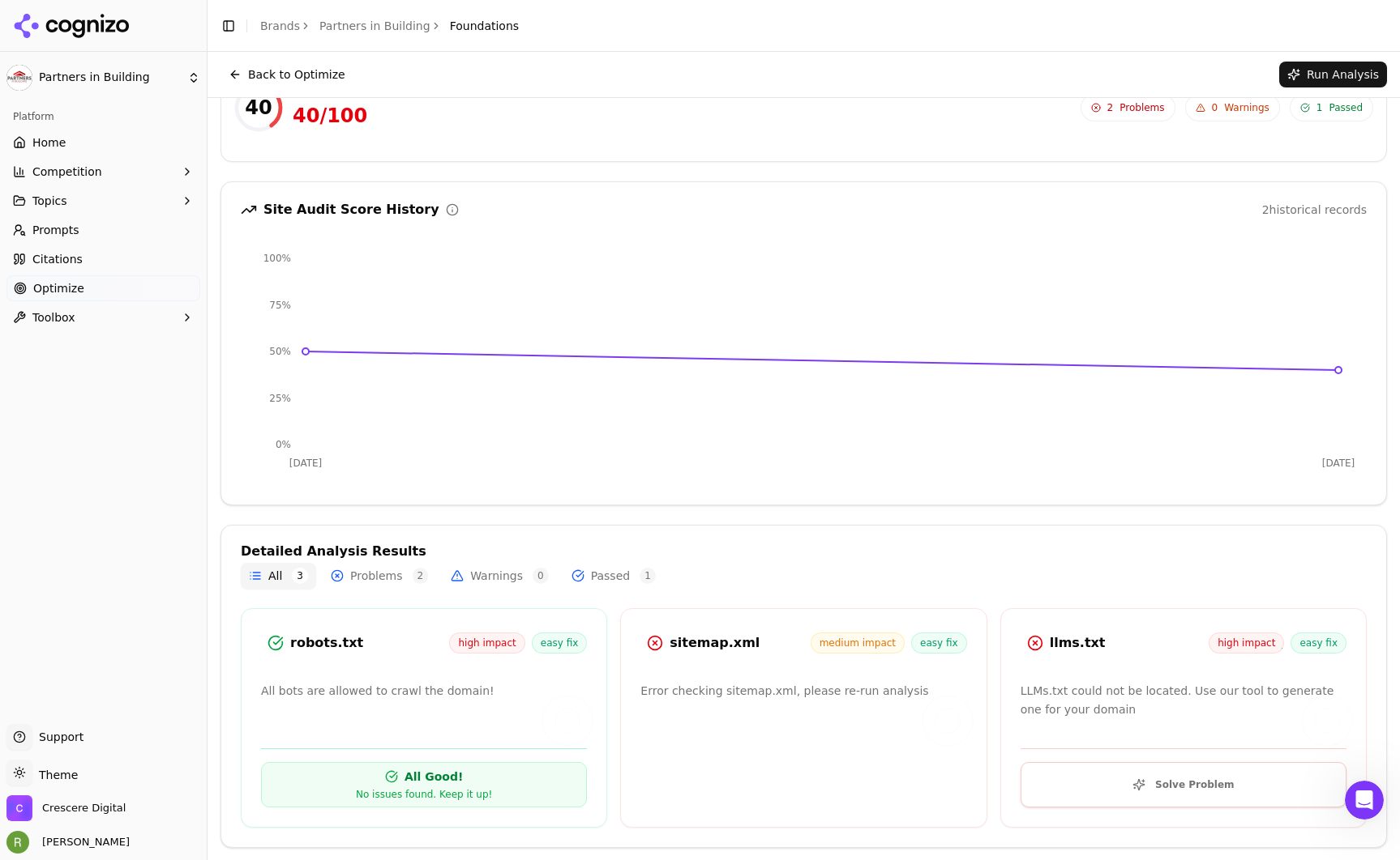
click at [1140, 692] on p "LLMs.txt could not be located. Use our tool to generate one for your domain" at bounding box center [1183, 701] width 326 height 37
click at [65, 285] on span "Optimize" at bounding box center [58, 288] width 51 height 16
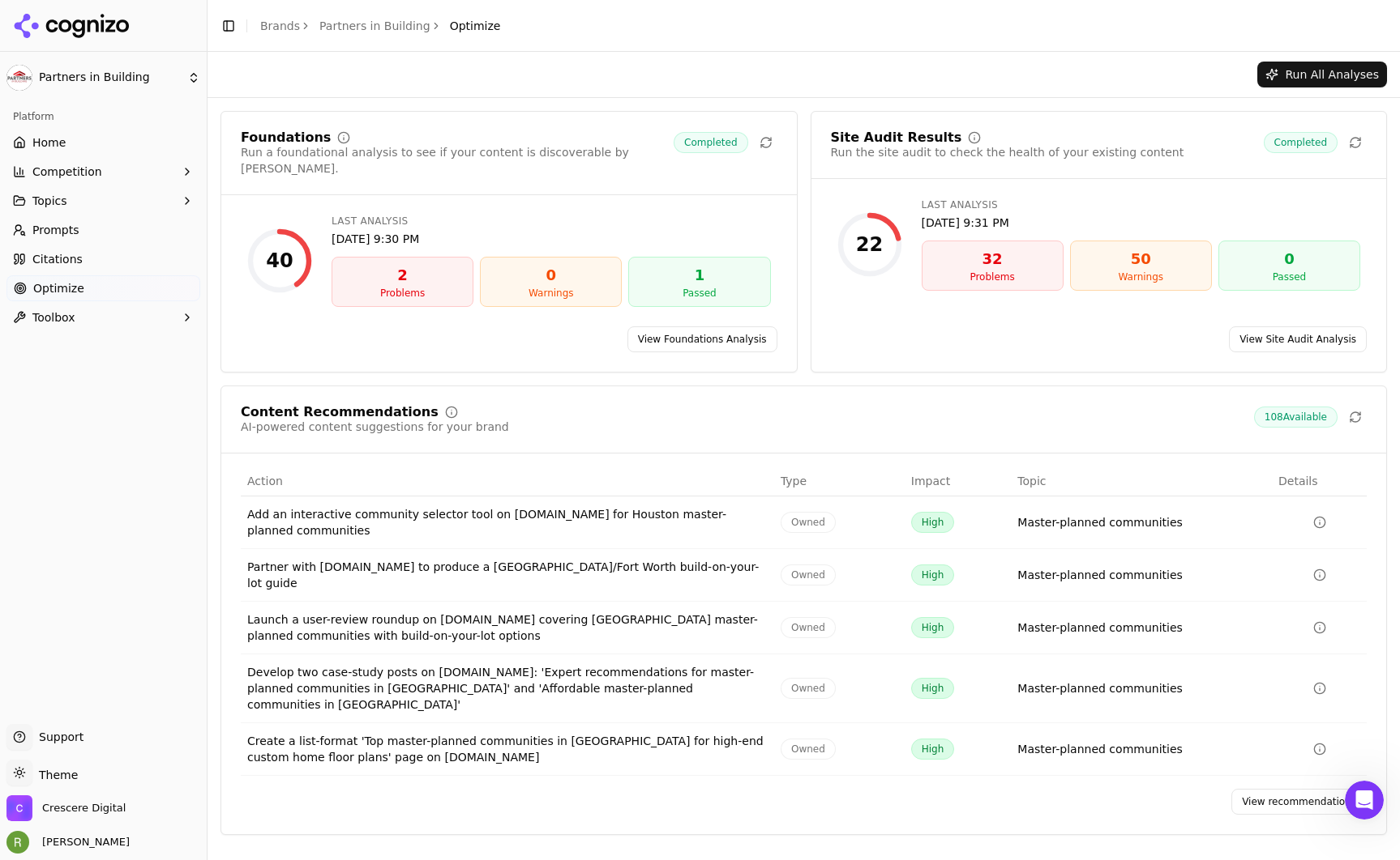
click at [697, 326] on link "View Foundations Analysis" at bounding box center [702, 339] width 150 height 26
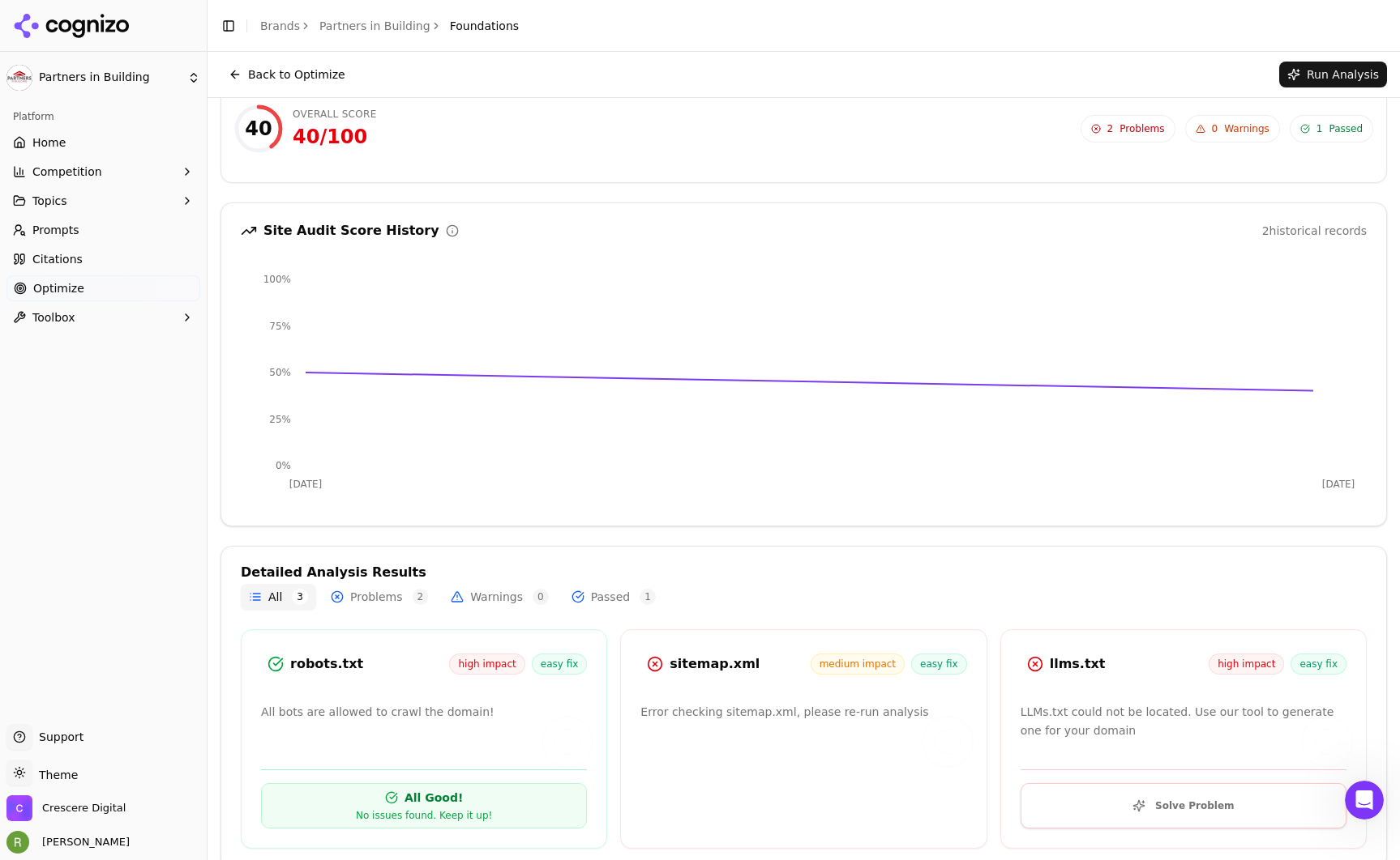
scroll to position [48, 0]
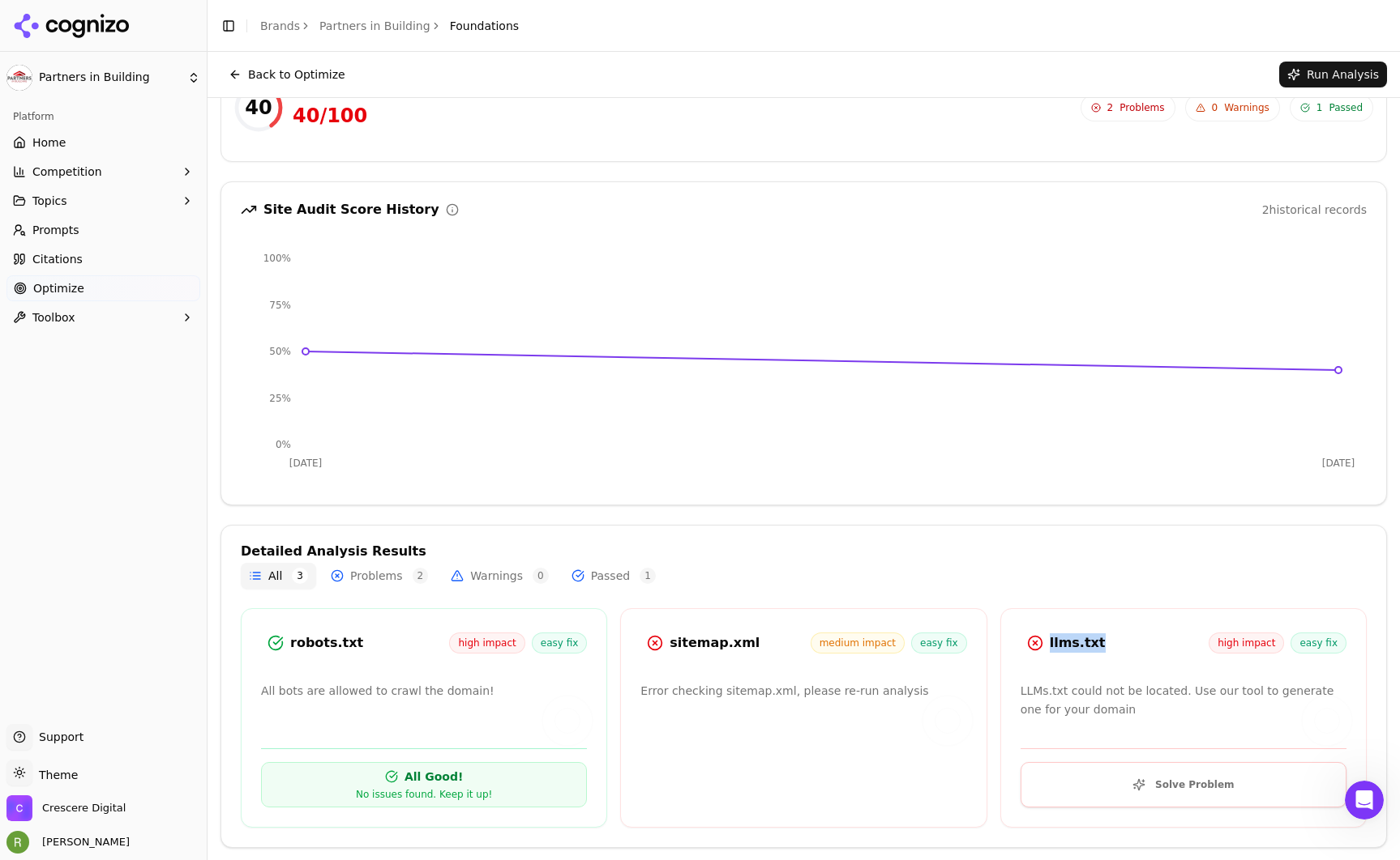
drag, startPoint x: 1099, startPoint y: 644, endPoint x: 1012, endPoint y: 627, distance: 88.6
click at [1012, 627] on div "llms.txt high impact easy fix LLMs.txt could not be located. Use our tool to ge…" at bounding box center [1183, 718] width 366 height 220
drag, startPoint x: 705, startPoint y: 643, endPoint x: 750, endPoint y: 649, distance: 45.4
click at [750, 649] on div "sitemap.xml medium impact easy fix" at bounding box center [802, 645] width 365 height 34
drag, startPoint x: 1085, startPoint y: 639, endPoint x: 1052, endPoint y: 634, distance: 33.4
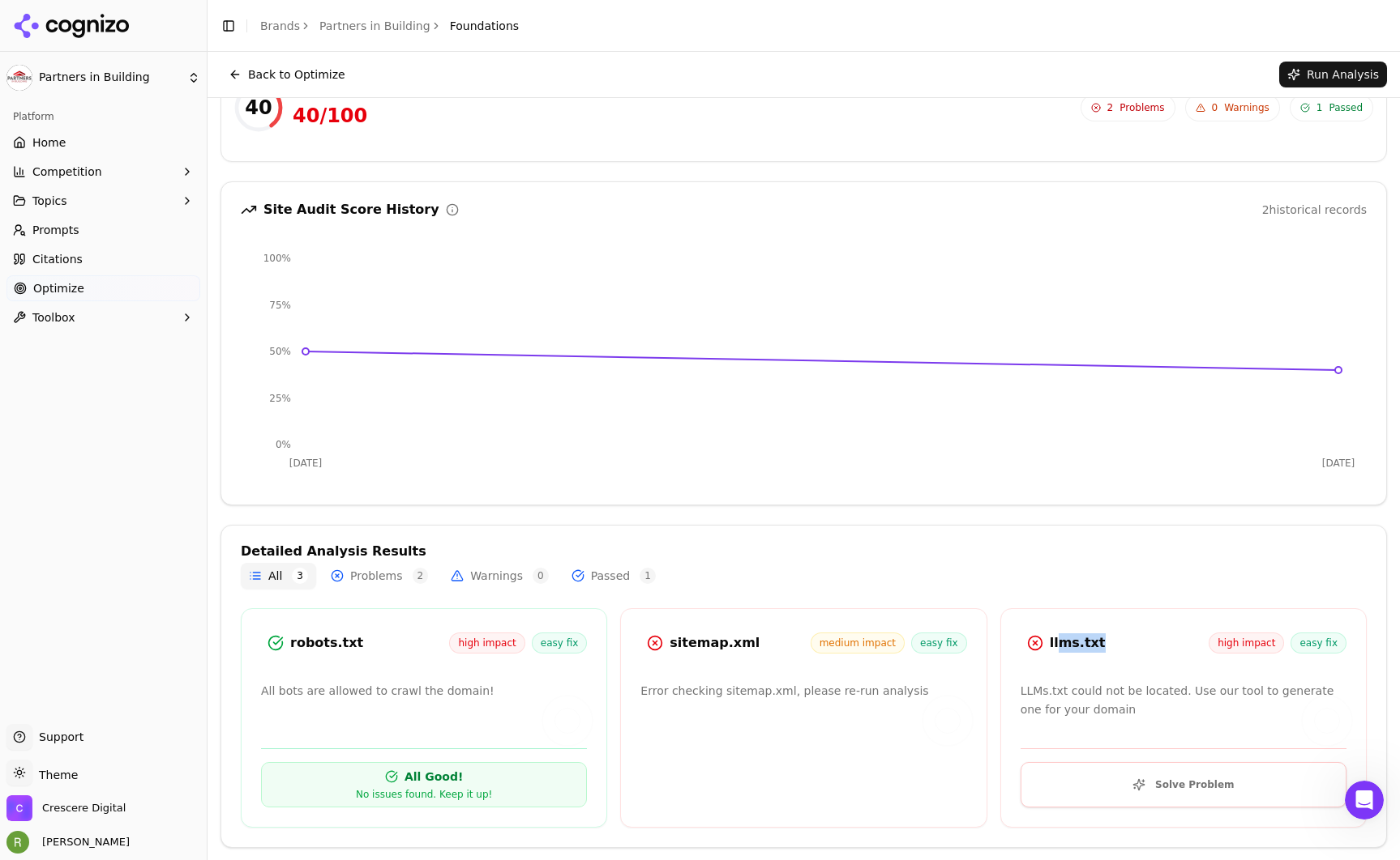
click at [1052, 634] on div "llms.txt" at bounding box center [1129, 643] width 159 height 19
click at [74, 289] on span "Optimize" at bounding box center [58, 288] width 51 height 16
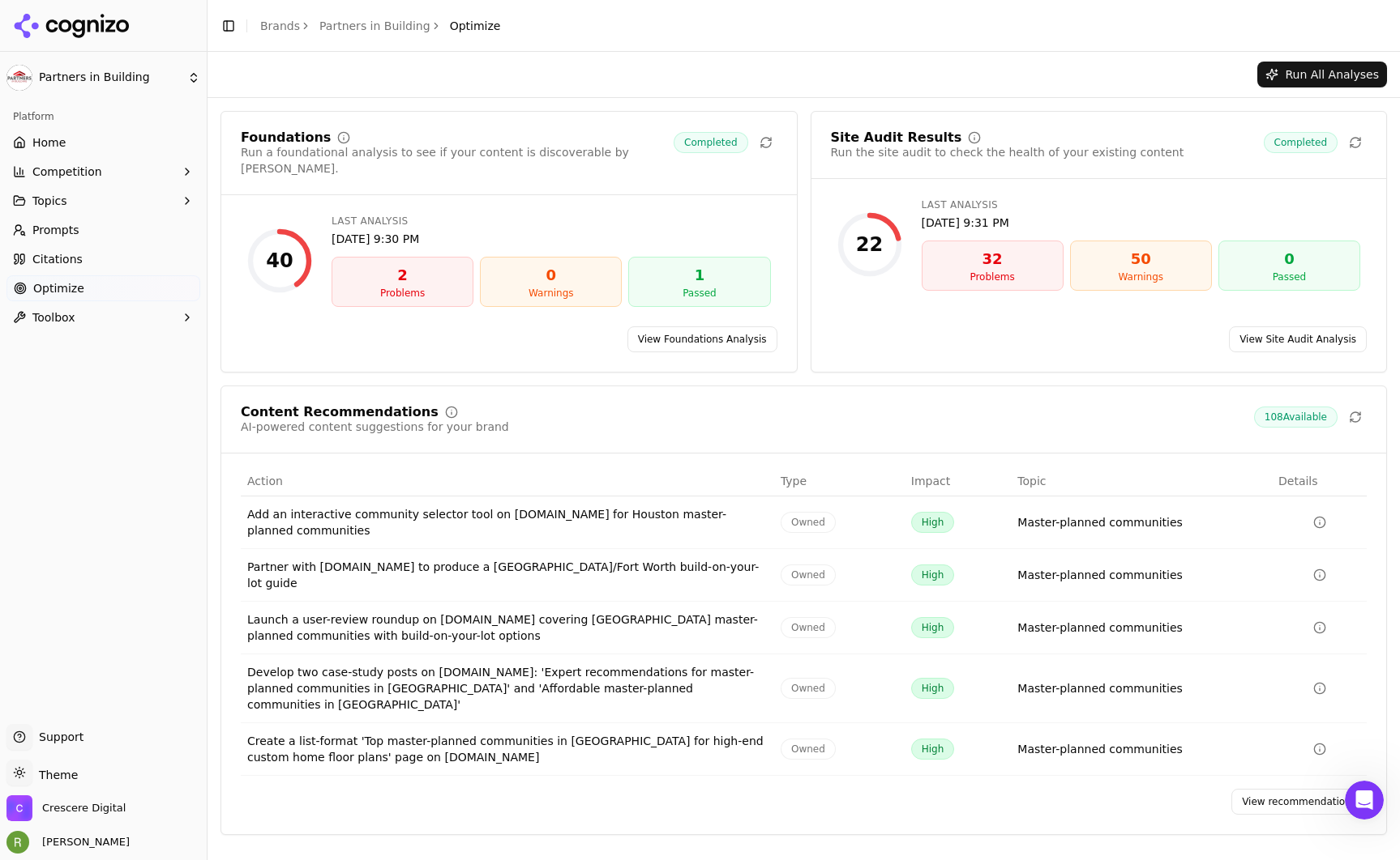
click at [1280, 326] on link "View Site Audit Analysis" at bounding box center [1298, 339] width 138 height 26
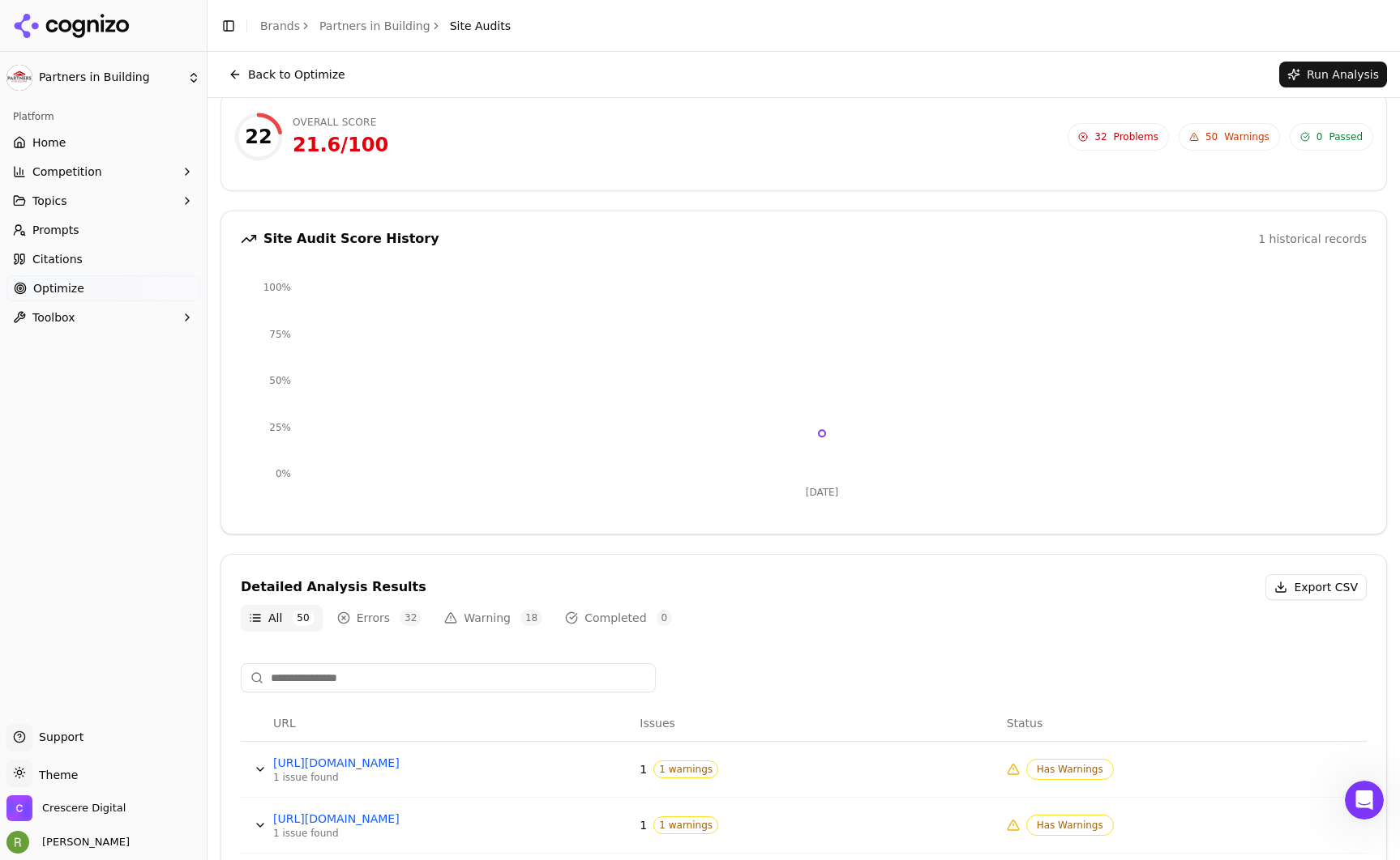
scroll to position [391, 0]
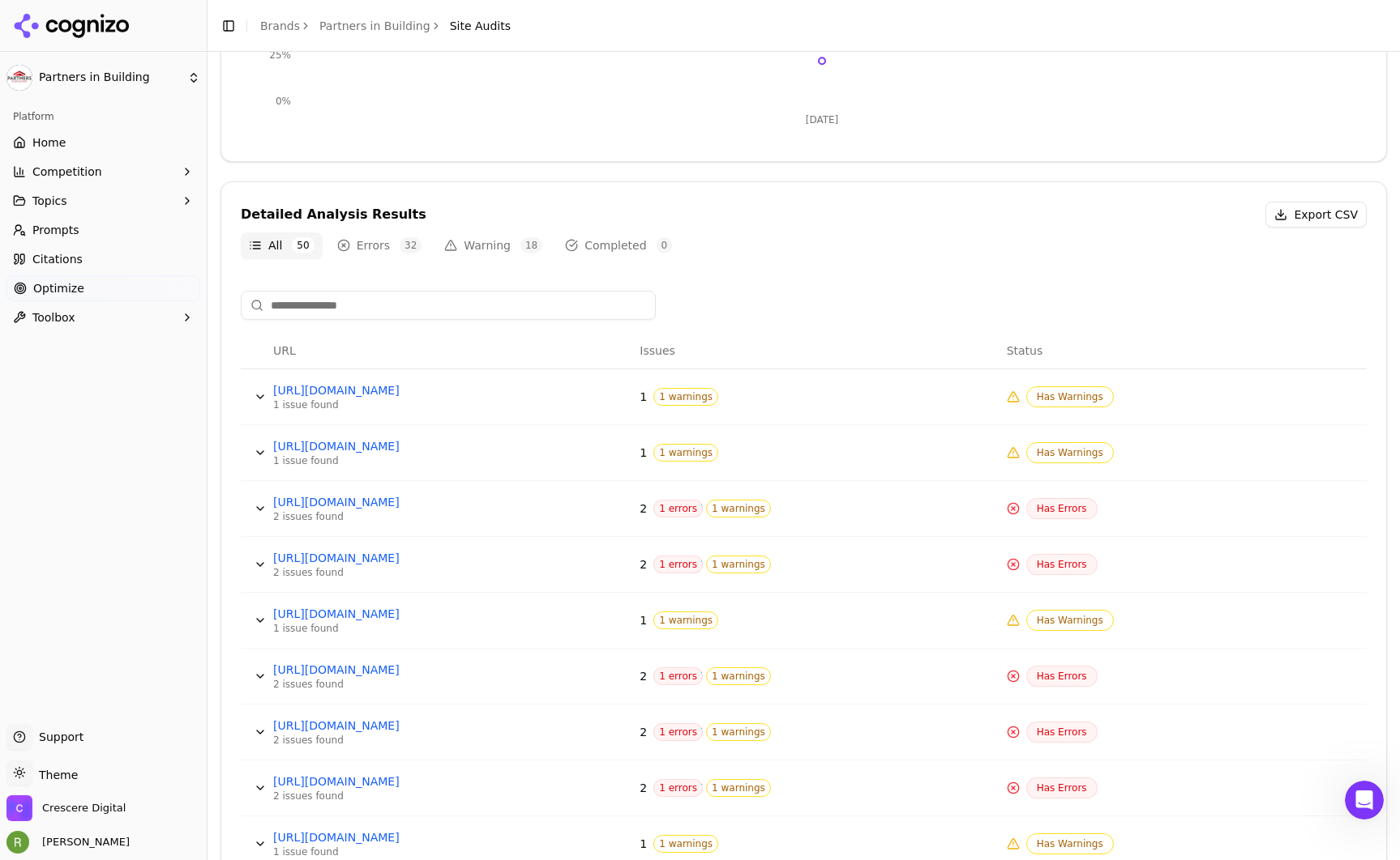
click at [260, 509] on button "Data table" at bounding box center [260, 508] width 26 height 26
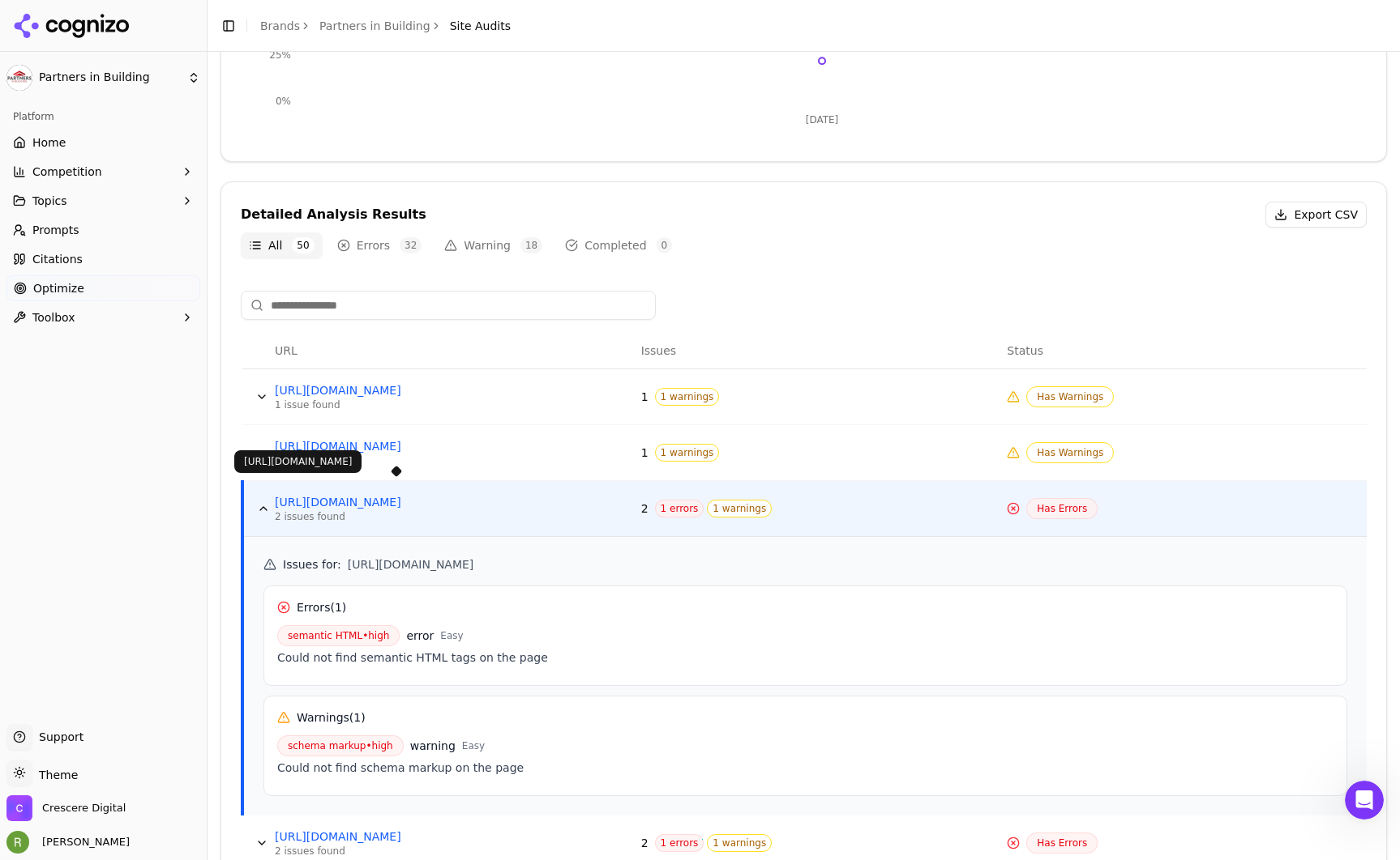
click at [343, 502] on link "[URL][DOMAIN_NAME]" at bounding box center [396, 502] width 243 height 16
click at [76, 289] on span "Optimize" at bounding box center [58, 288] width 51 height 16
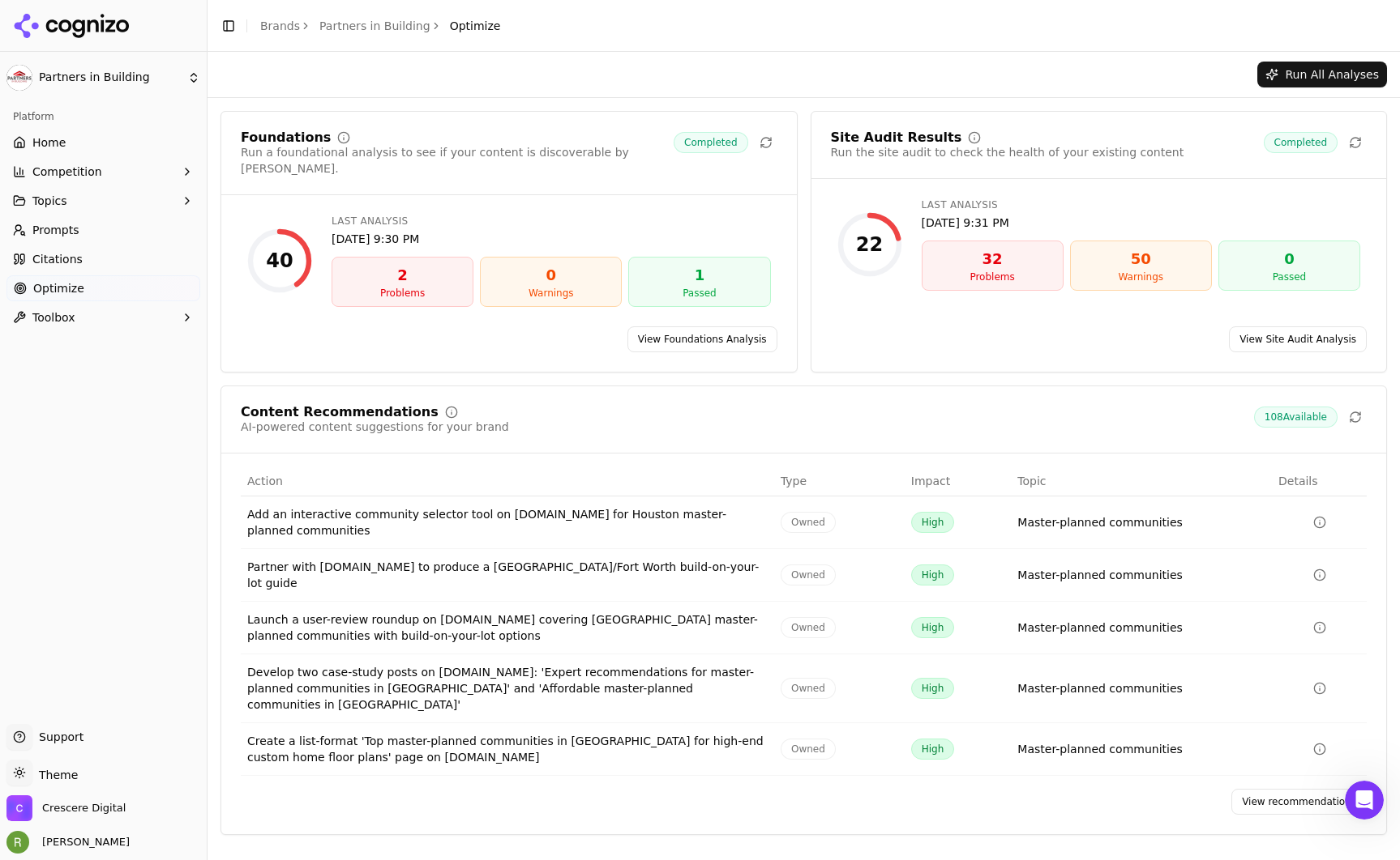
click at [68, 284] on span "Optimize" at bounding box center [58, 288] width 51 height 16
click at [723, 328] on link "View Foundations Analysis" at bounding box center [702, 339] width 150 height 26
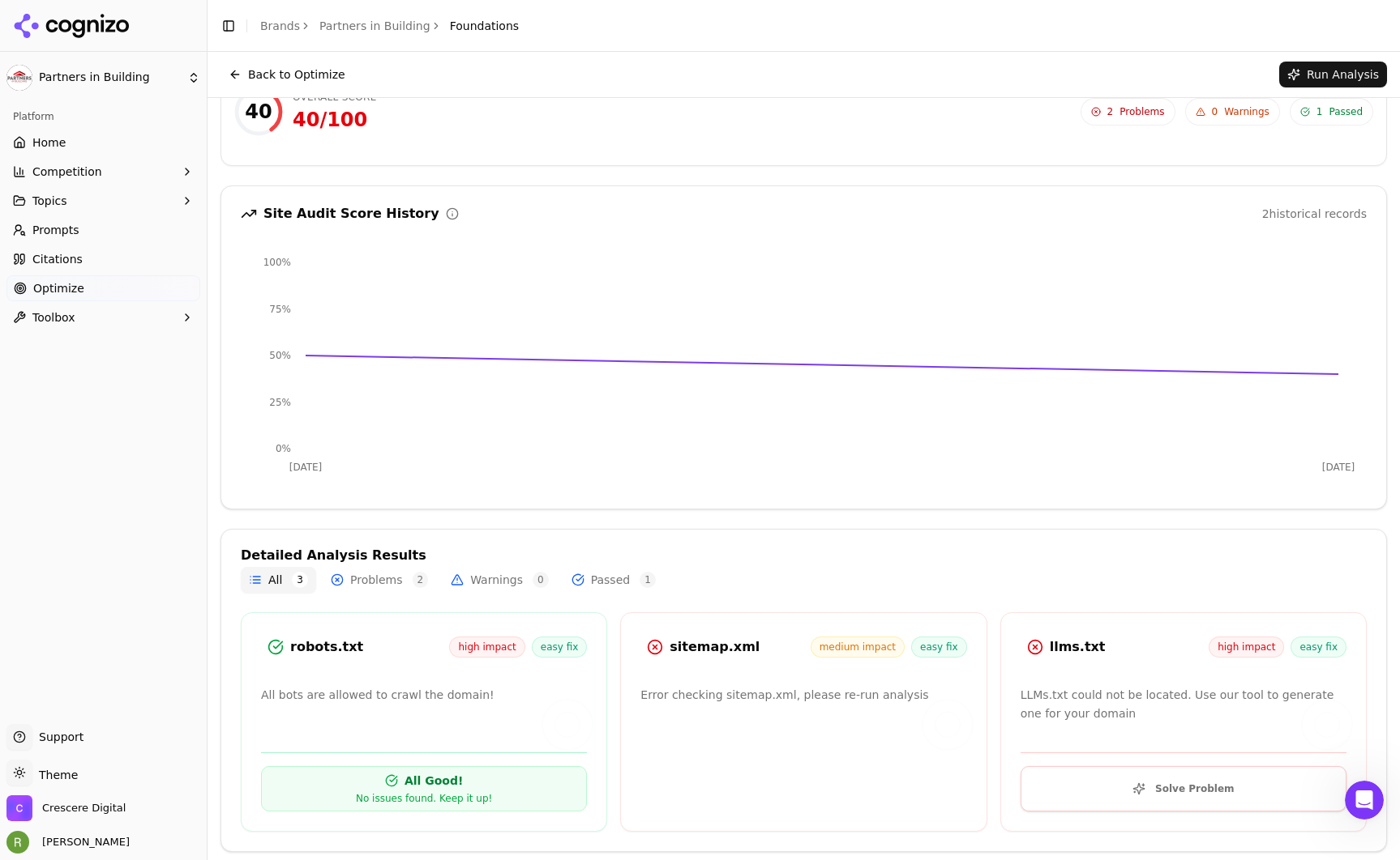
scroll to position [48, 0]
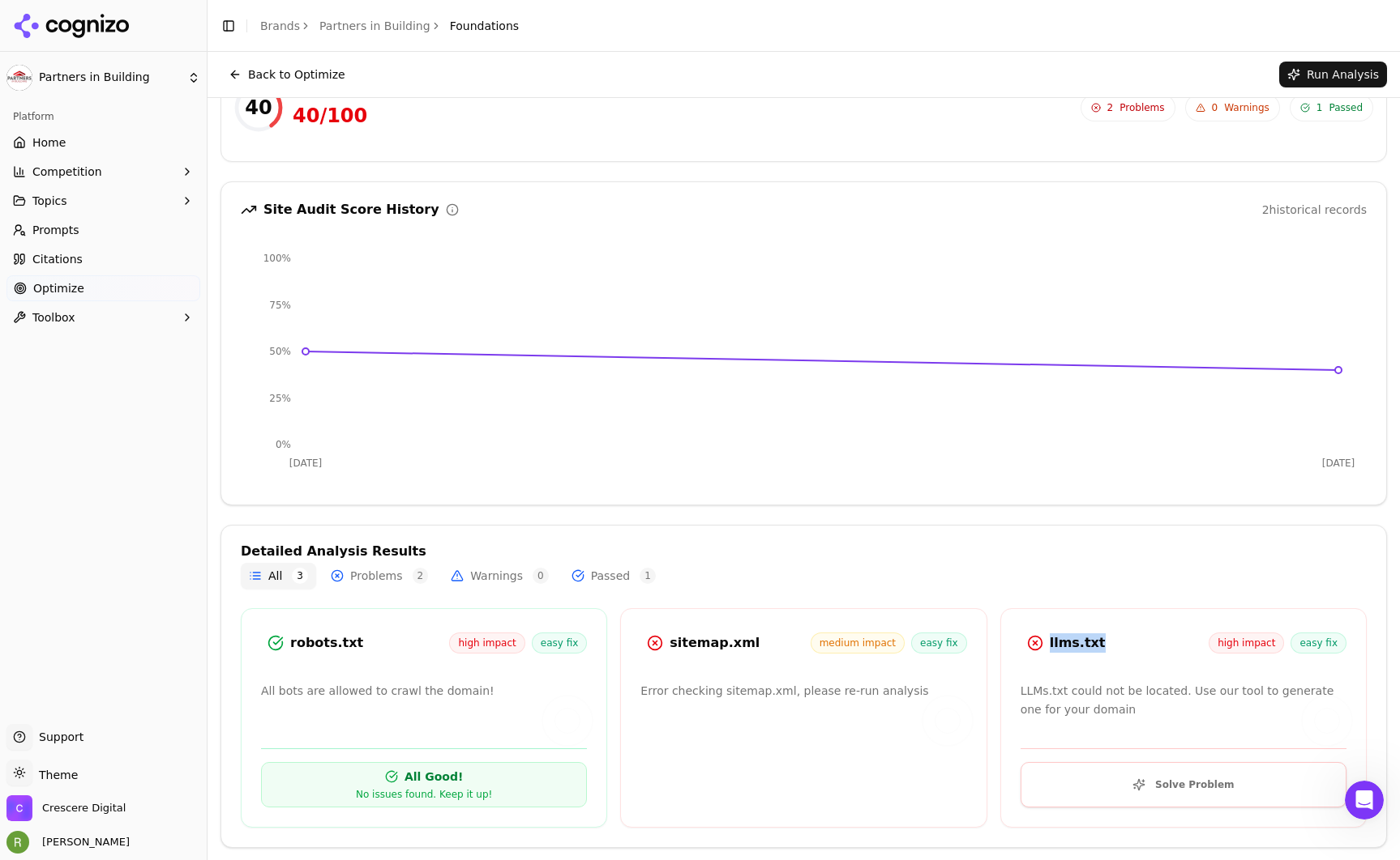
drag, startPoint x: 1091, startPoint y: 637, endPoint x: 1030, endPoint y: 633, distance: 61.1
click at [1030, 633] on div "llms.txt high impact easy fix" at bounding box center [1183, 643] width 326 height 29
copy div "llms.txt"
